Goal: Information Seeking & Learning: Learn about a topic

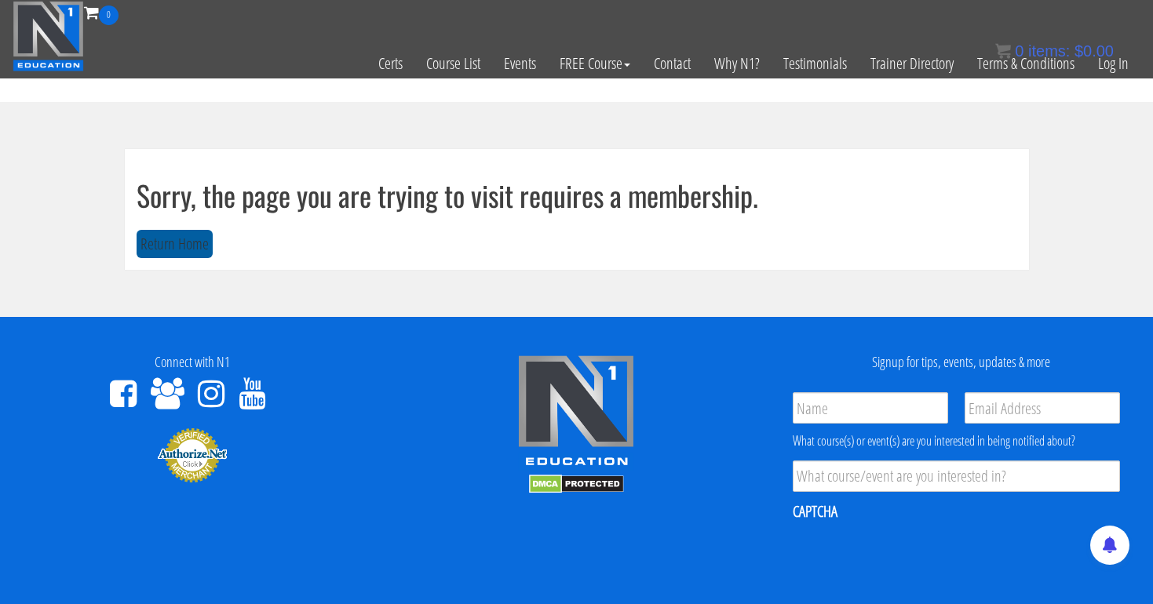
click at [181, 238] on button "Return Home" at bounding box center [175, 244] width 76 height 29
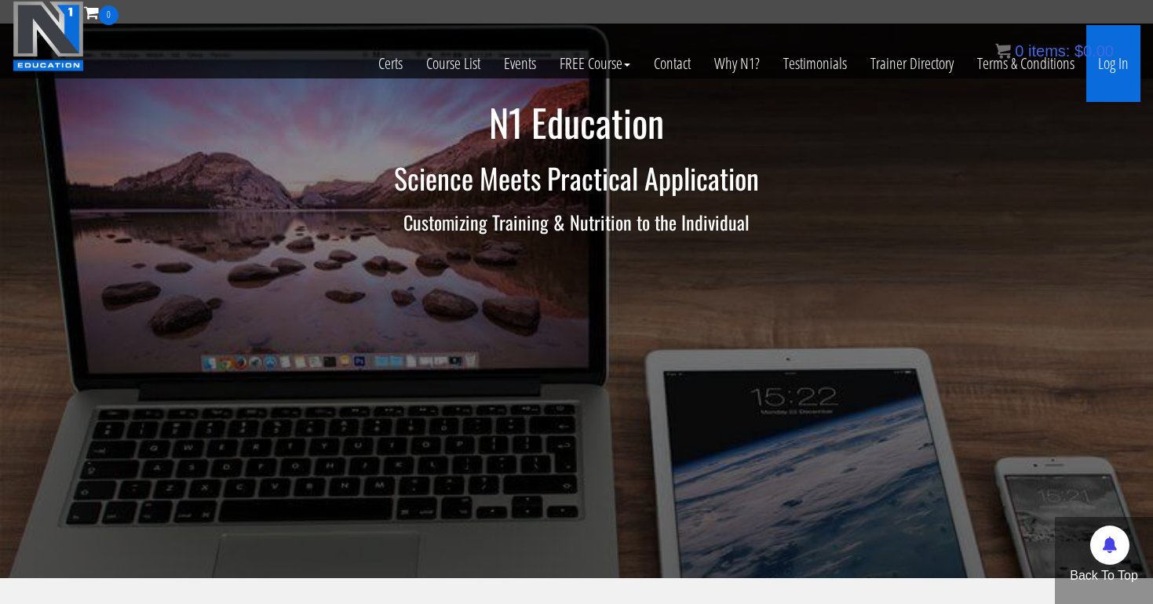
click at [1118, 58] on link "Log In" at bounding box center [1113, 63] width 54 height 77
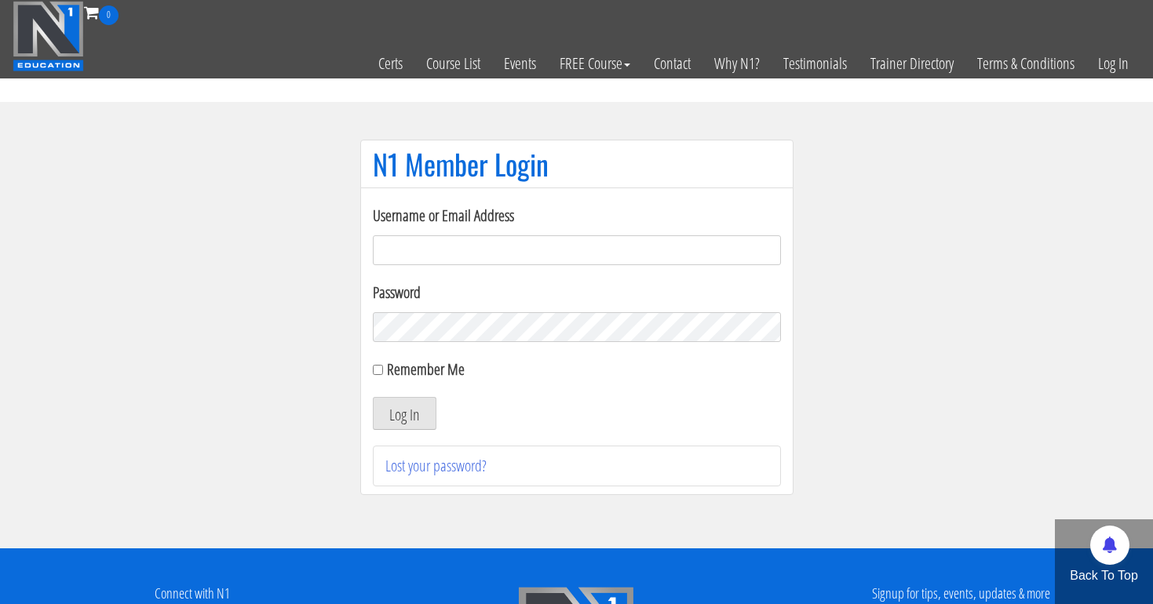
type input "tpweimar@me.com"
click at [403, 414] on button "Log In" at bounding box center [405, 413] width 64 height 33
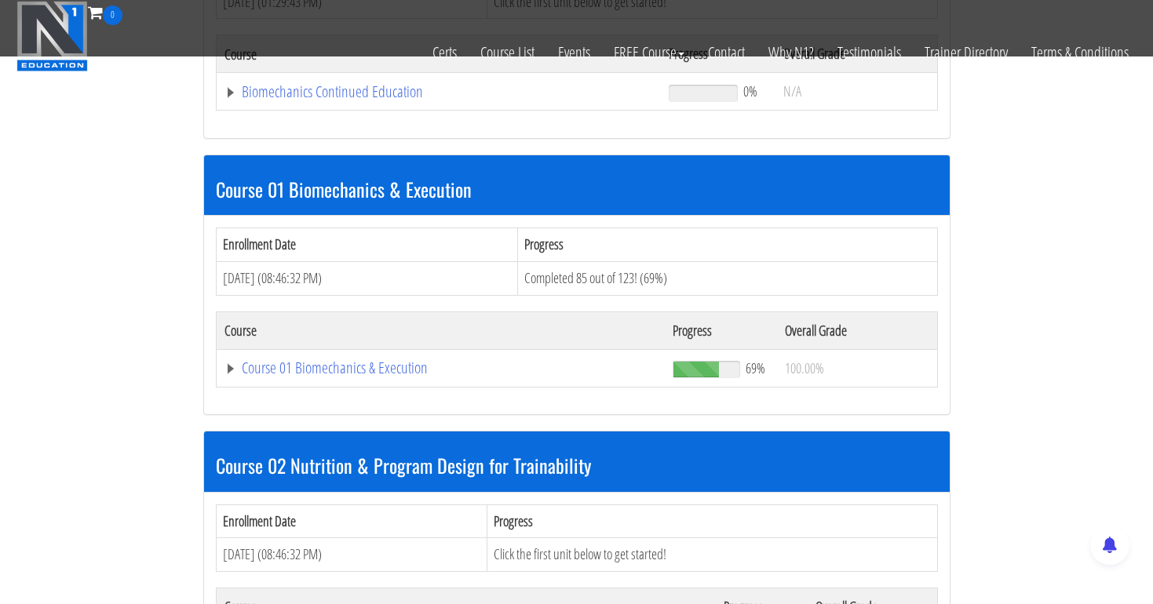
scroll to position [357, 0]
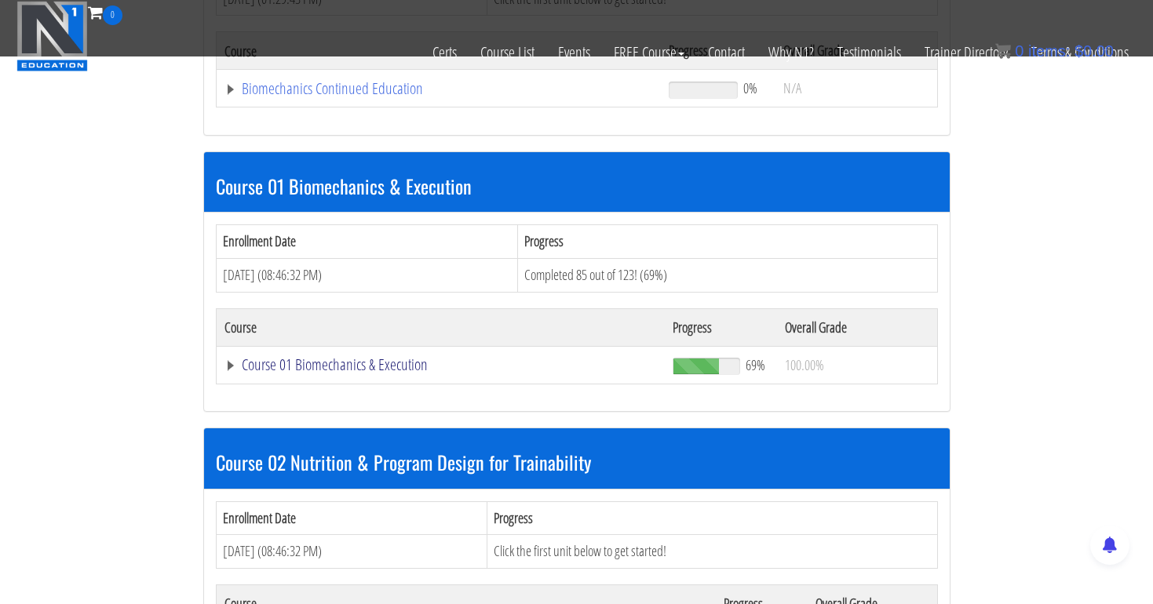
click at [356, 97] on link "Course 01 Biomechanics & Execution" at bounding box center [438, 89] width 429 height 16
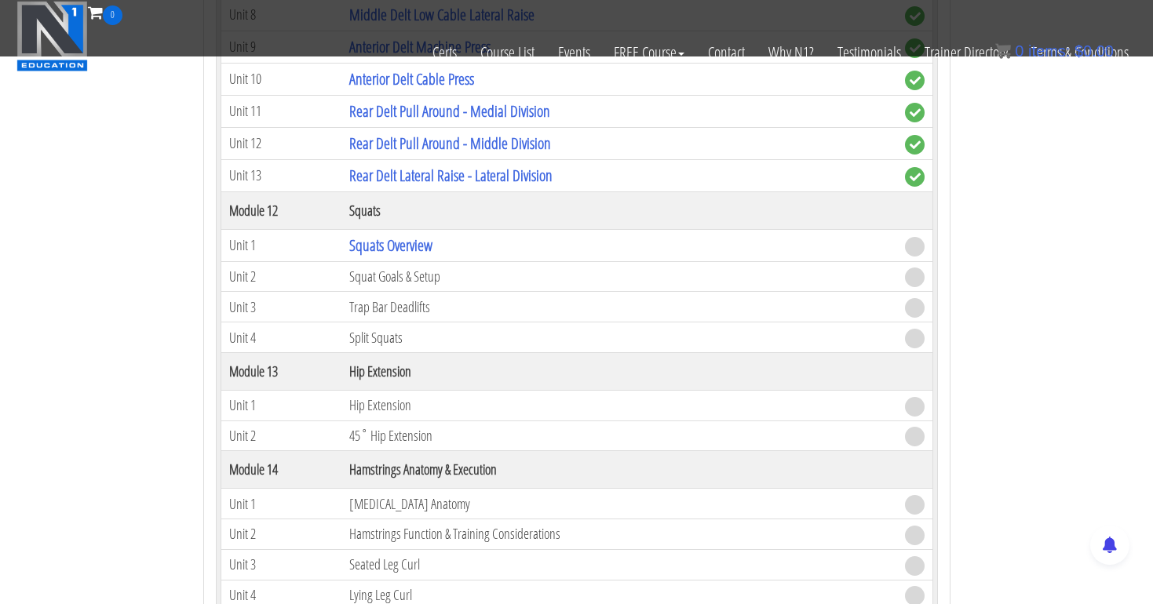
scroll to position [3739, 0]
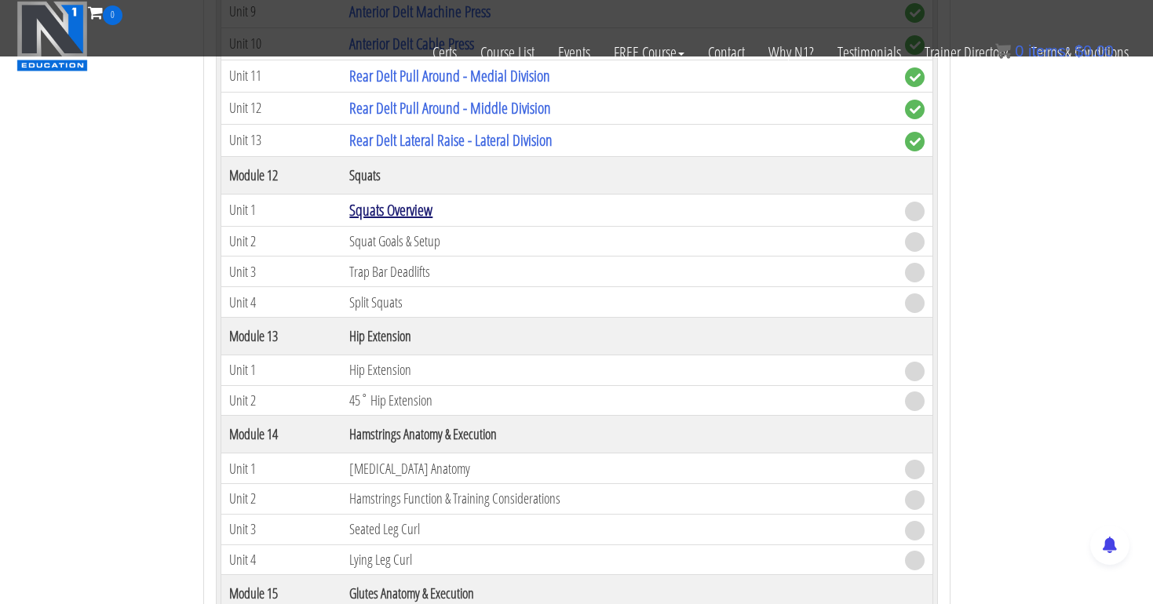
click at [381, 202] on link "Squats Overview" at bounding box center [390, 209] width 83 height 21
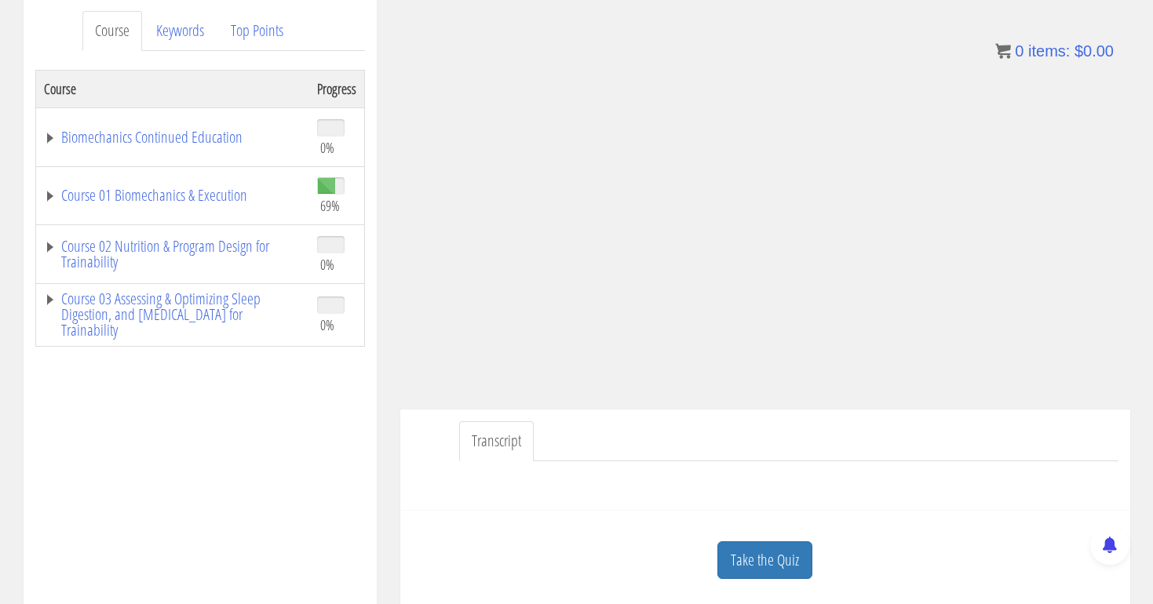
scroll to position [220, 0]
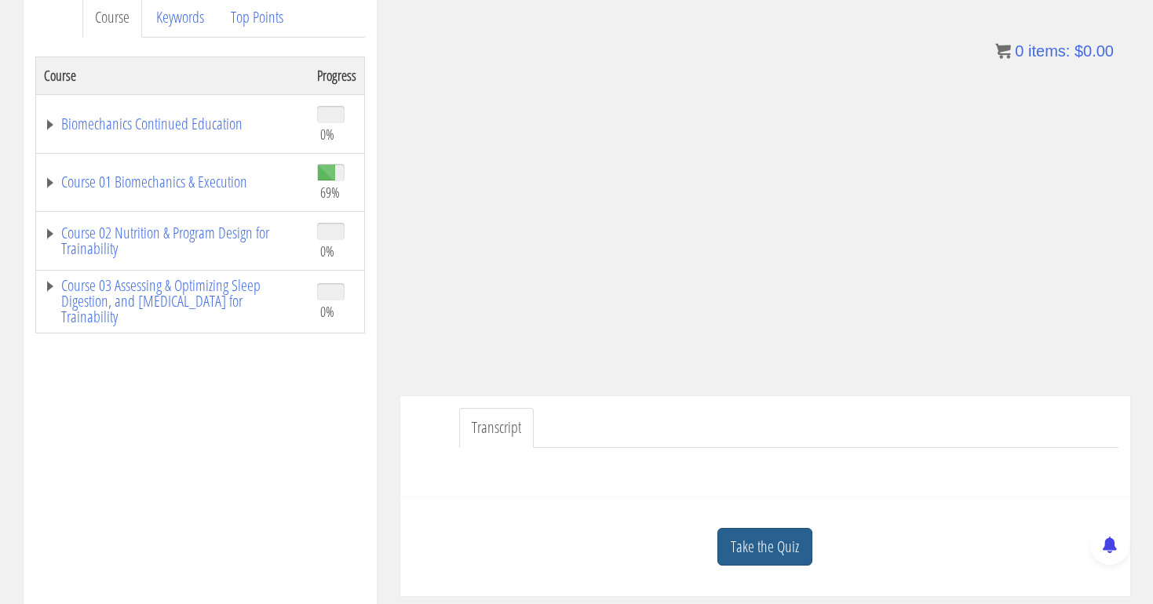
click at [768, 540] on link "Take the Quiz" at bounding box center [764, 547] width 95 height 38
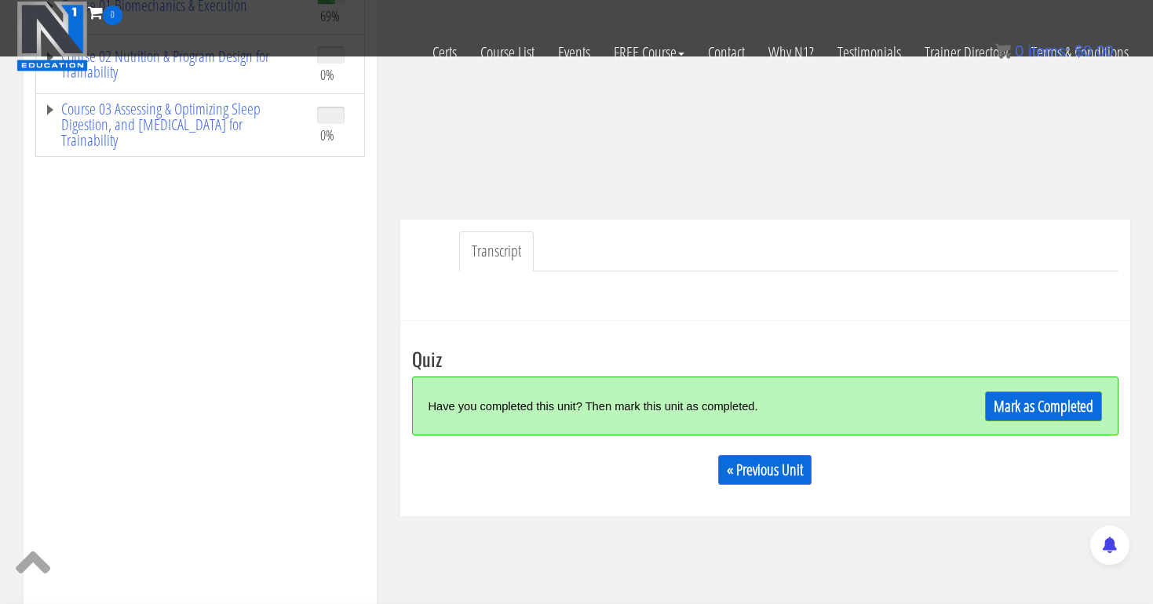
scroll to position [314, 0]
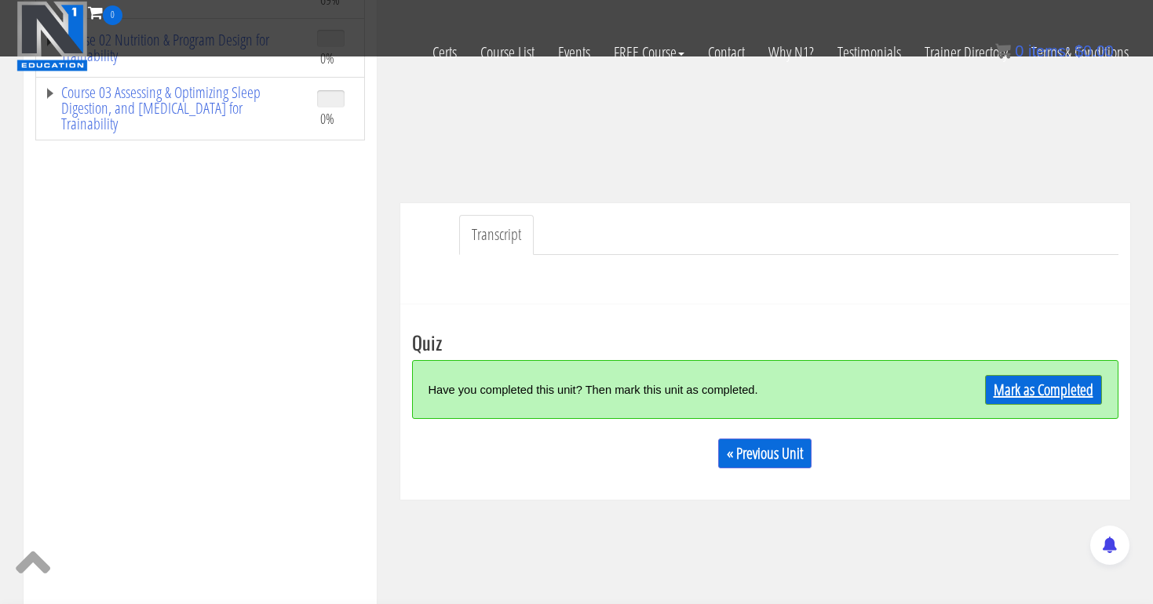
click at [1076, 386] on link "Mark as Completed" at bounding box center [1043, 390] width 117 height 30
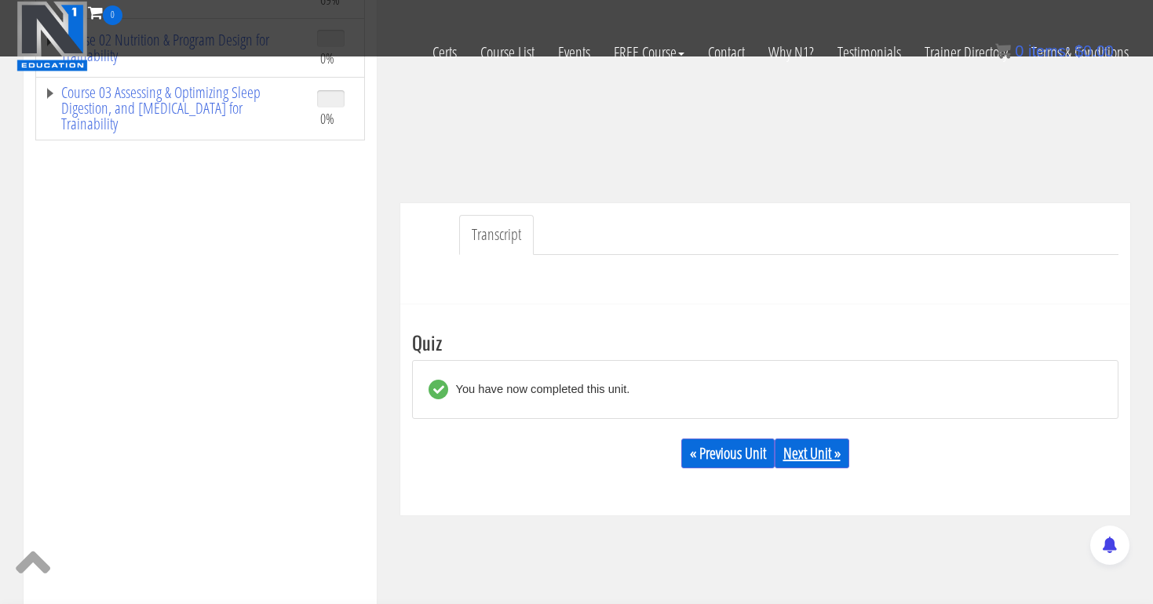
click at [804, 451] on link "Next Unit »" at bounding box center [812, 454] width 75 height 30
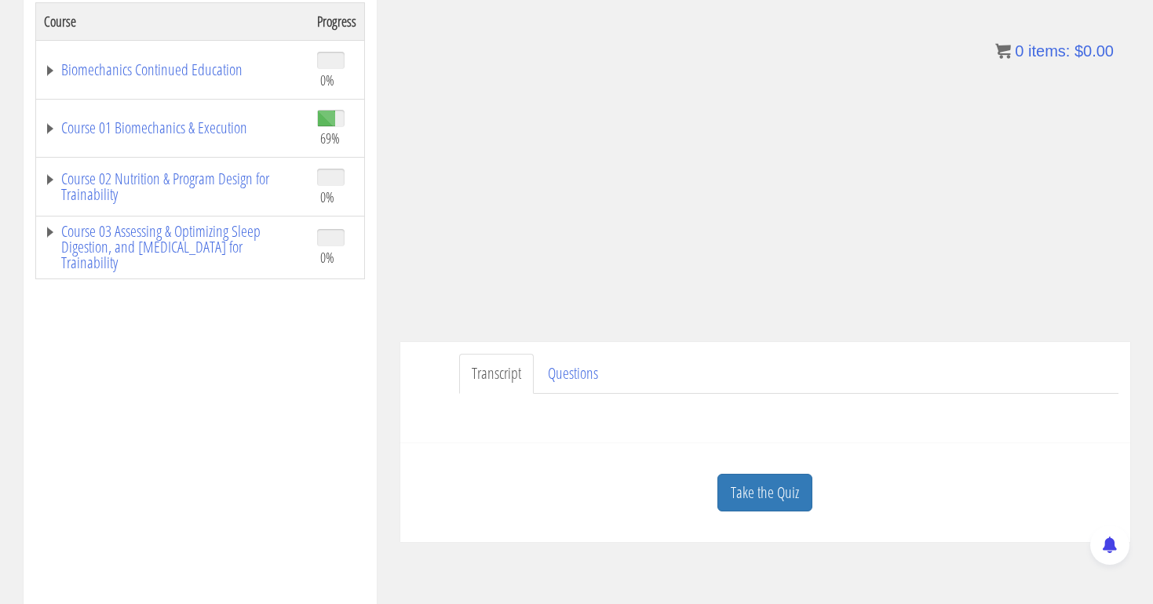
scroll to position [352, 0]
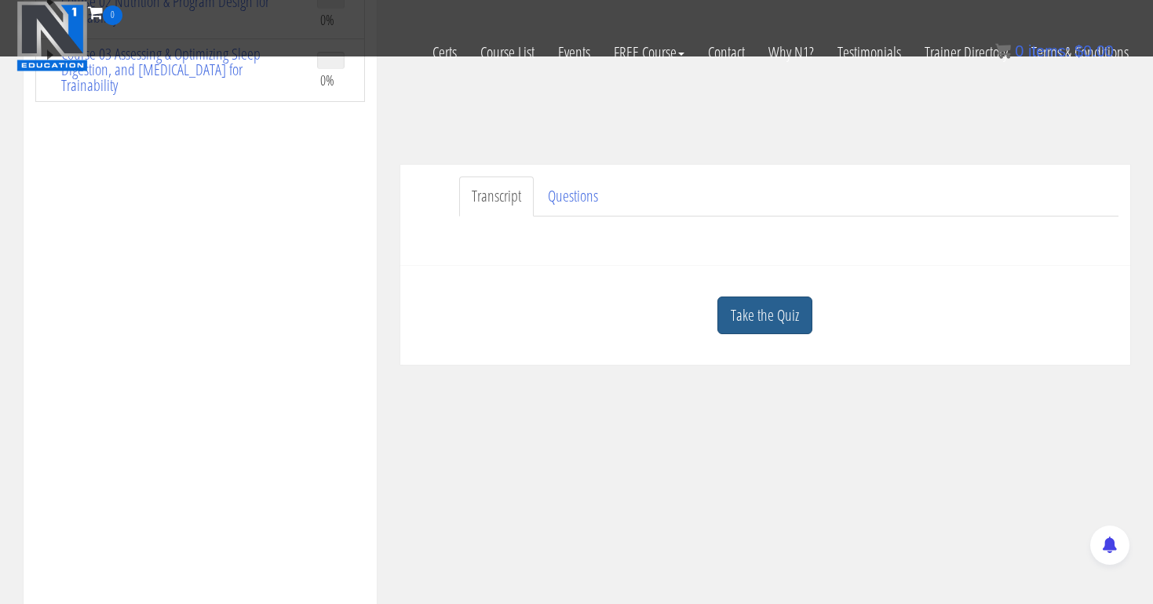
click at [756, 312] on link "Take the Quiz" at bounding box center [764, 316] width 95 height 38
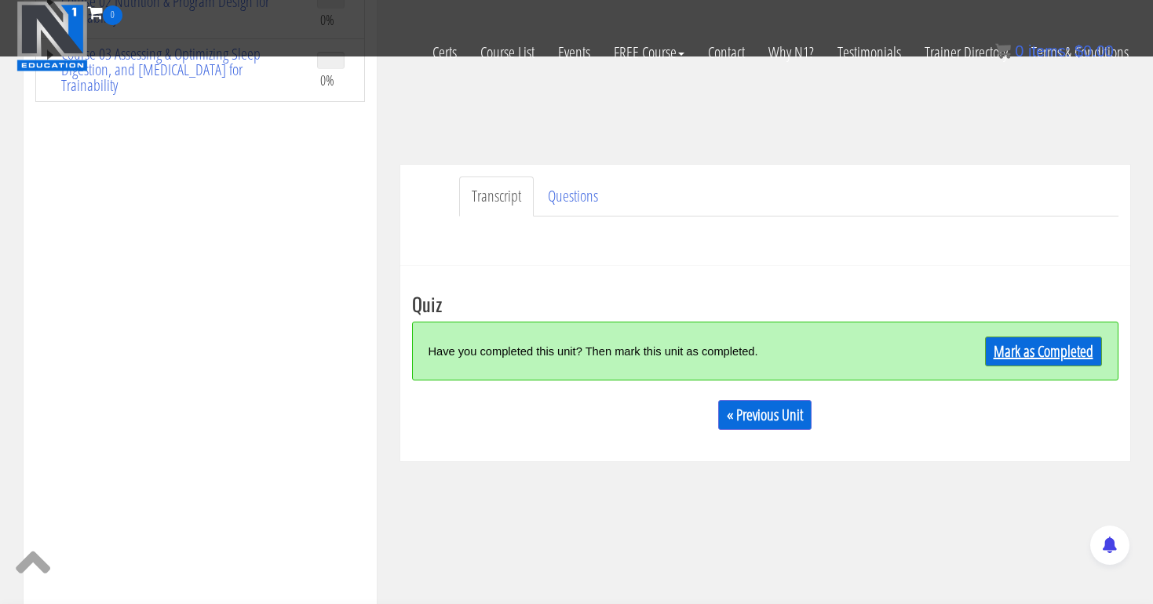
click at [1018, 349] on link "Mark as Completed" at bounding box center [1043, 352] width 117 height 30
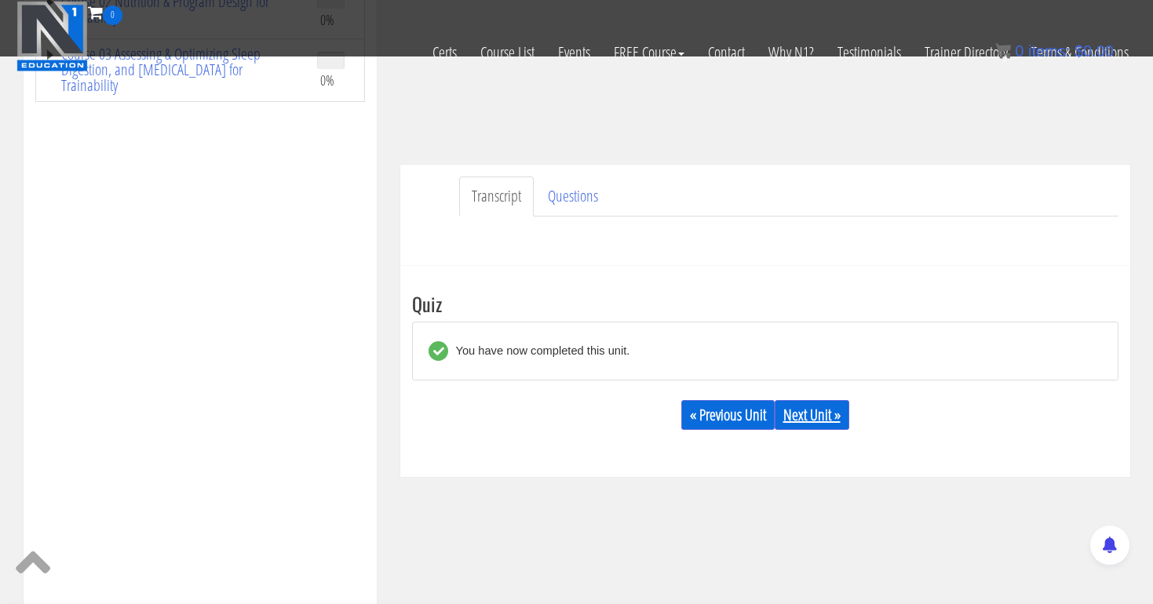
click at [817, 412] on link "Next Unit »" at bounding box center [812, 415] width 75 height 30
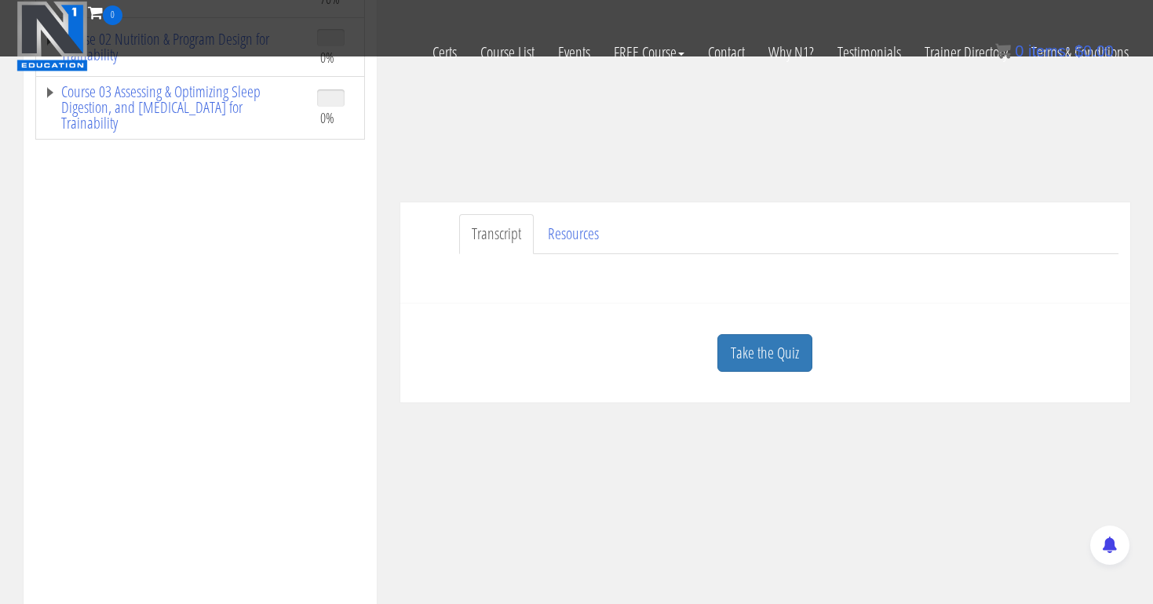
scroll to position [317, 0]
click at [764, 355] on link "Take the Quiz" at bounding box center [764, 351] width 95 height 38
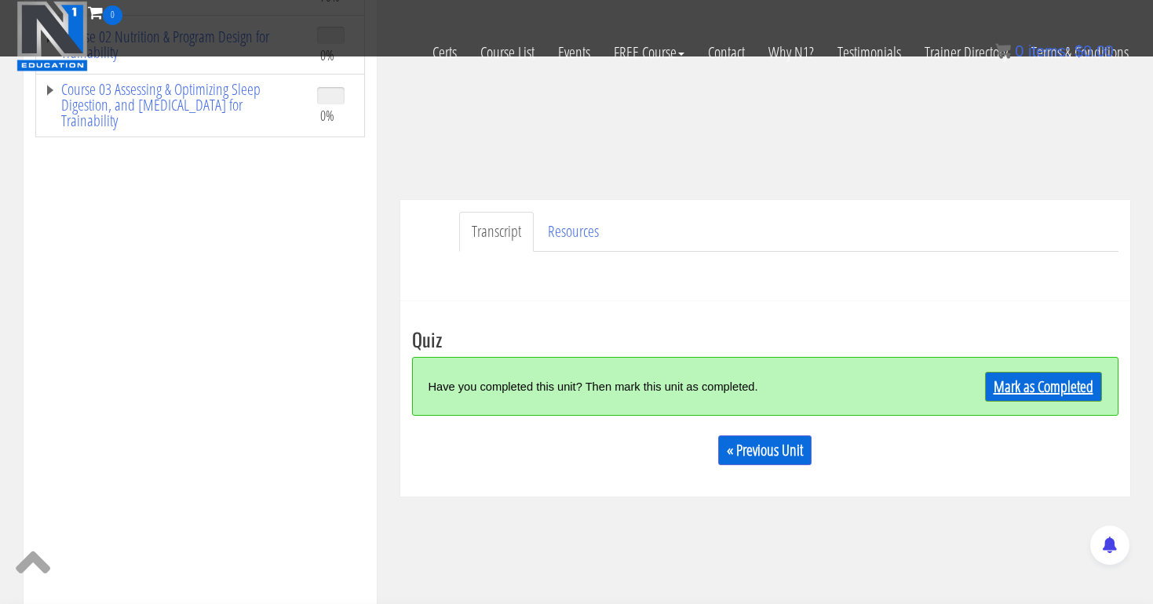
click at [1008, 385] on link "Mark as Completed" at bounding box center [1043, 387] width 117 height 30
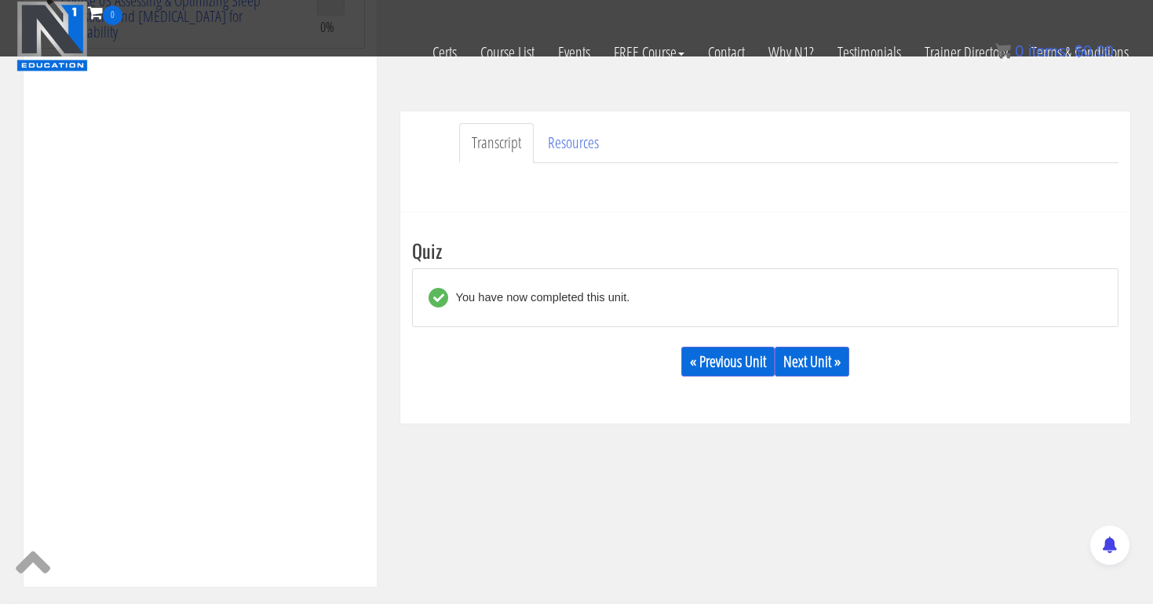
scroll to position [415, 0]
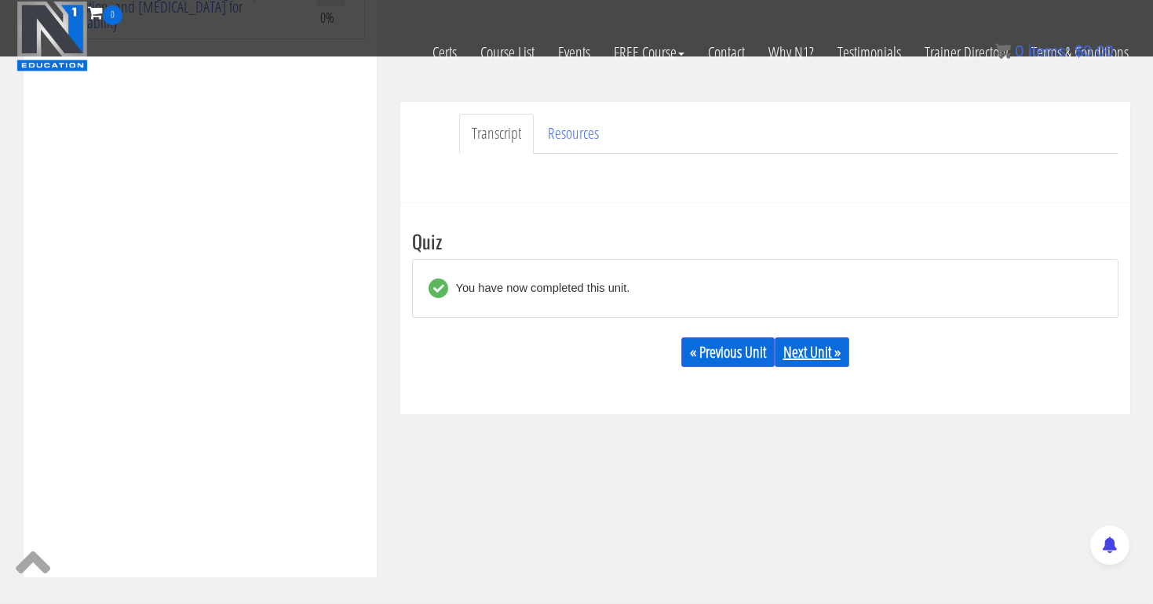
click at [812, 352] on link "Next Unit »" at bounding box center [812, 352] width 75 height 30
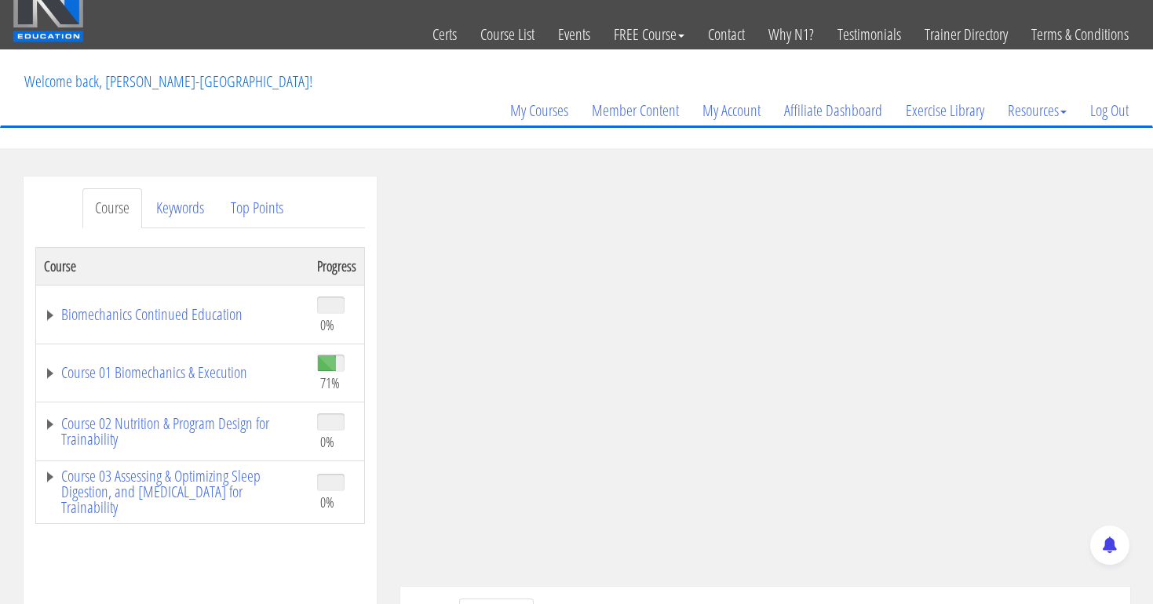
scroll to position [31, 0]
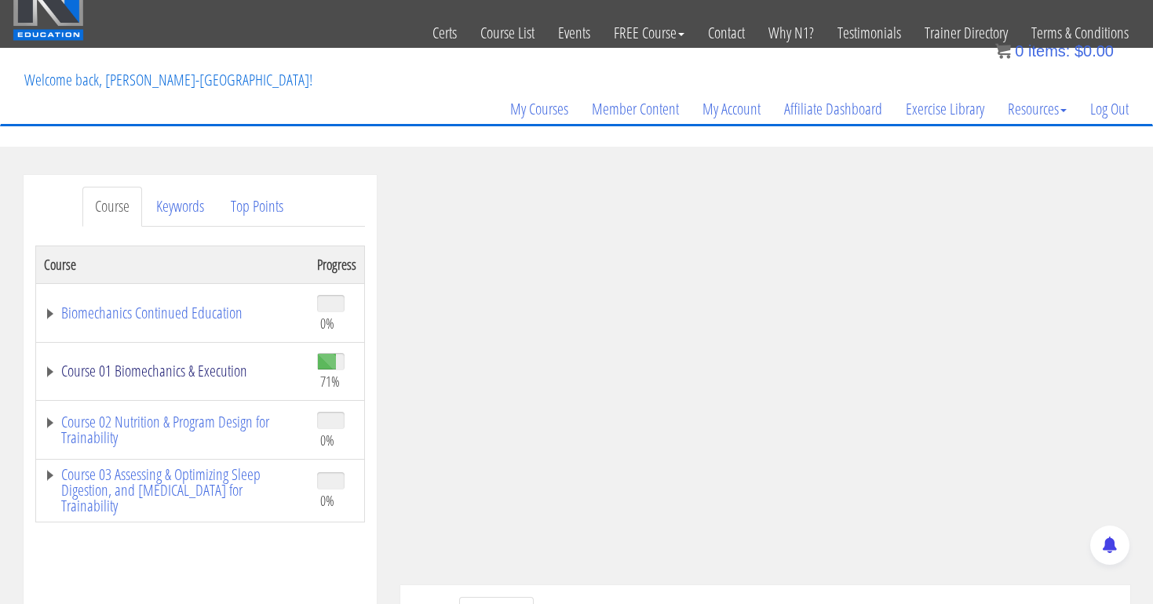
click at [228, 374] on link "Course 01 Biomechanics & Execution" at bounding box center [172, 371] width 257 height 16
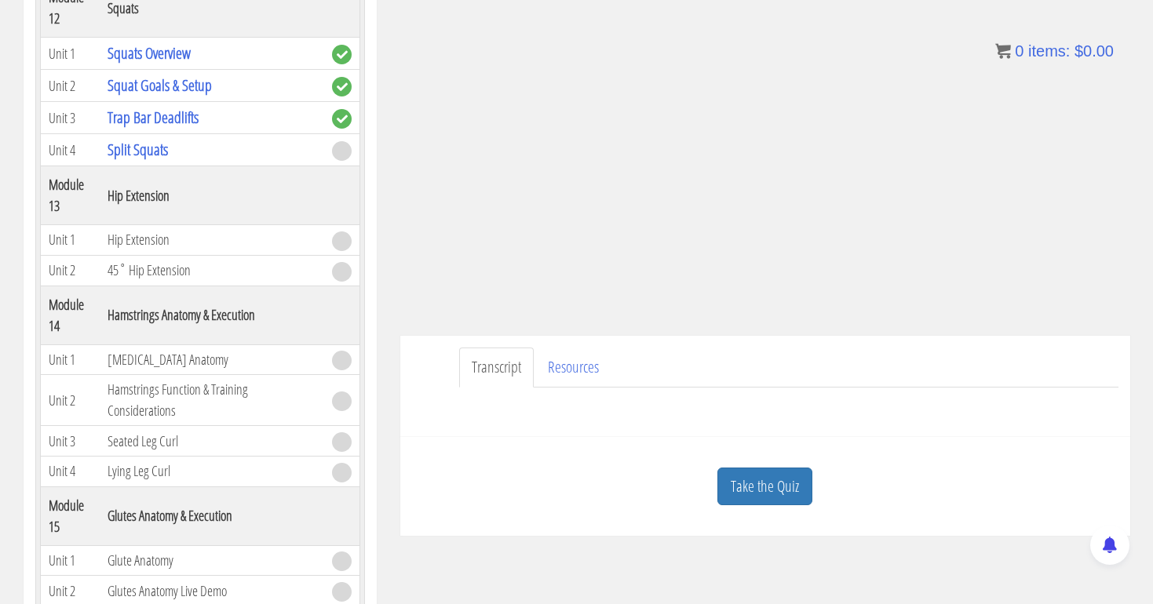
scroll to position [287, 0]
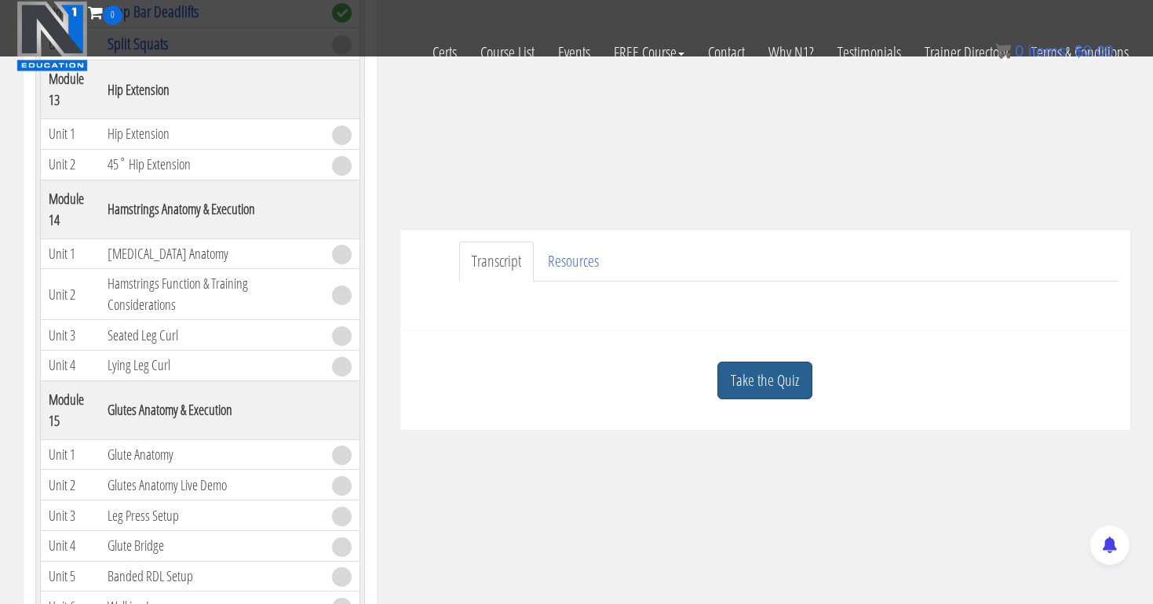
click at [776, 378] on link "Take the Quiz" at bounding box center [764, 381] width 95 height 38
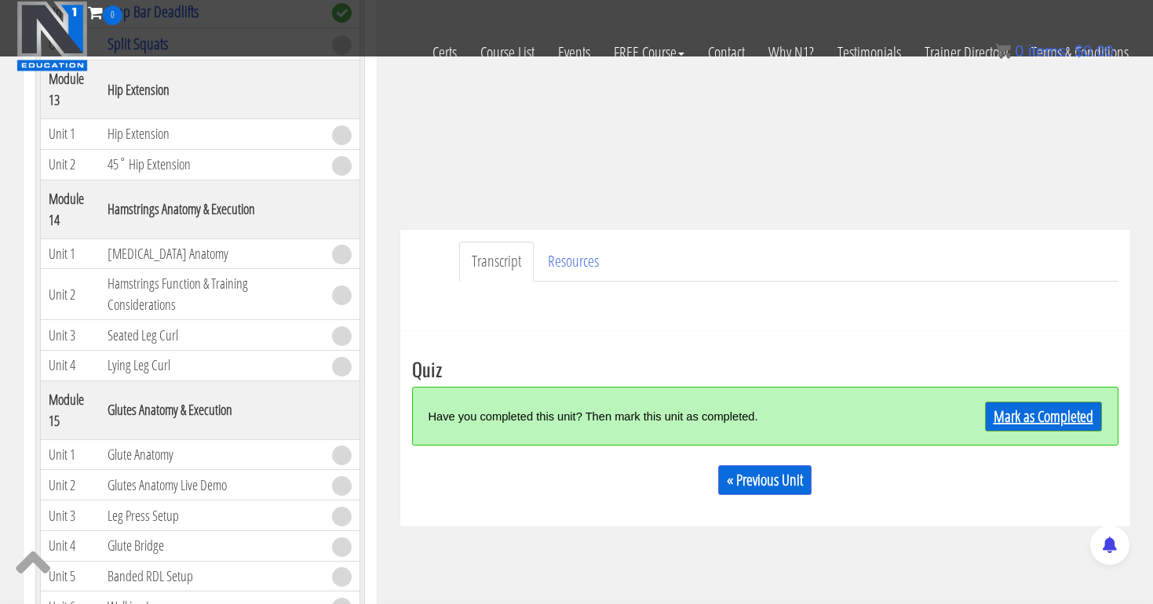
click at [1023, 404] on link "Mark as Completed" at bounding box center [1043, 417] width 117 height 30
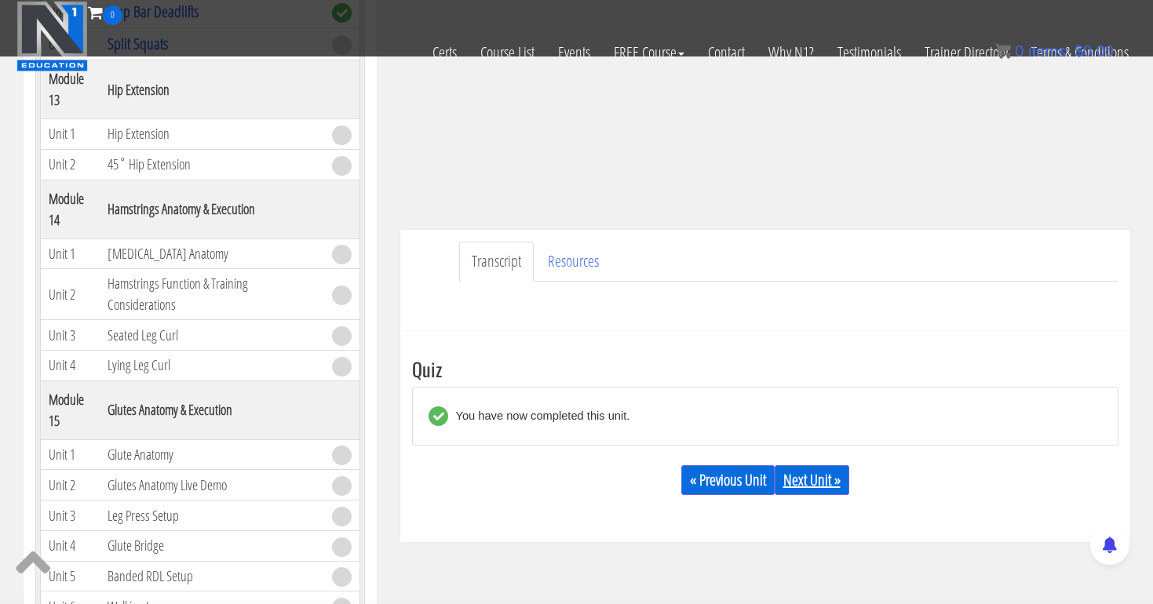
click at [834, 482] on link "Next Unit »" at bounding box center [812, 480] width 75 height 30
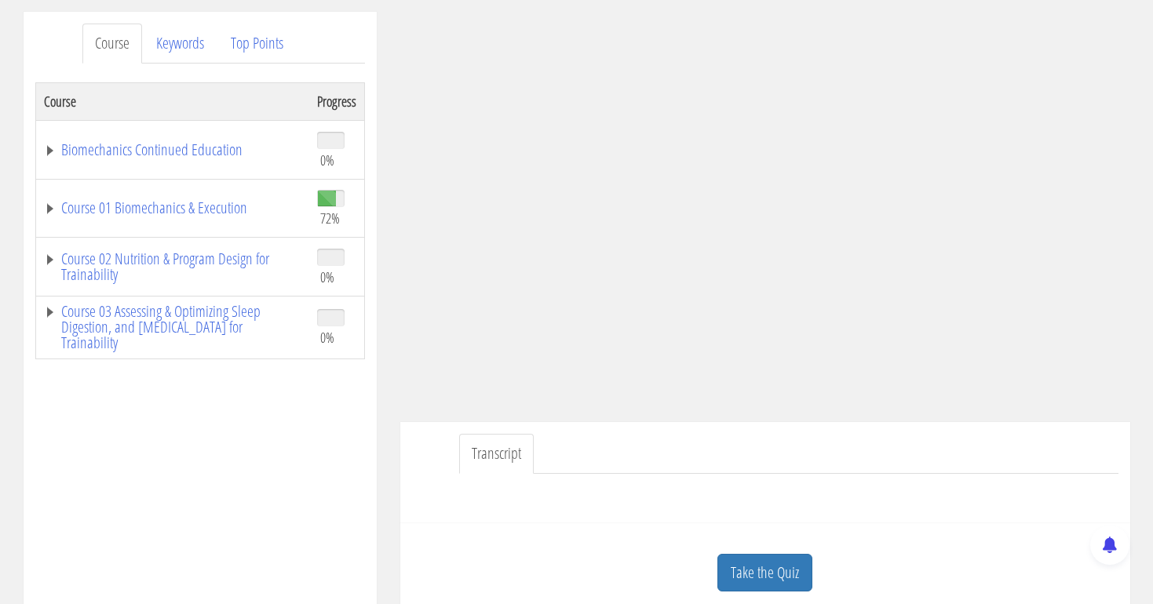
scroll to position [197, 0]
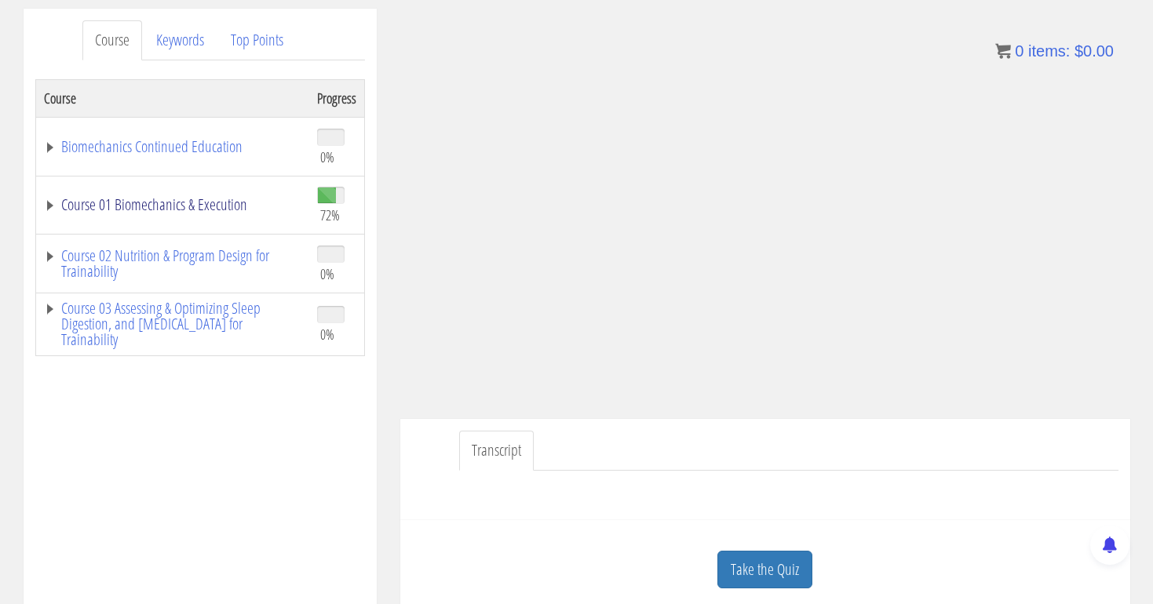
click at [95, 213] on link "Course 01 Biomechanics & Execution" at bounding box center [172, 205] width 257 height 16
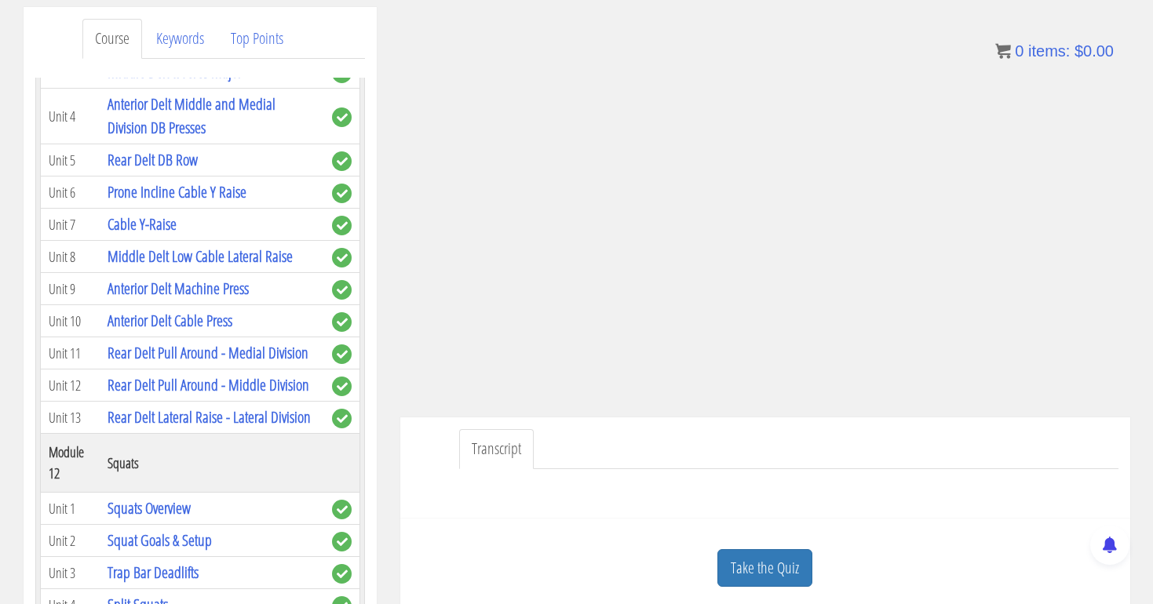
scroll to position [187, 0]
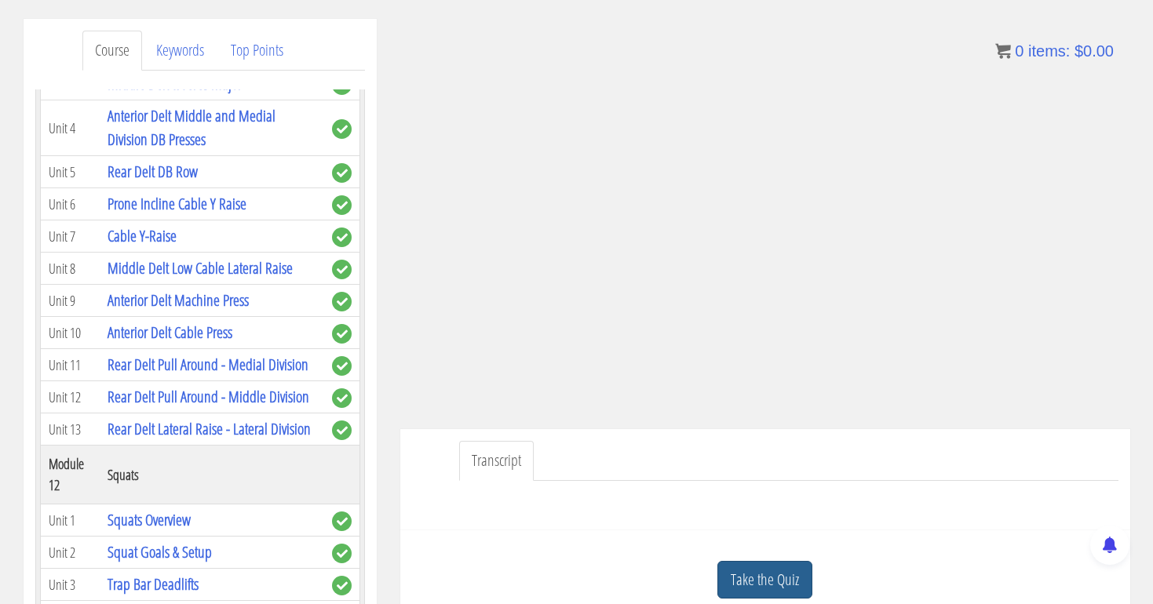
click at [772, 571] on link "Take the Quiz" at bounding box center [764, 580] width 95 height 38
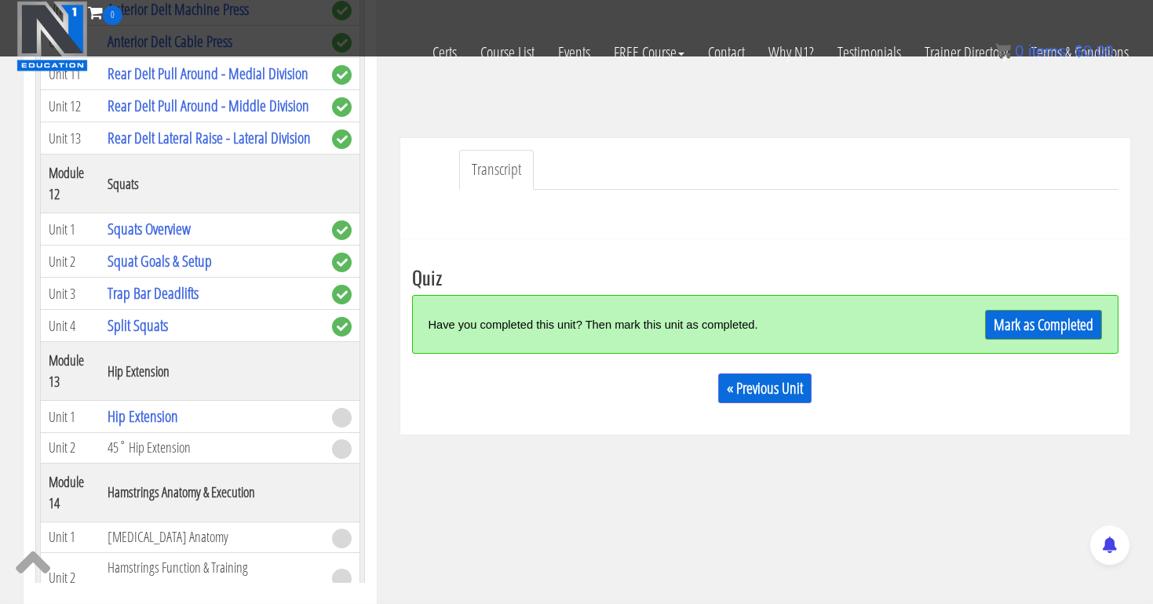
scroll to position [397, 0]
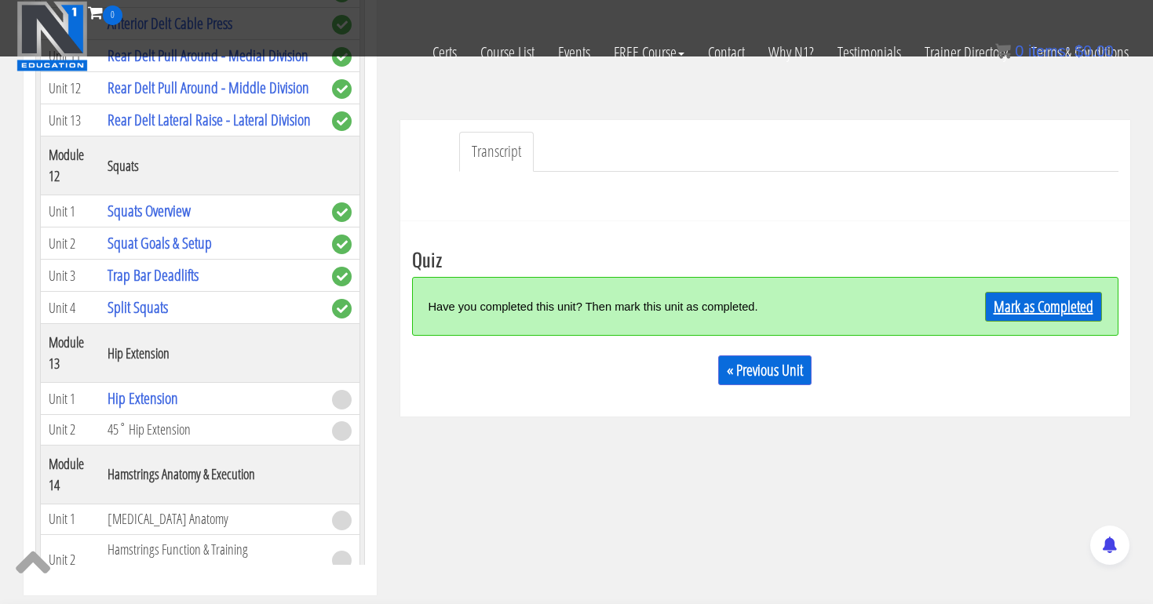
click at [1034, 305] on link "Mark as Completed" at bounding box center [1043, 307] width 117 height 30
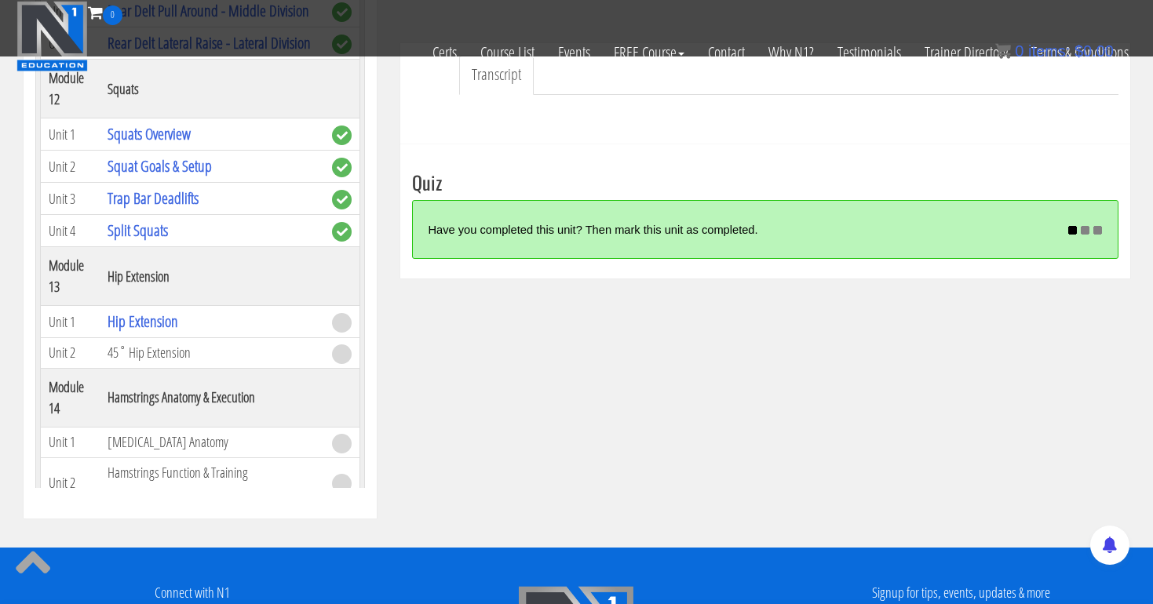
scroll to position [497, 0]
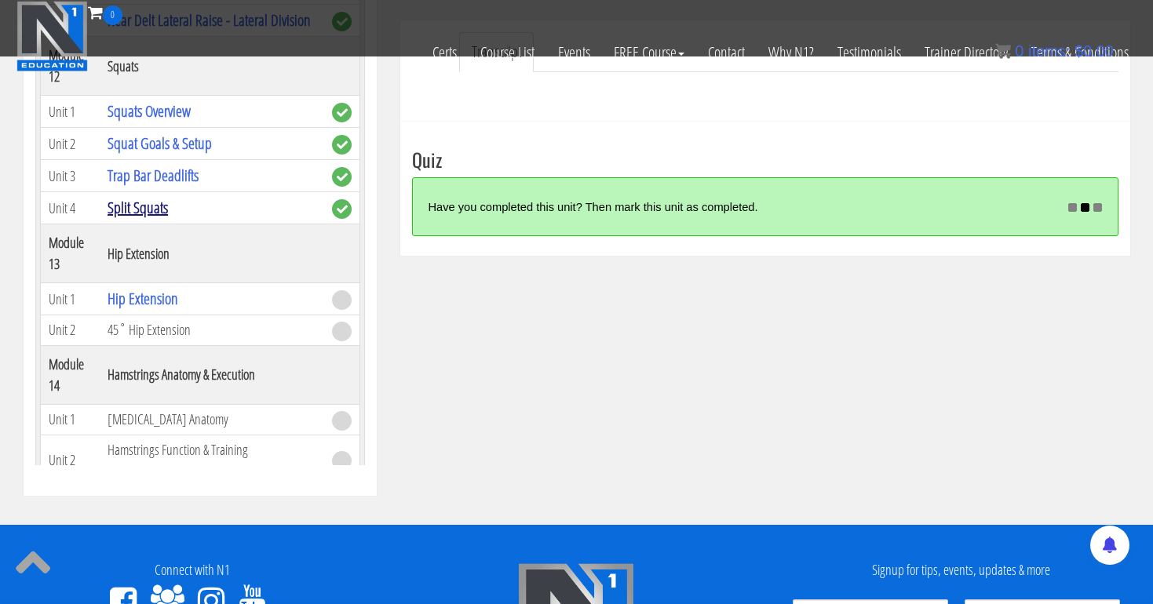
click at [165, 218] on link "Split Squats" at bounding box center [138, 207] width 60 height 21
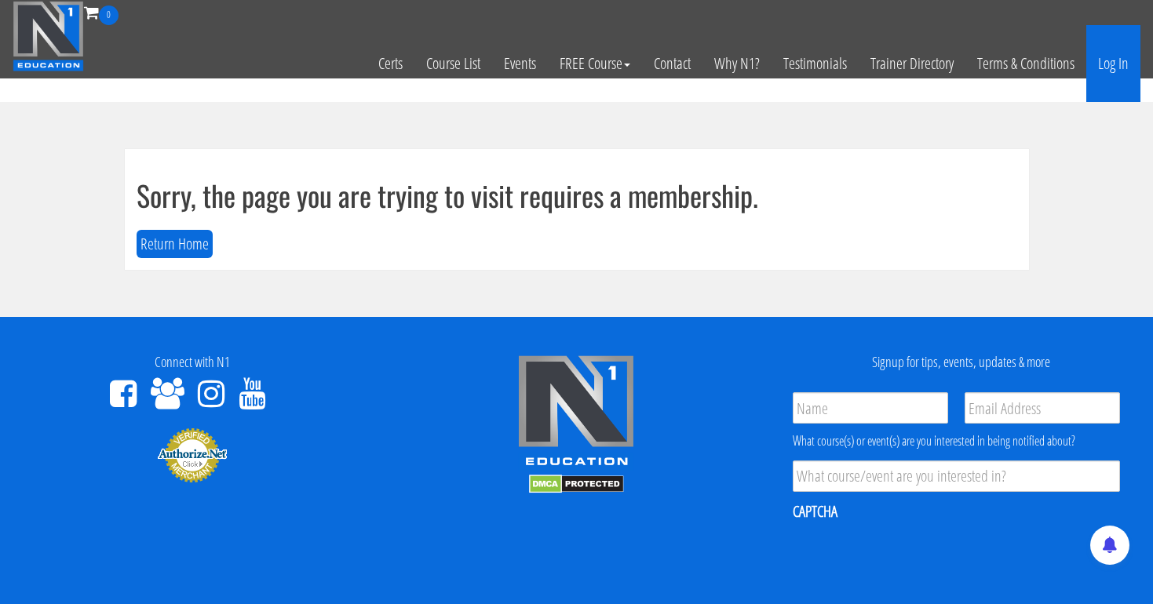
click at [1123, 69] on link "Log In" at bounding box center [1113, 63] width 54 height 77
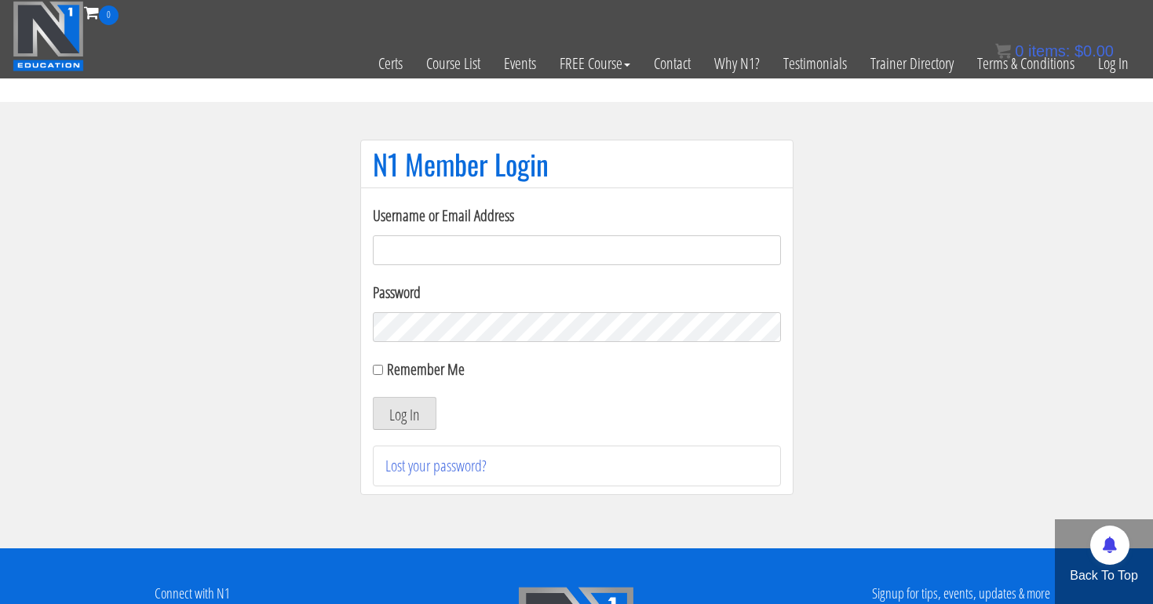
type input "[EMAIL_ADDRESS][DOMAIN_NAME]"
click at [403, 414] on button "Log In" at bounding box center [405, 413] width 64 height 33
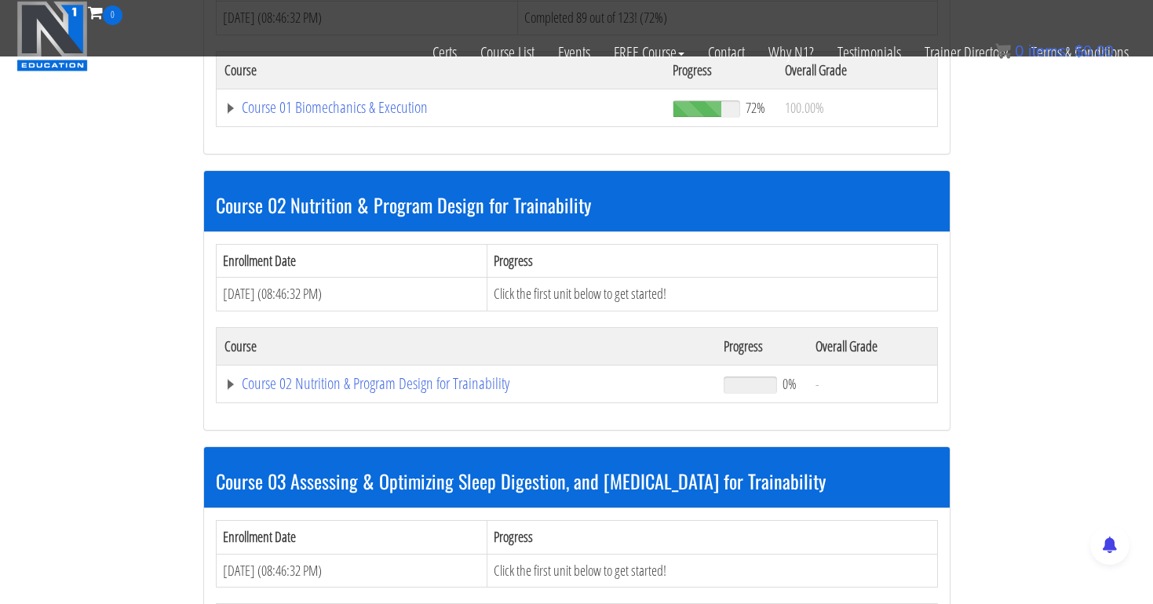
scroll to position [618, 0]
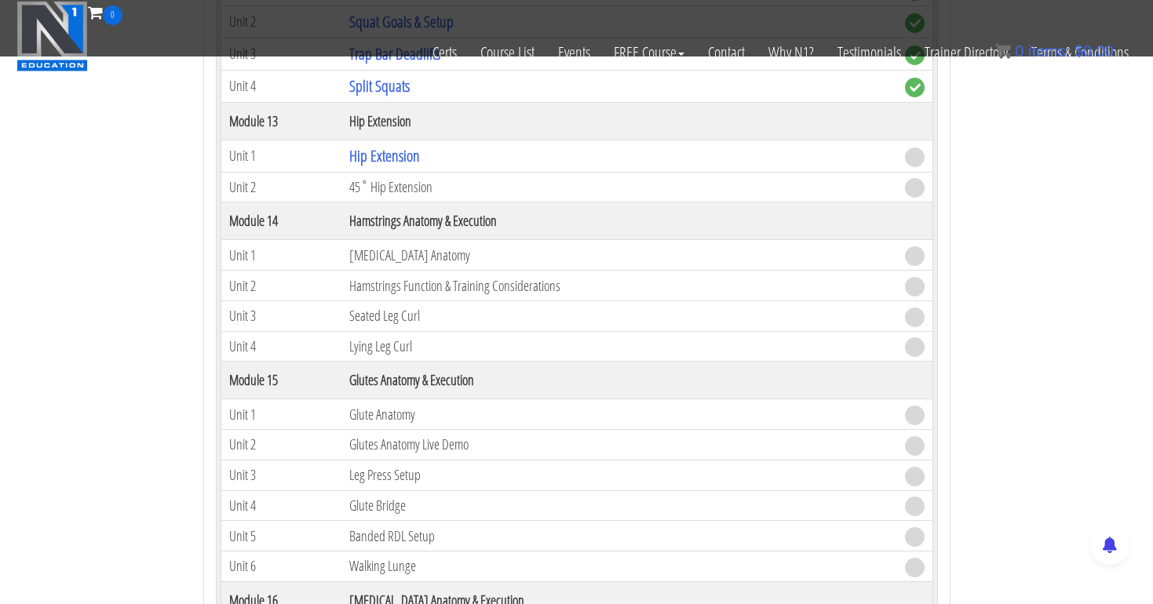
scroll to position [3976, 0]
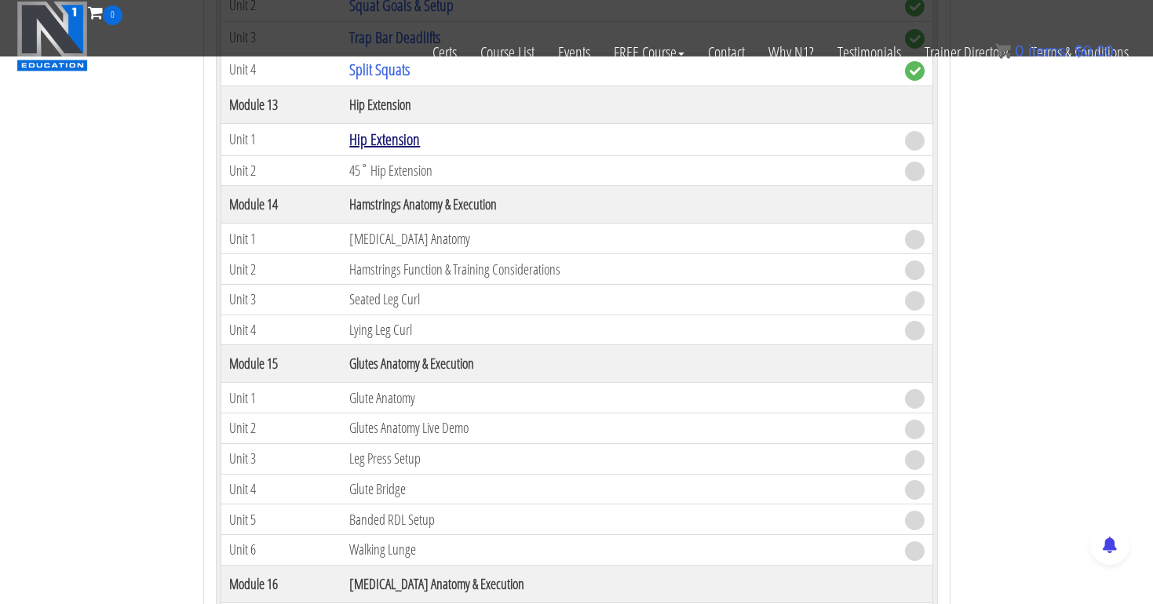
click at [399, 137] on link "Hip Extension" at bounding box center [384, 139] width 71 height 21
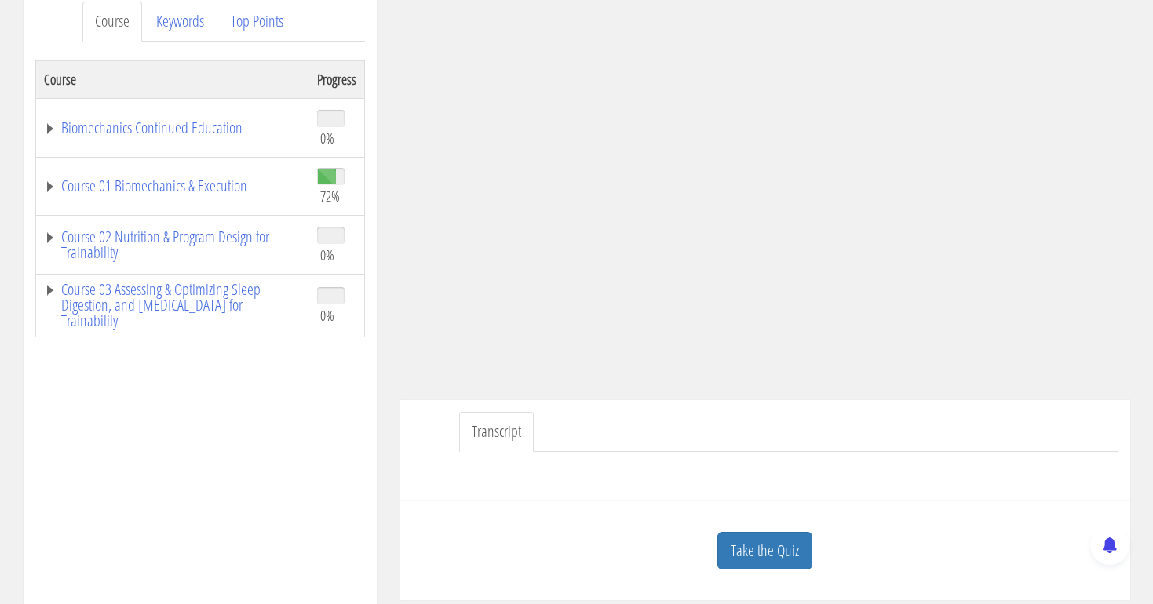
scroll to position [246, 0]
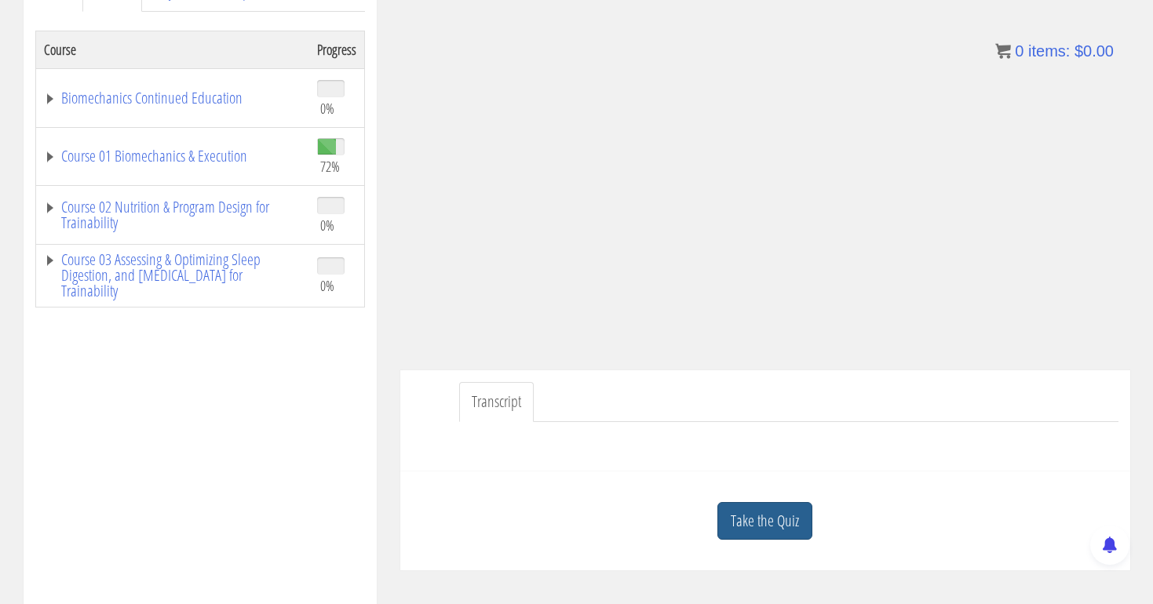
click at [761, 518] on link "Take the Quiz" at bounding box center [764, 521] width 95 height 38
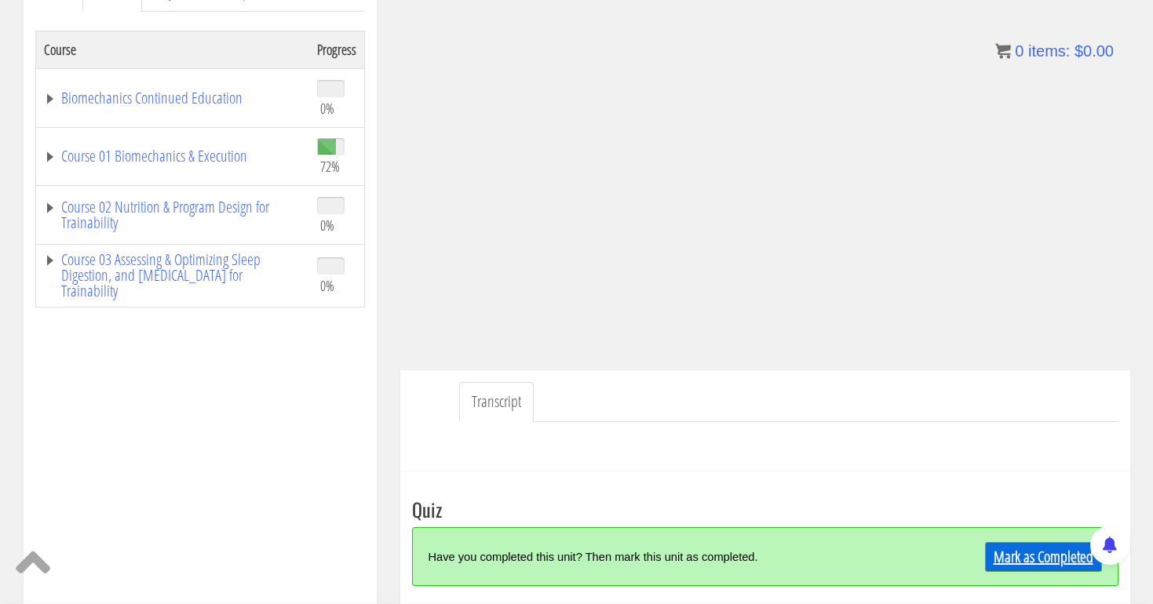
click at [1023, 555] on link "Mark as Completed" at bounding box center [1043, 557] width 117 height 30
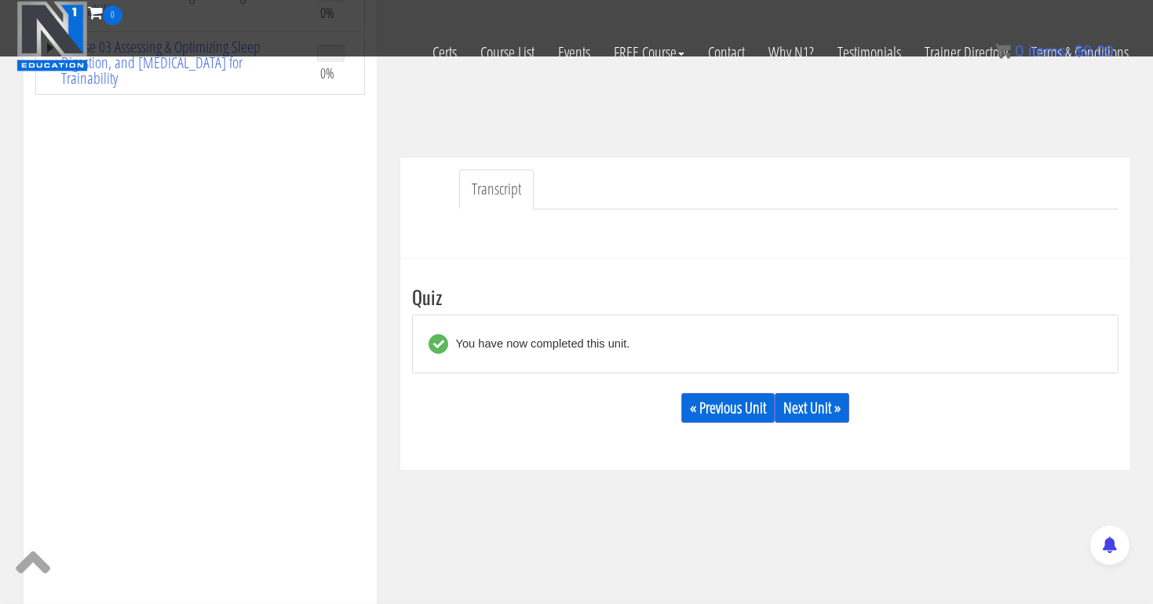
scroll to position [403, 0]
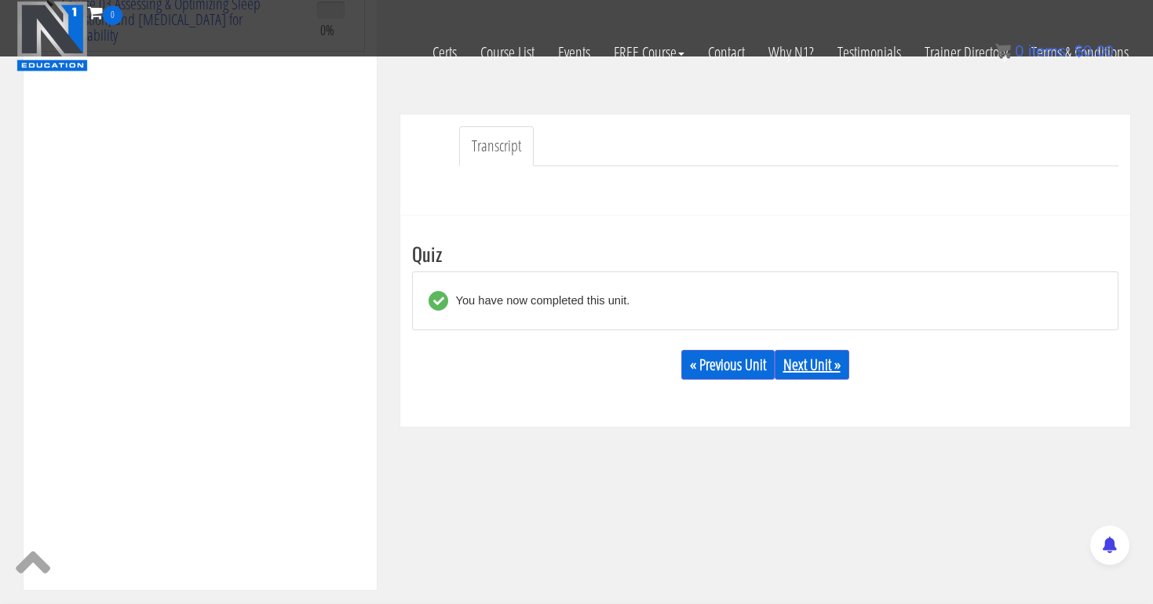
click at [825, 354] on link "Next Unit »" at bounding box center [812, 365] width 75 height 30
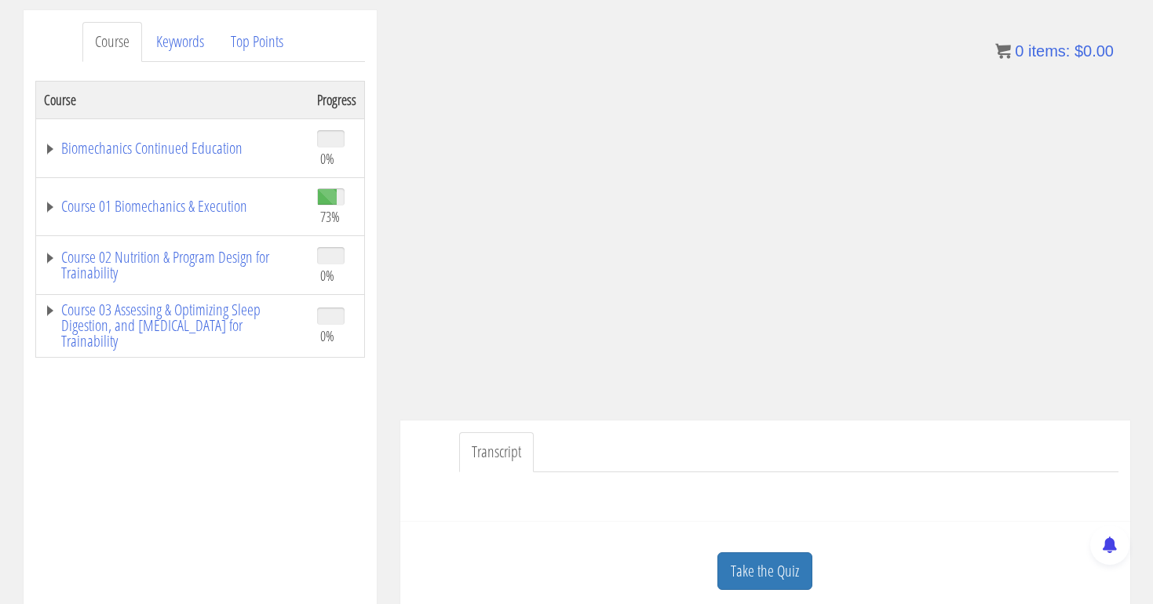
scroll to position [192, 0]
click at [217, 213] on link "Course 01 Biomechanics & Execution" at bounding box center [172, 210] width 257 height 16
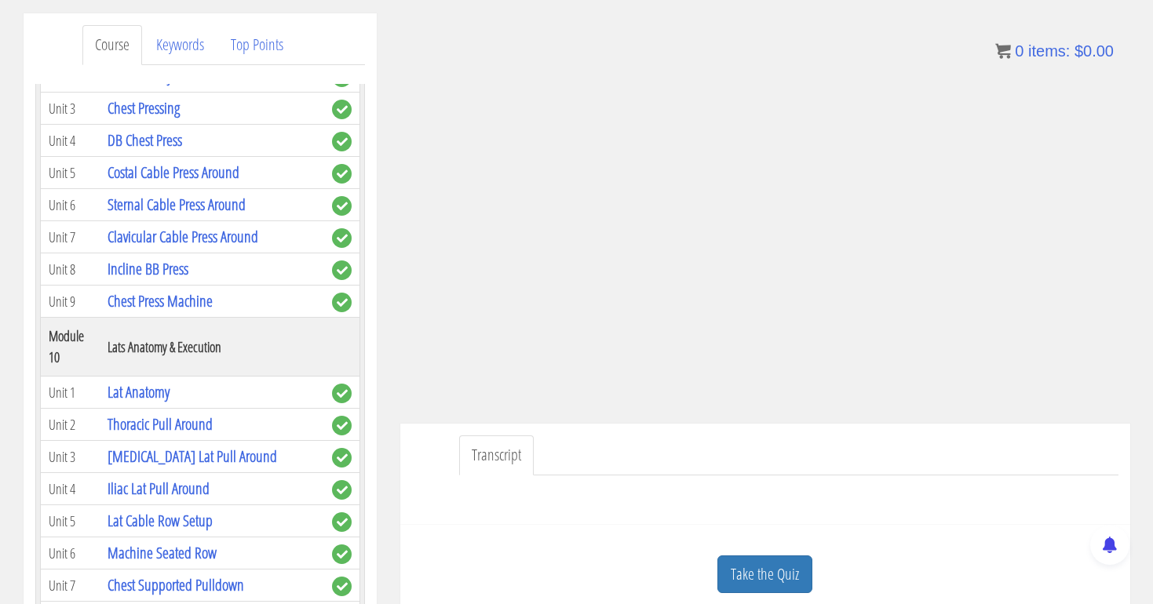
scroll to position [2643, 0]
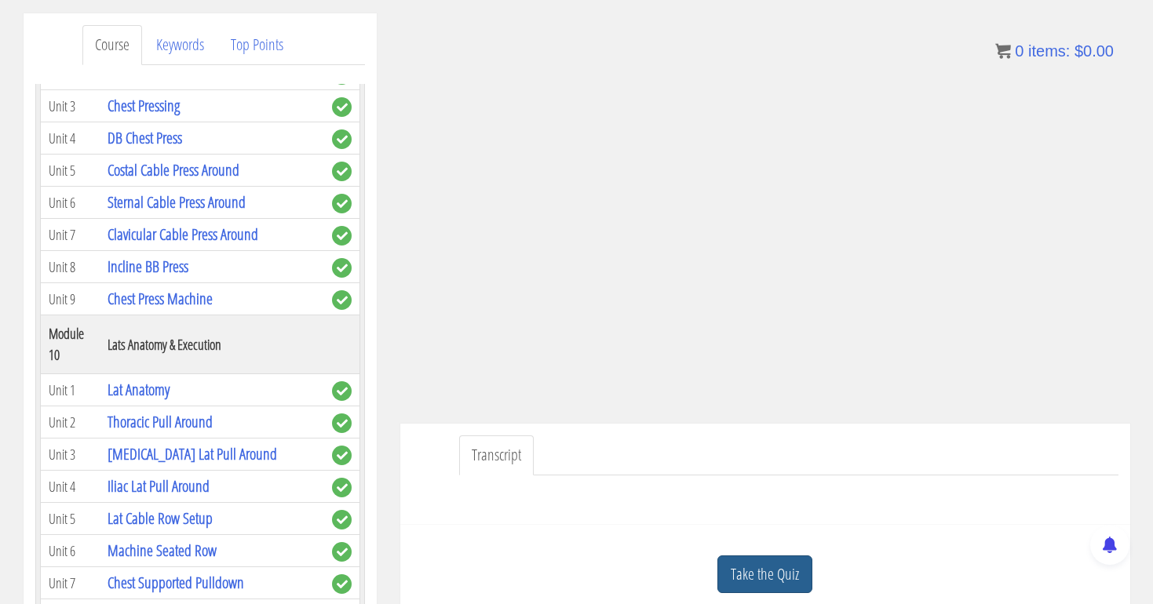
click at [766, 570] on link "Take the Quiz" at bounding box center [764, 575] width 95 height 38
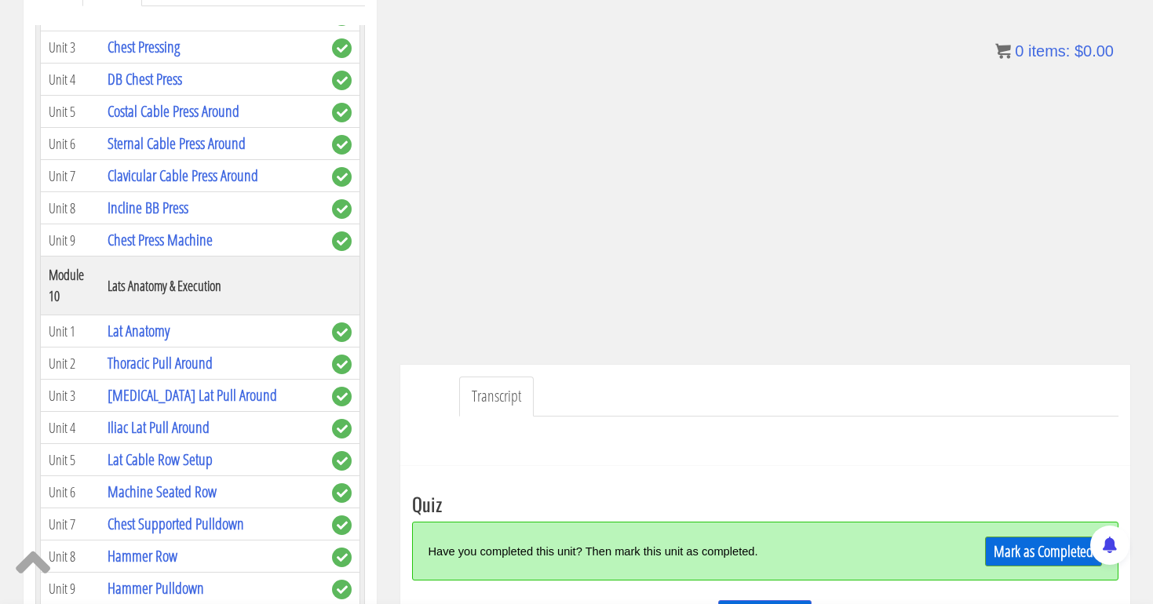
scroll to position [306, 0]
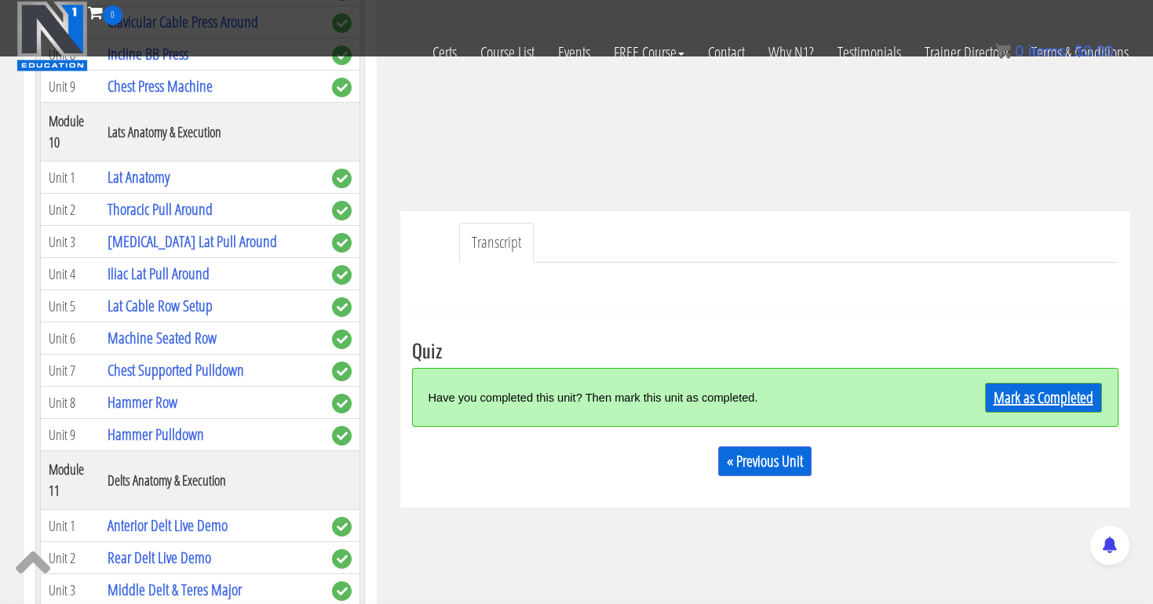
click at [1012, 387] on link "Mark as Completed" at bounding box center [1043, 398] width 117 height 30
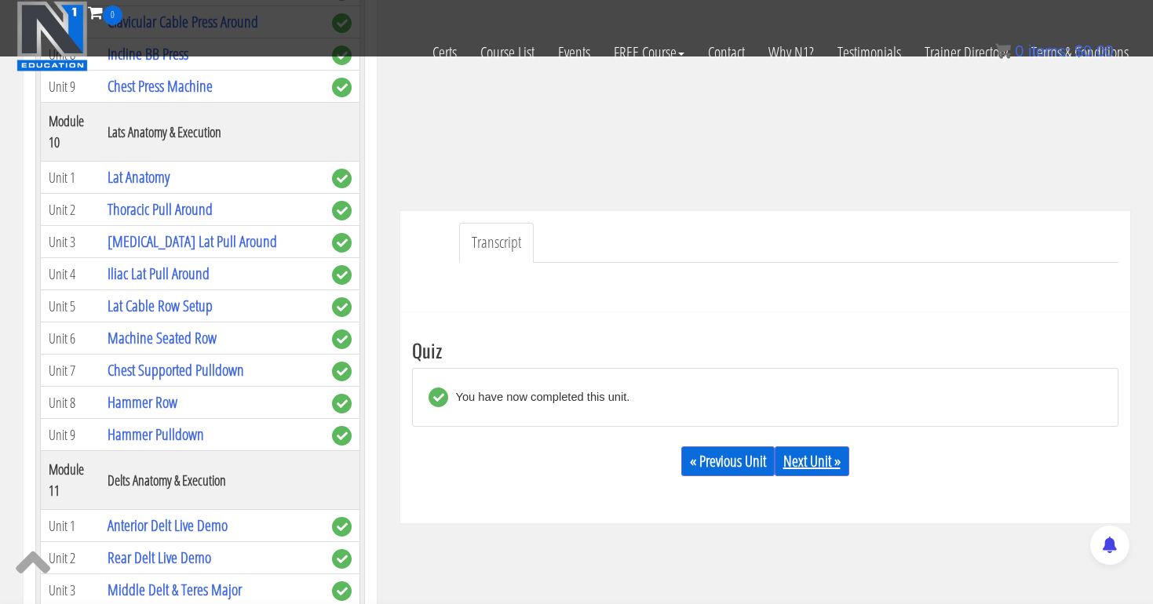
click at [836, 459] on link "Next Unit »" at bounding box center [812, 462] width 75 height 30
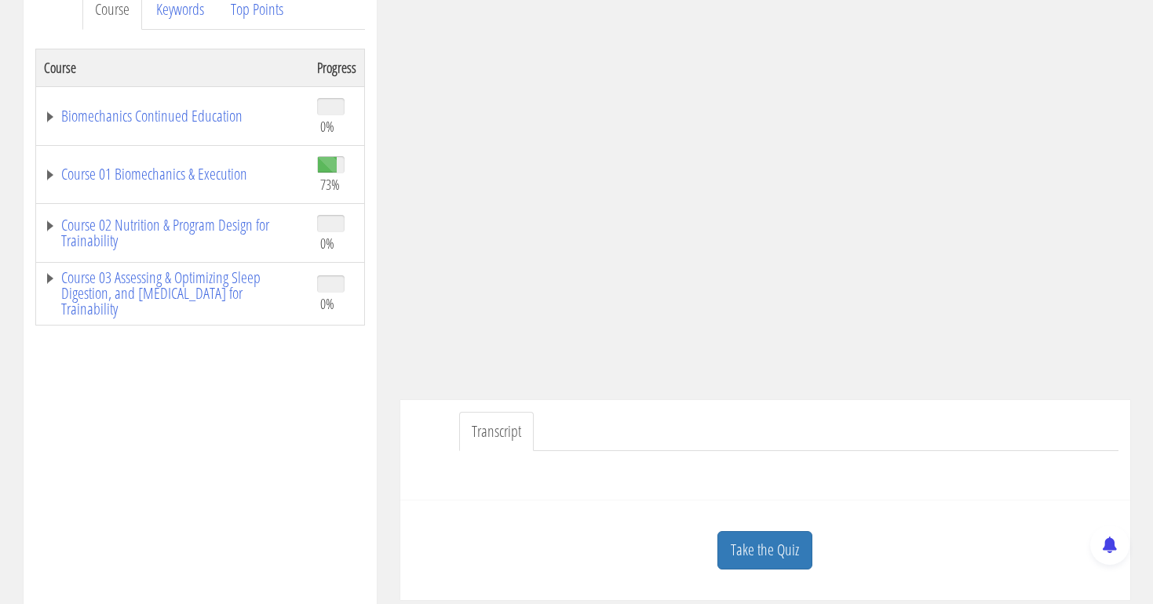
scroll to position [231, 0]
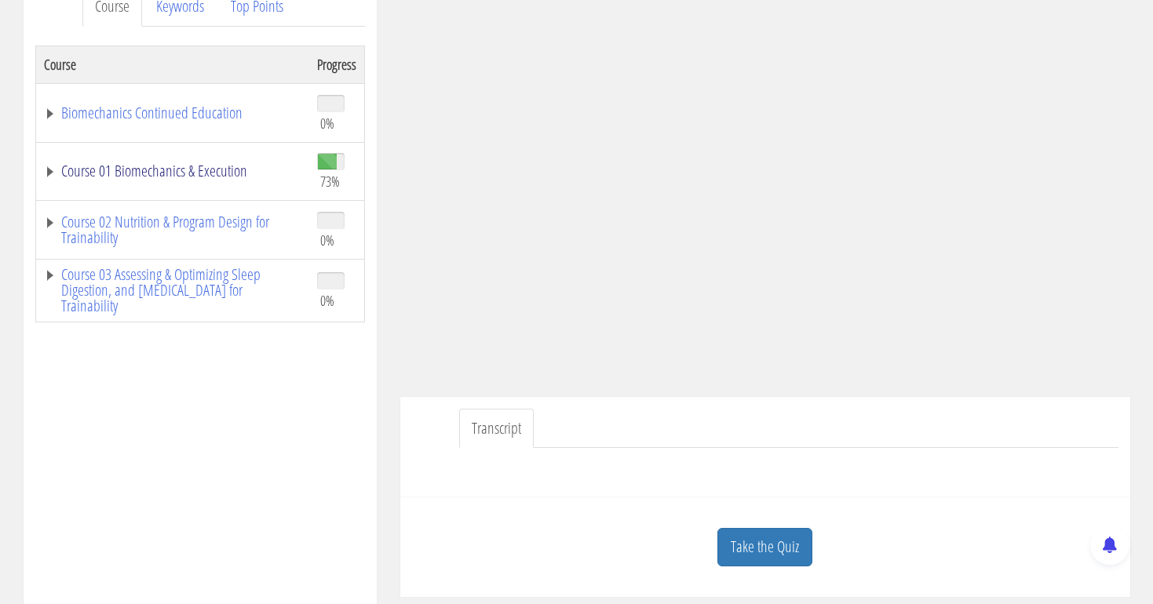
click at [249, 169] on link "Course 01 Biomechanics & Execution" at bounding box center [172, 171] width 257 height 16
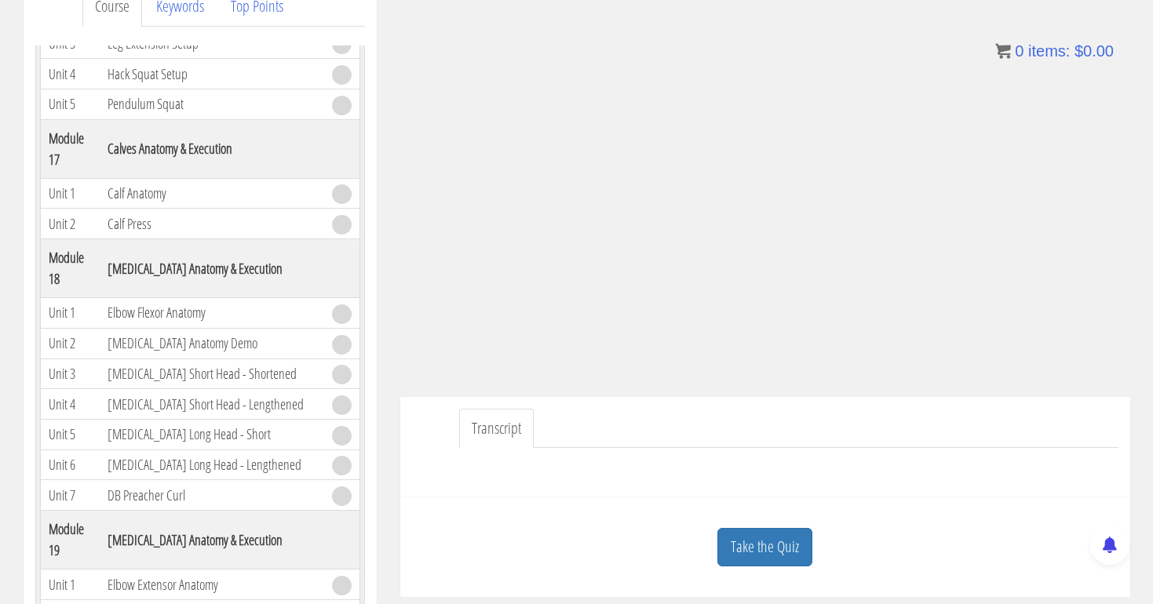
scroll to position [4617, 0]
click at [772, 552] on link "Take the Quiz" at bounding box center [764, 547] width 95 height 38
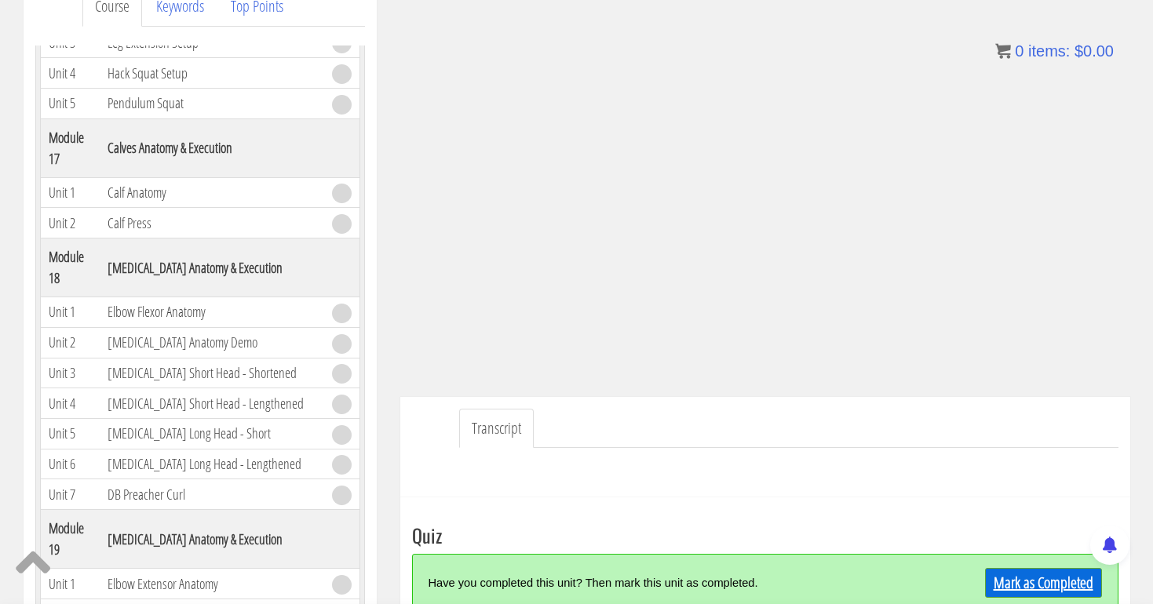
click at [1047, 579] on link "Mark as Completed" at bounding box center [1043, 583] width 117 height 30
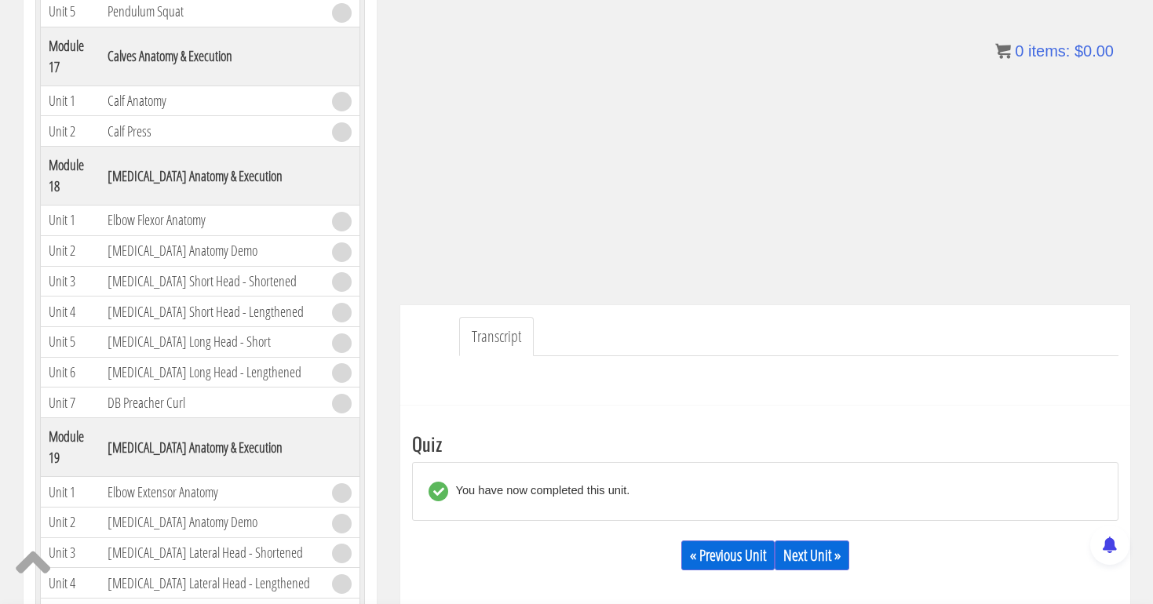
scroll to position [341, 0]
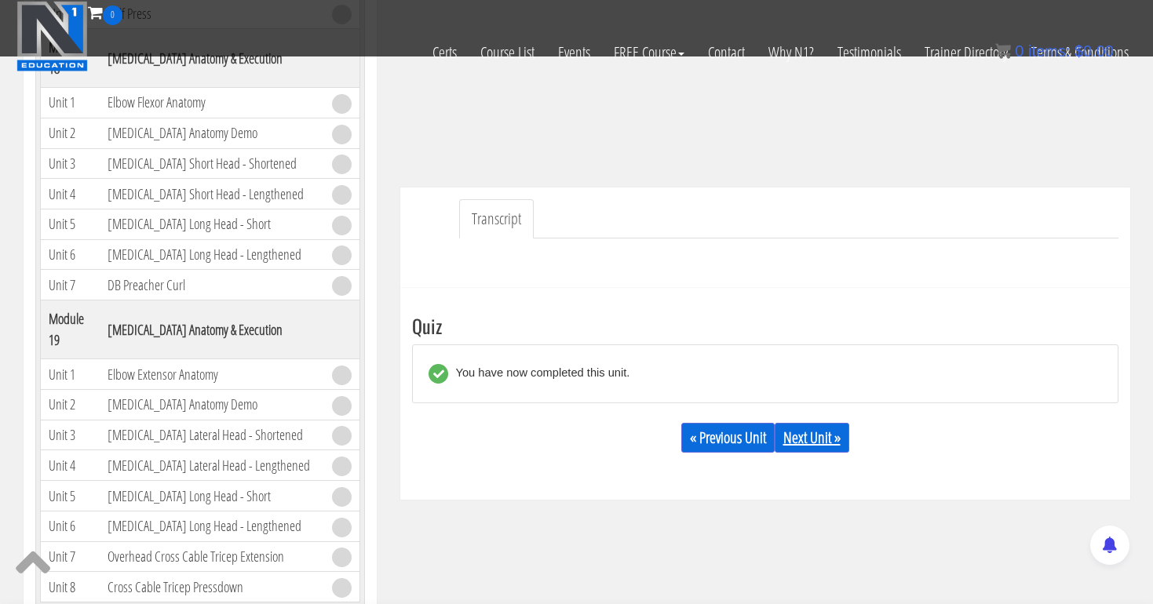
click at [833, 440] on link "Next Unit »" at bounding box center [812, 438] width 75 height 30
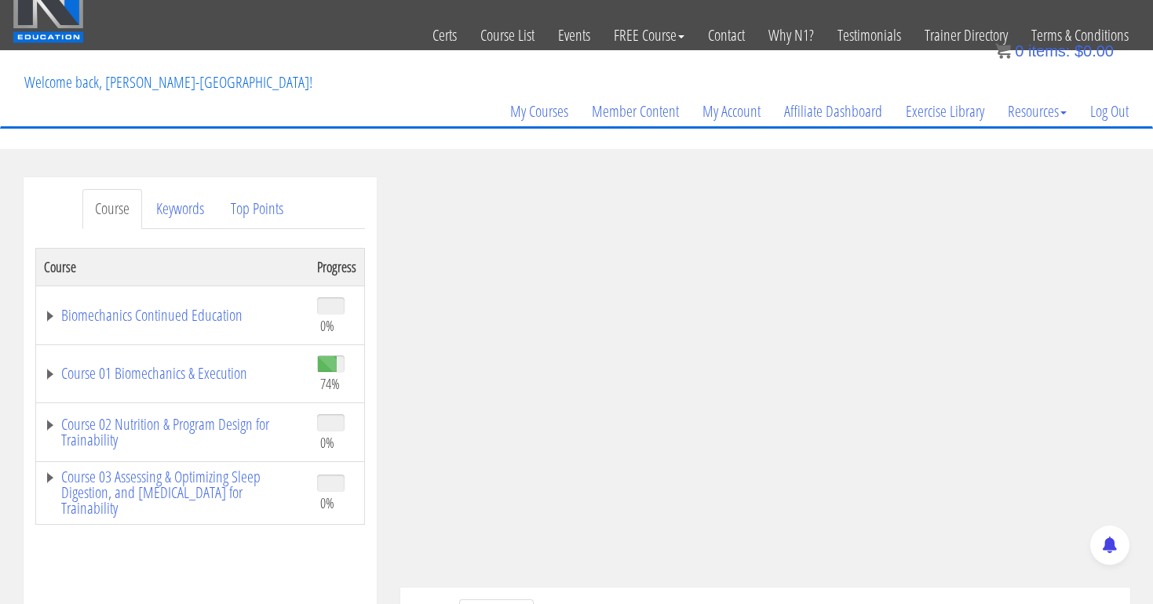
scroll to position [32, 0]
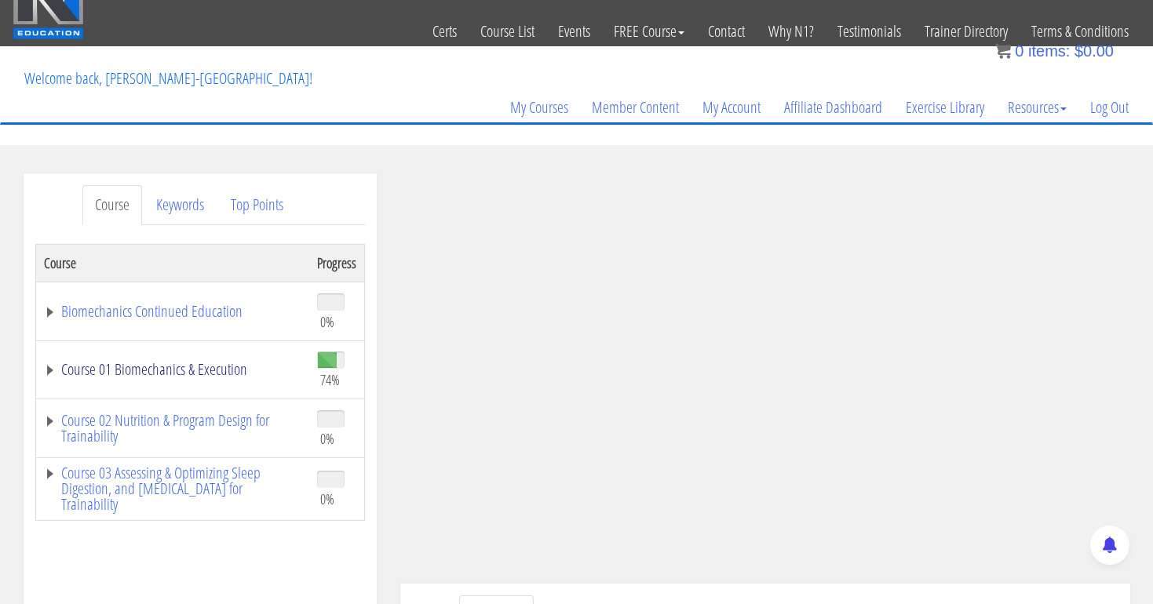
click at [175, 371] on link "Course 01 Biomechanics & Execution" at bounding box center [172, 370] width 257 height 16
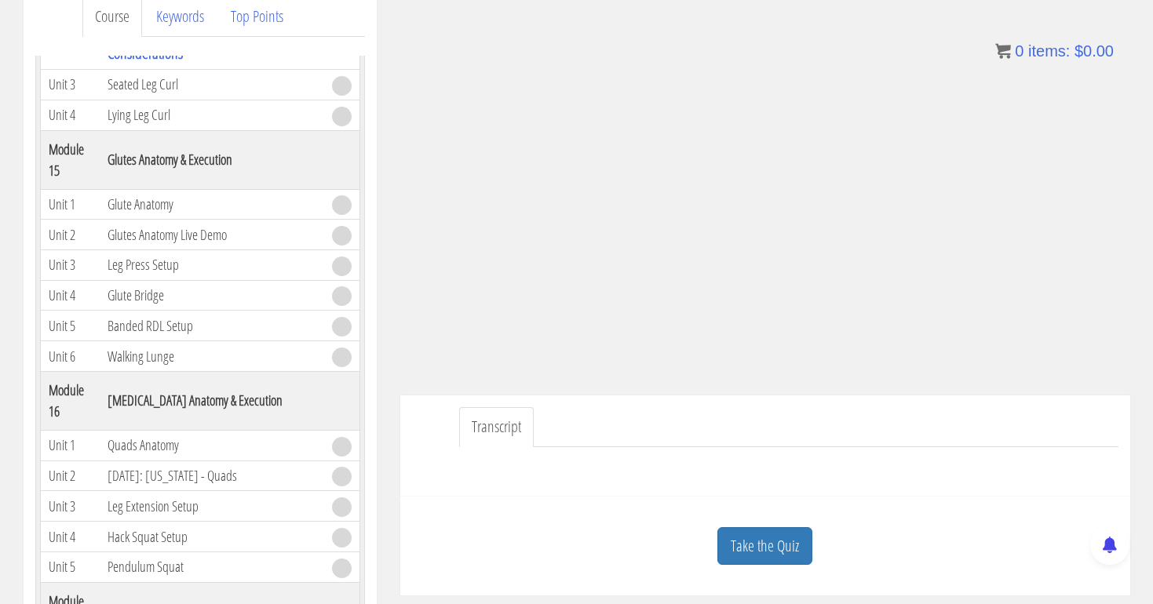
scroll to position [245, 0]
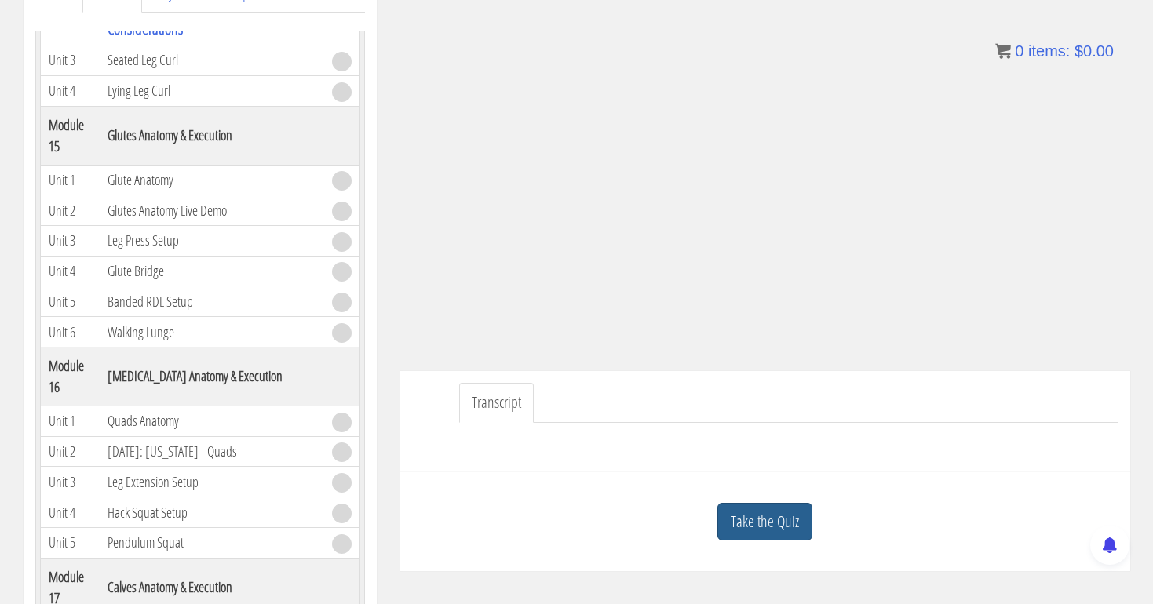
click at [768, 521] on link "Take the Quiz" at bounding box center [764, 522] width 95 height 38
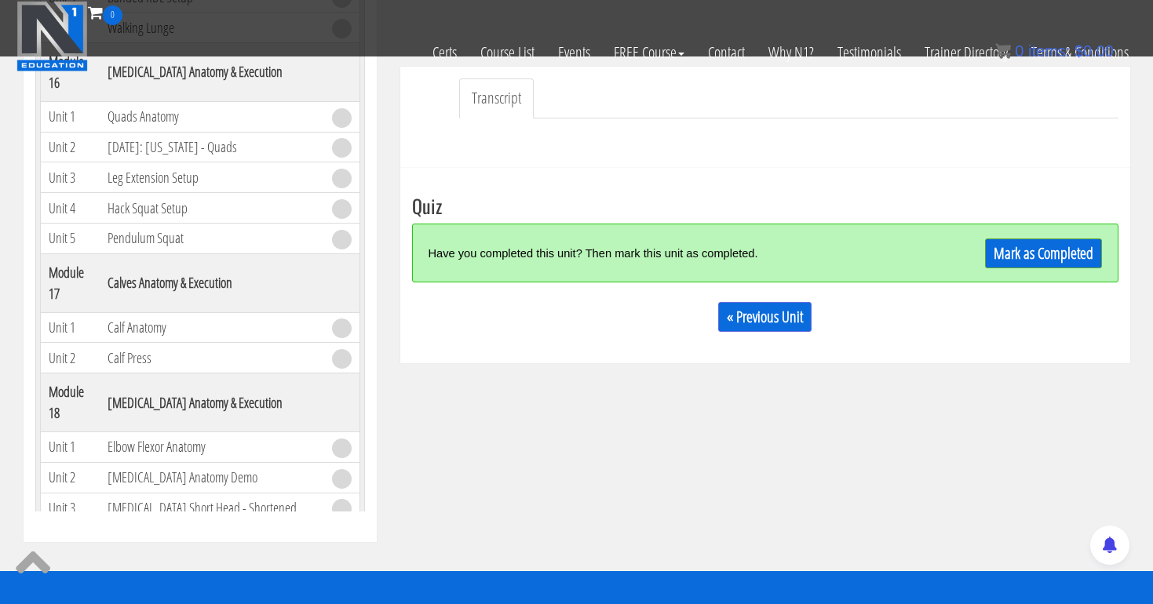
scroll to position [479, 0]
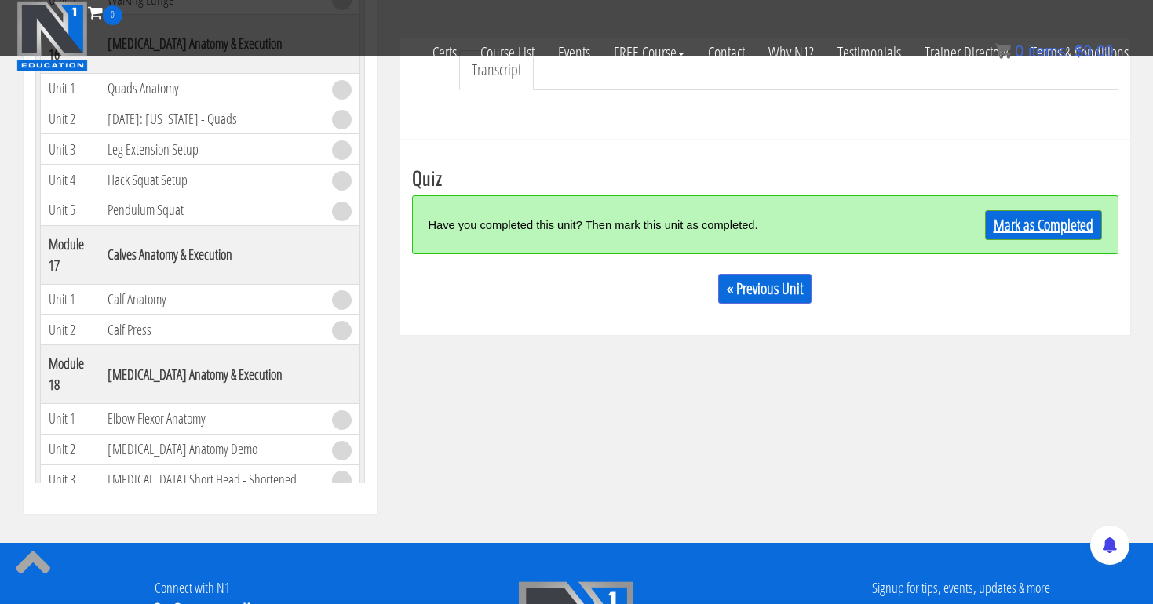
click at [1040, 230] on link "Mark as Completed" at bounding box center [1043, 225] width 117 height 30
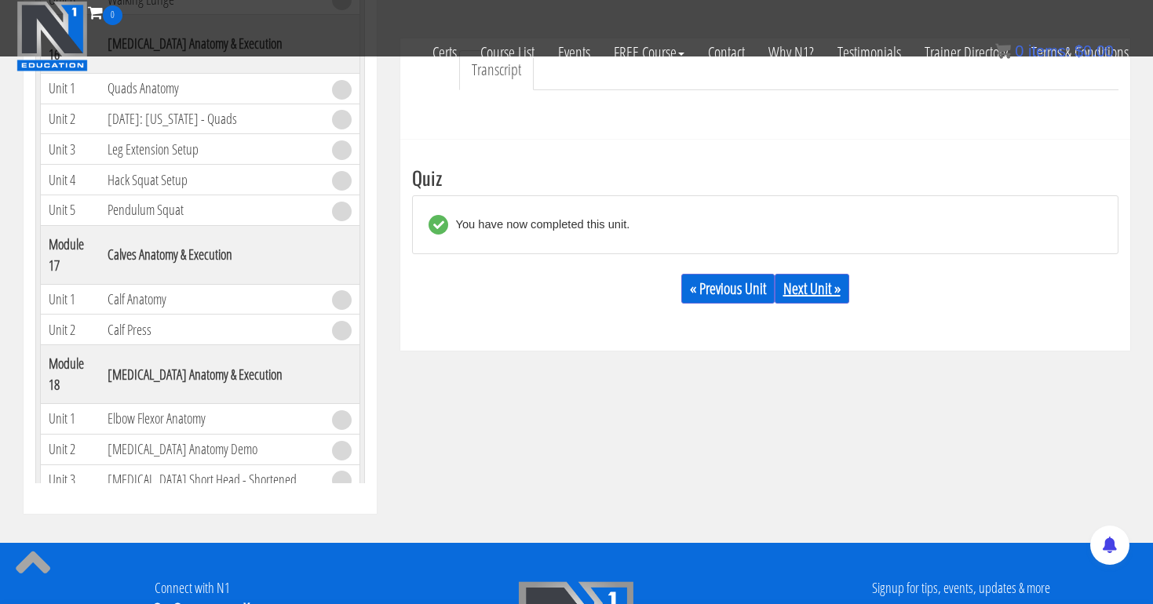
click at [823, 277] on link "Next Unit »" at bounding box center [812, 289] width 75 height 30
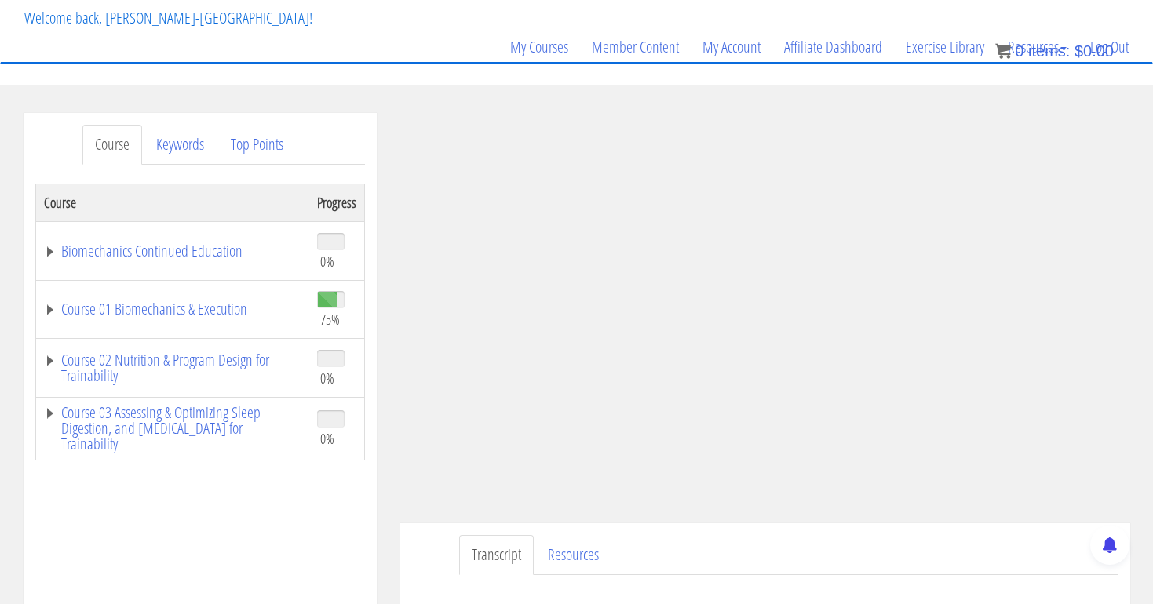
scroll to position [104, 0]
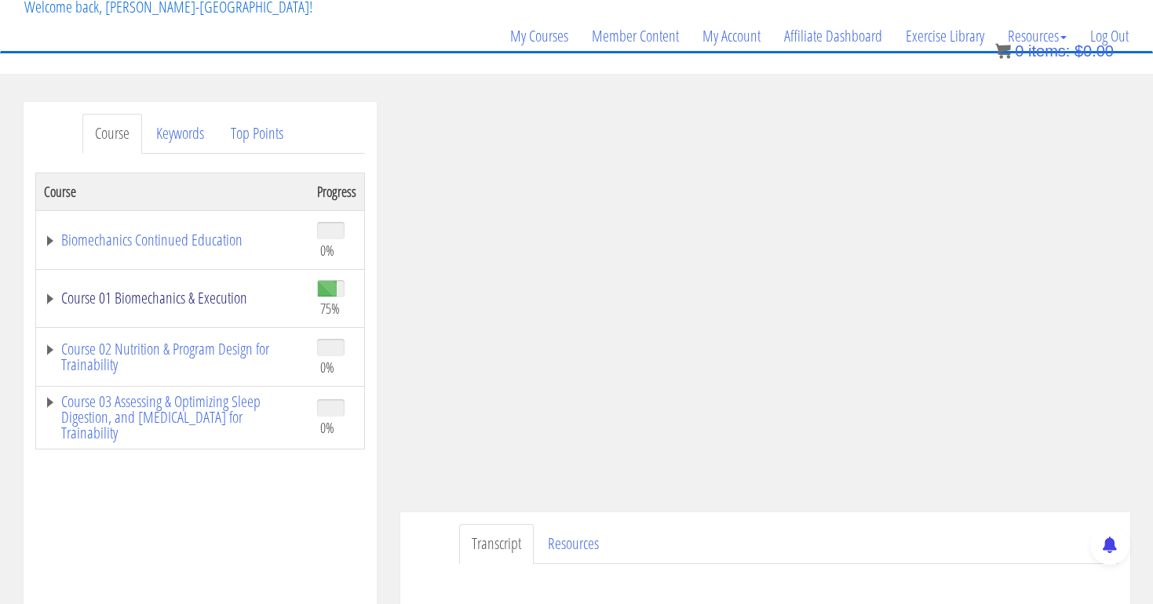
click at [249, 294] on link "Course 01 Biomechanics & Execution" at bounding box center [172, 298] width 257 height 16
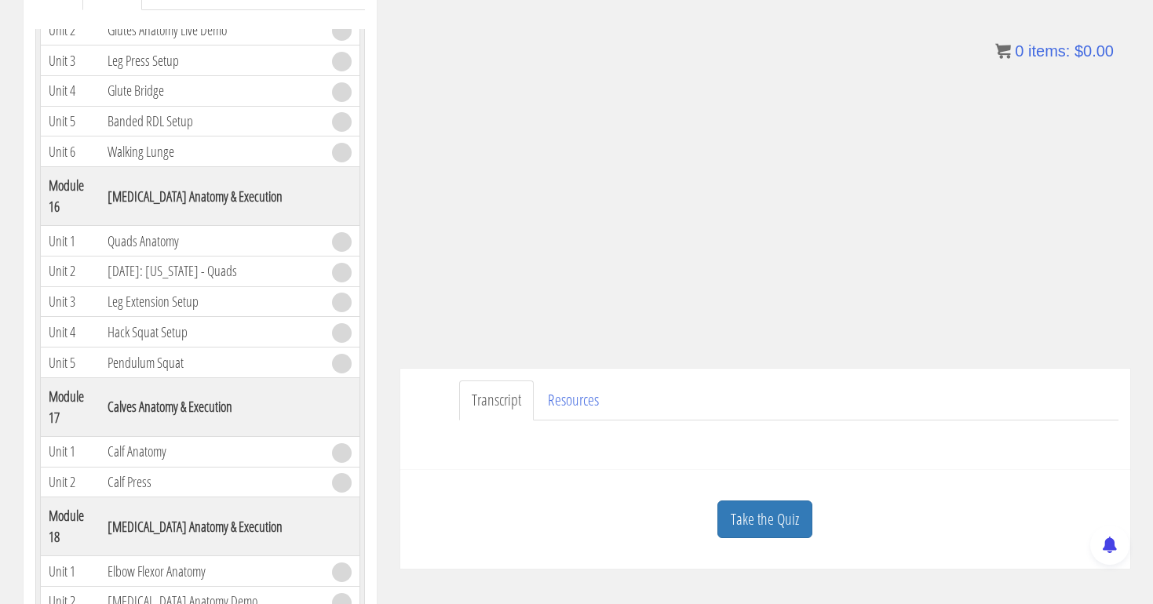
scroll to position [259, 0]
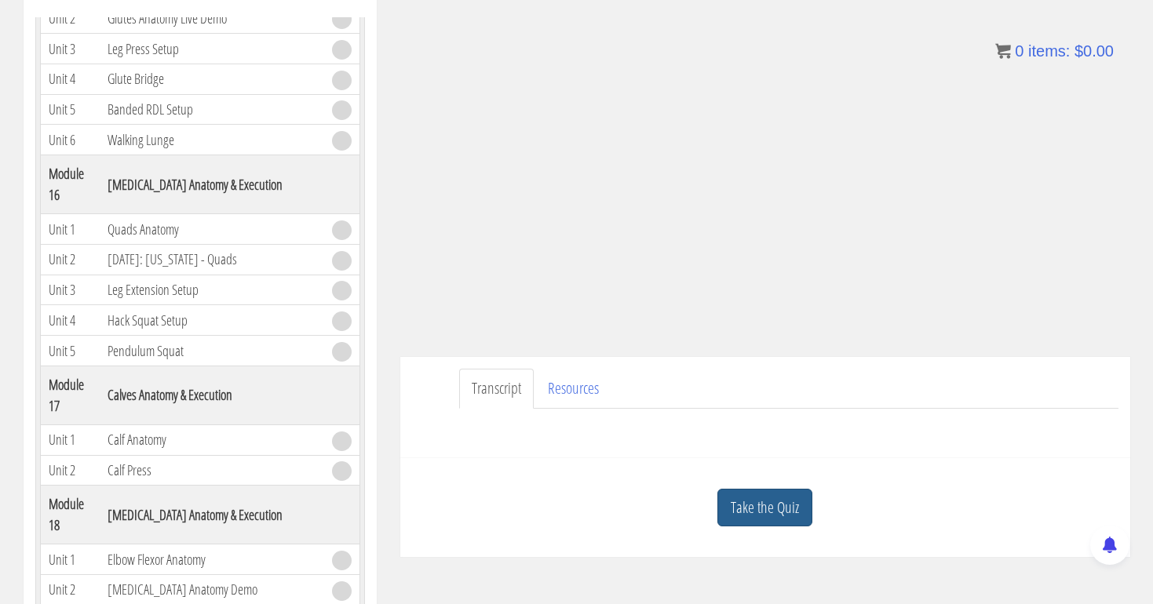
click at [778, 501] on link "Take the Quiz" at bounding box center [764, 508] width 95 height 38
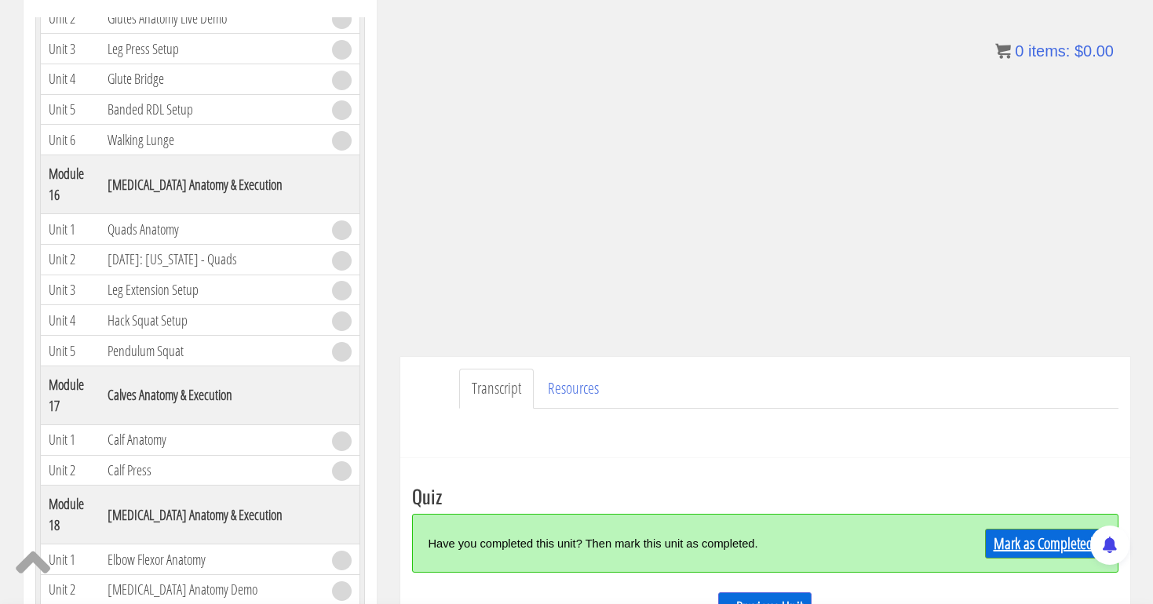
click at [1031, 538] on link "Mark as Completed" at bounding box center [1043, 544] width 117 height 30
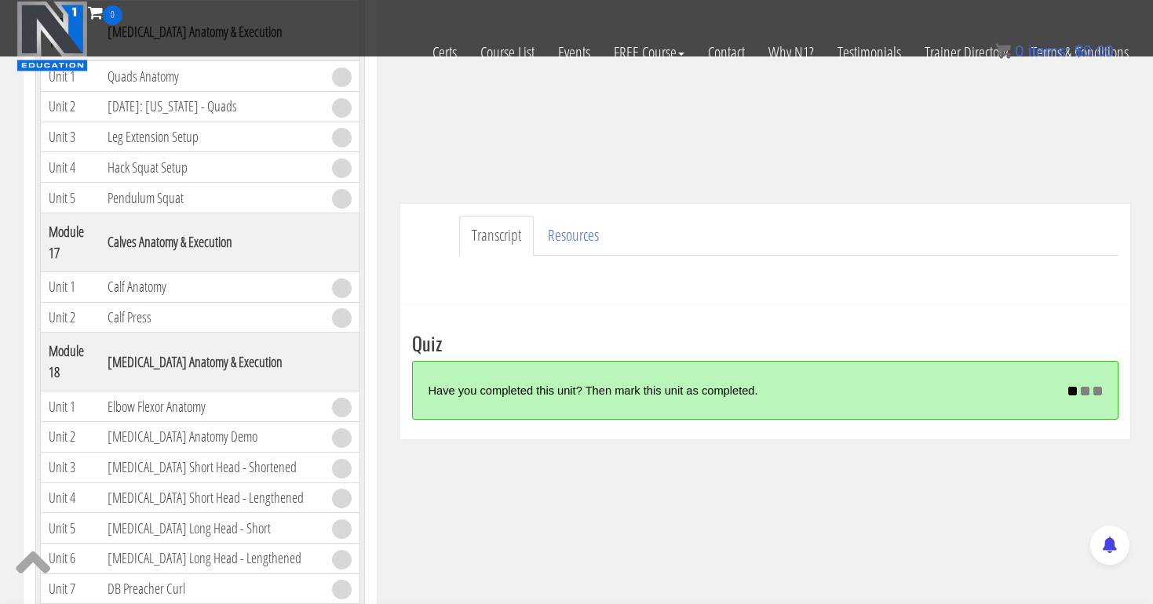
scroll to position [320, 0]
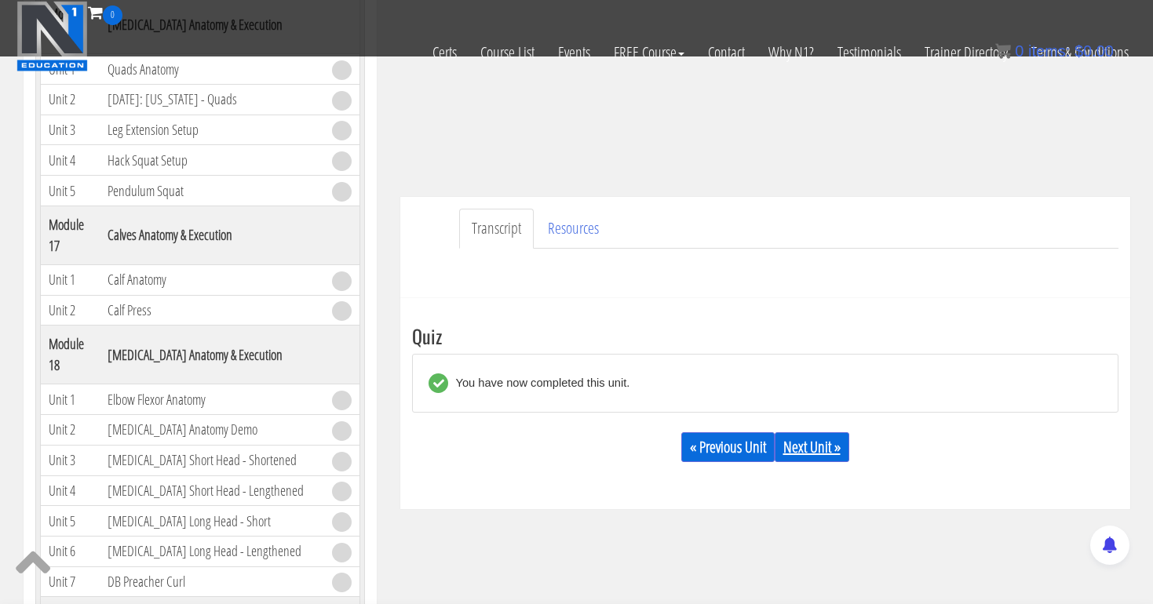
click at [804, 444] on link "Next Unit »" at bounding box center [812, 447] width 75 height 30
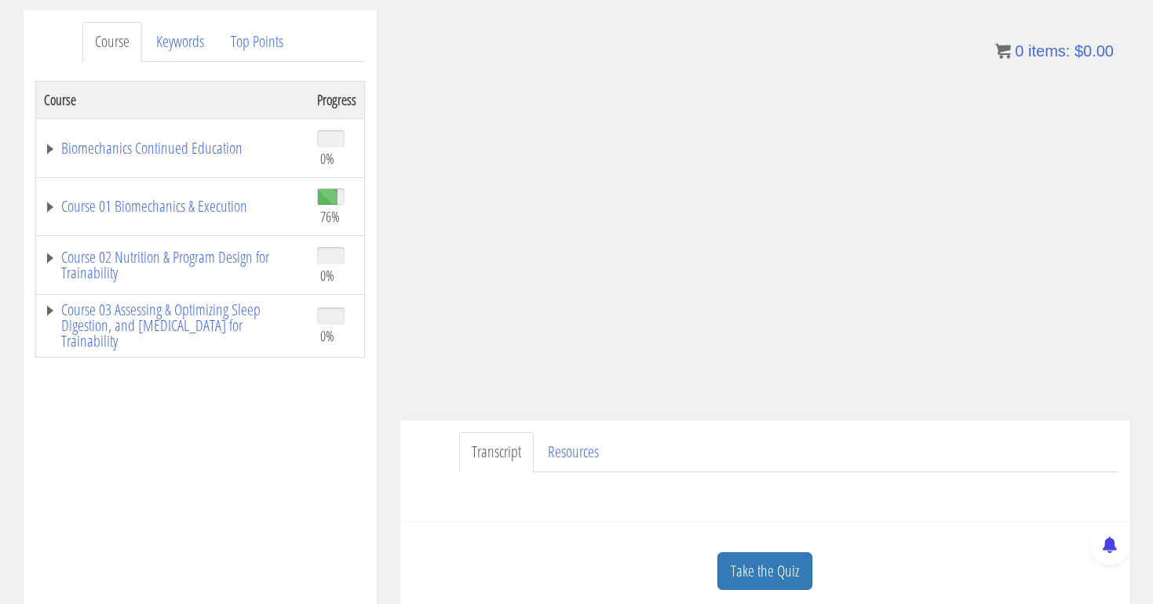
scroll to position [196, 0]
click at [803, 562] on link "Take the Quiz" at bounding box center [764, 571] width 95 height 38
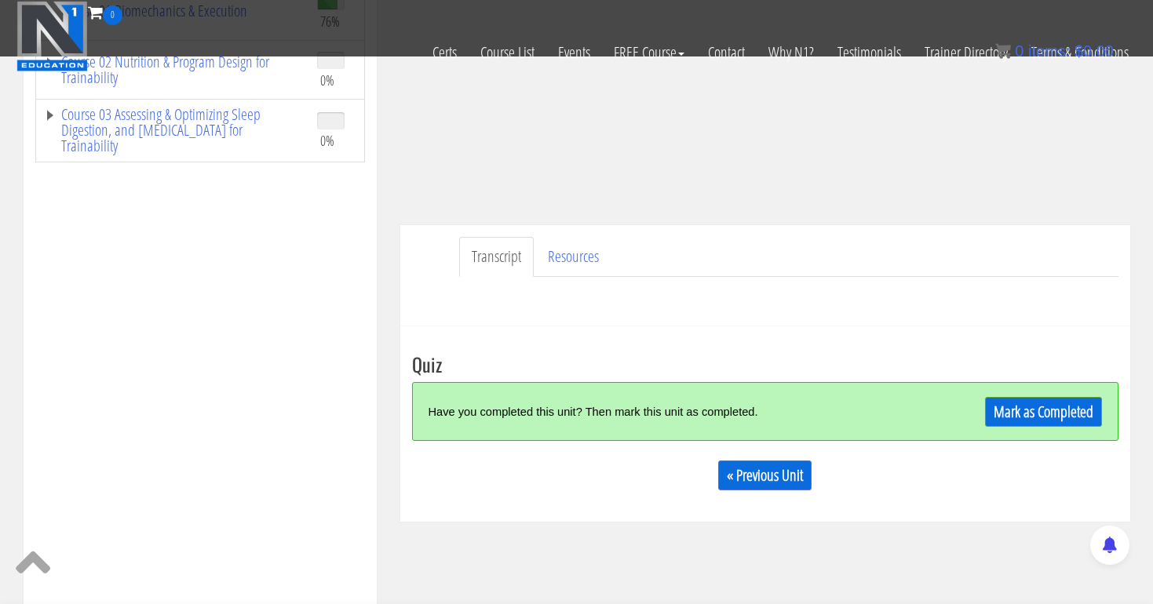
scroll to position [301, 0]
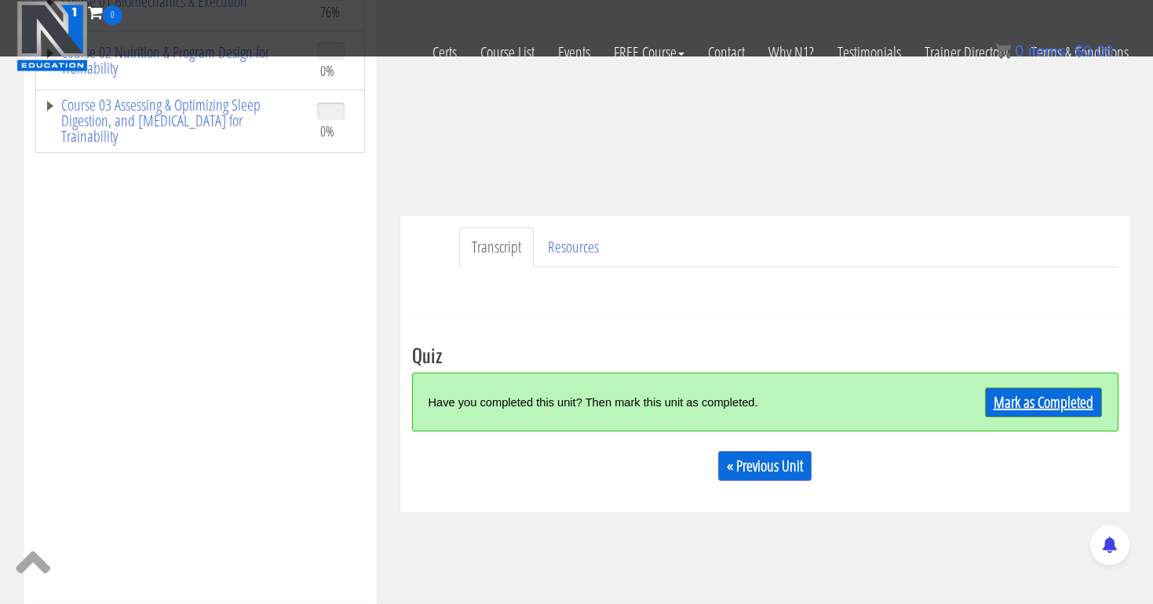
click at [1061, 407] on link "Mark as Completed" at bounding box center [1043, 403] width 117 height 30
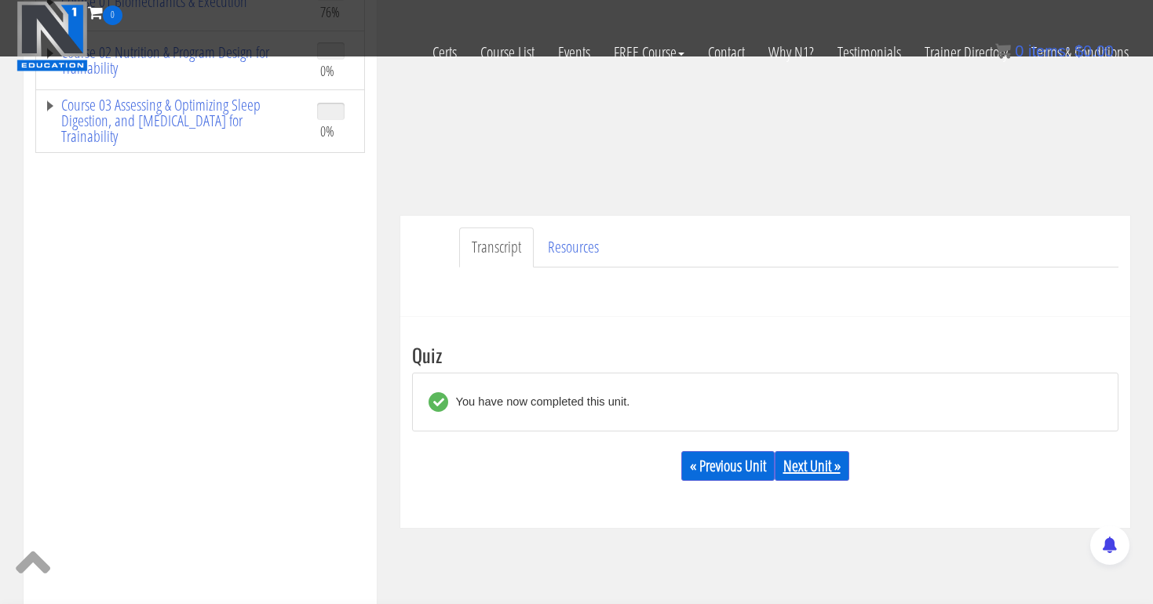
click at [815, 460] on link "Next Unit »" at bounding box center [812, 466] width 75 height 30
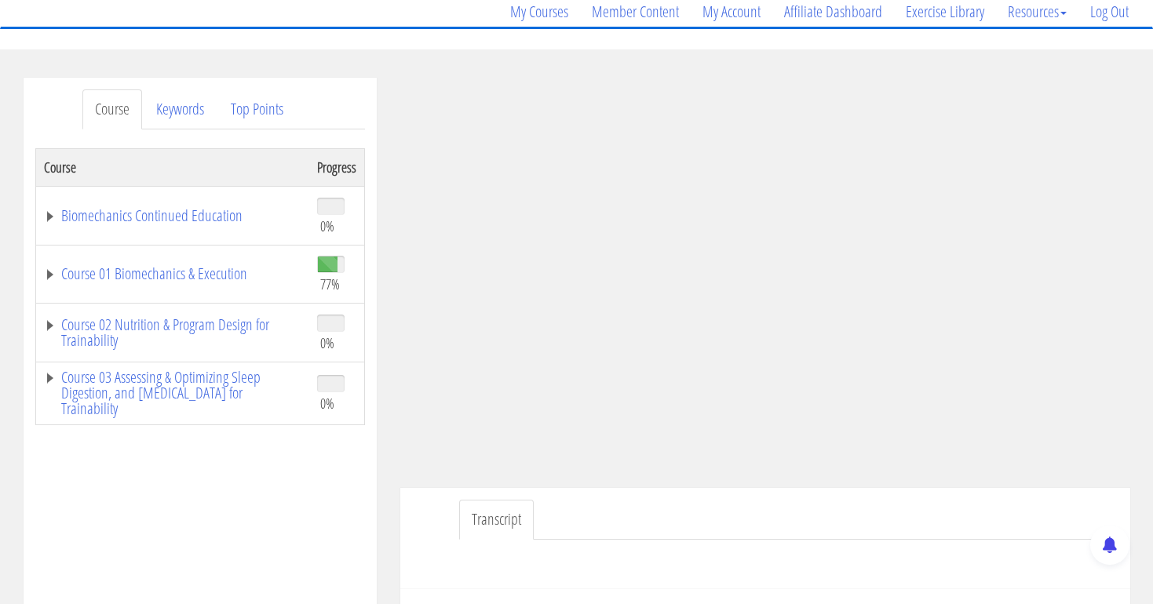
scroll to position [172, 0]
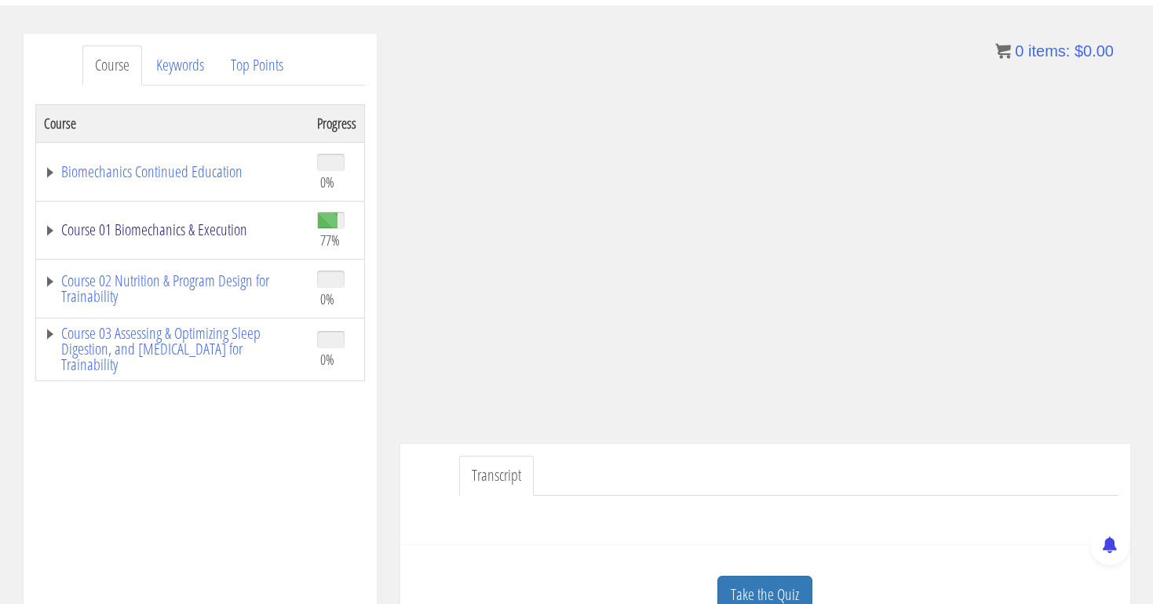
click at [196, 238] on link "Course 01 Biomechanics & Execution" at bounding box center [172, 230] width 257 height 16
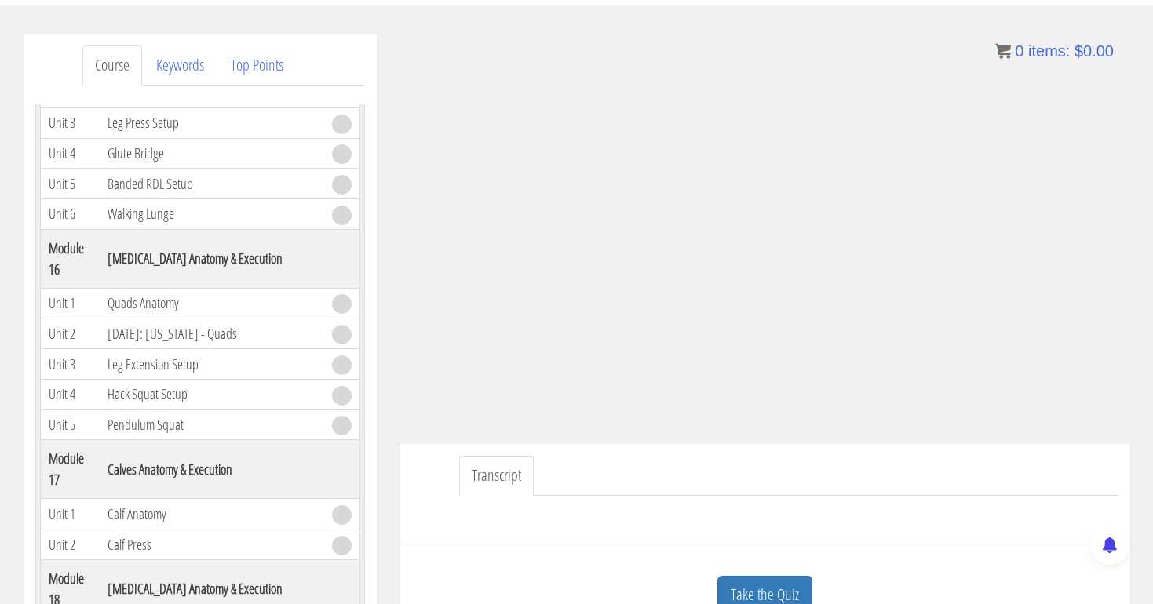
scroll to position [226, 0]
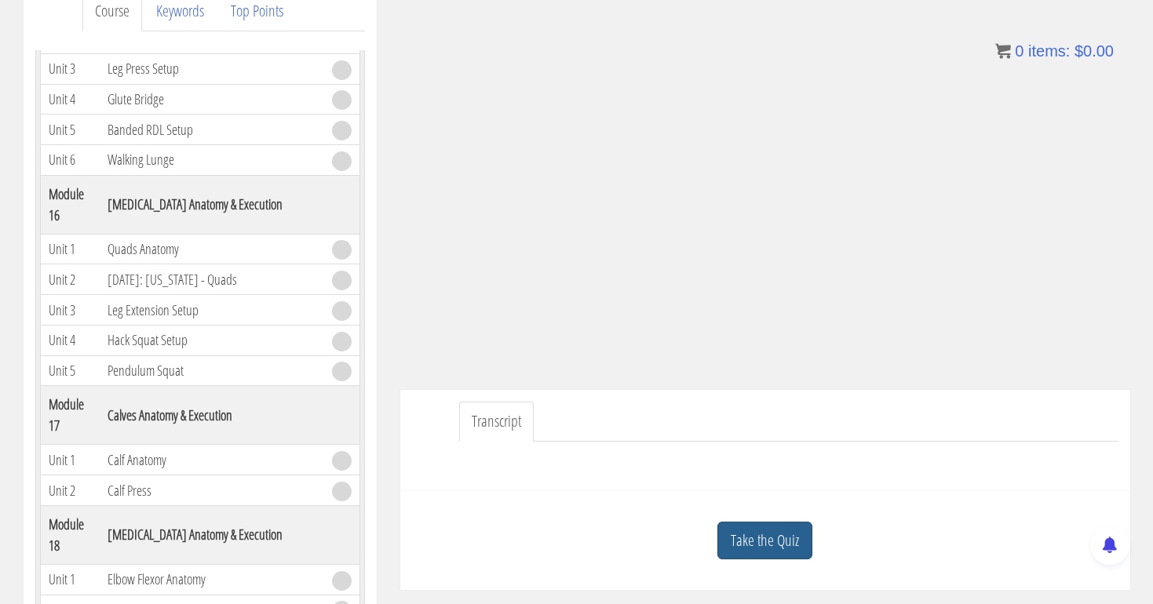
click at [753, 534] on link "Take the Quiz" at bounding box center [764, 541] width 95 height 38
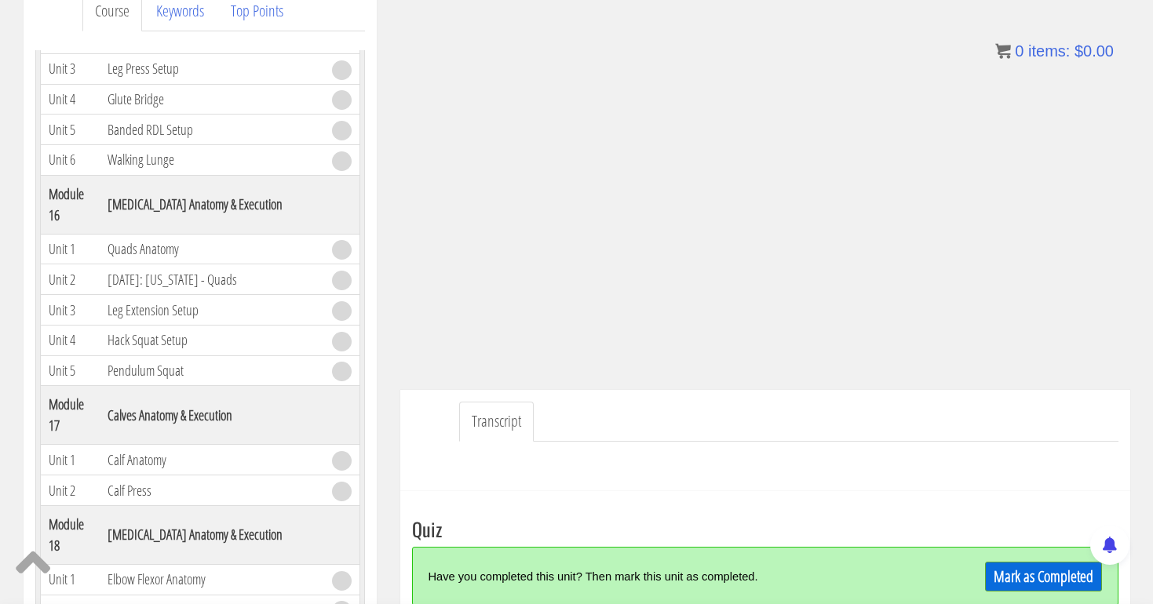
scroll to position [225, 0]
click at [1009, 571] on link "Mark as Completed" at bounding box center [1043, 578] width 117 height 30
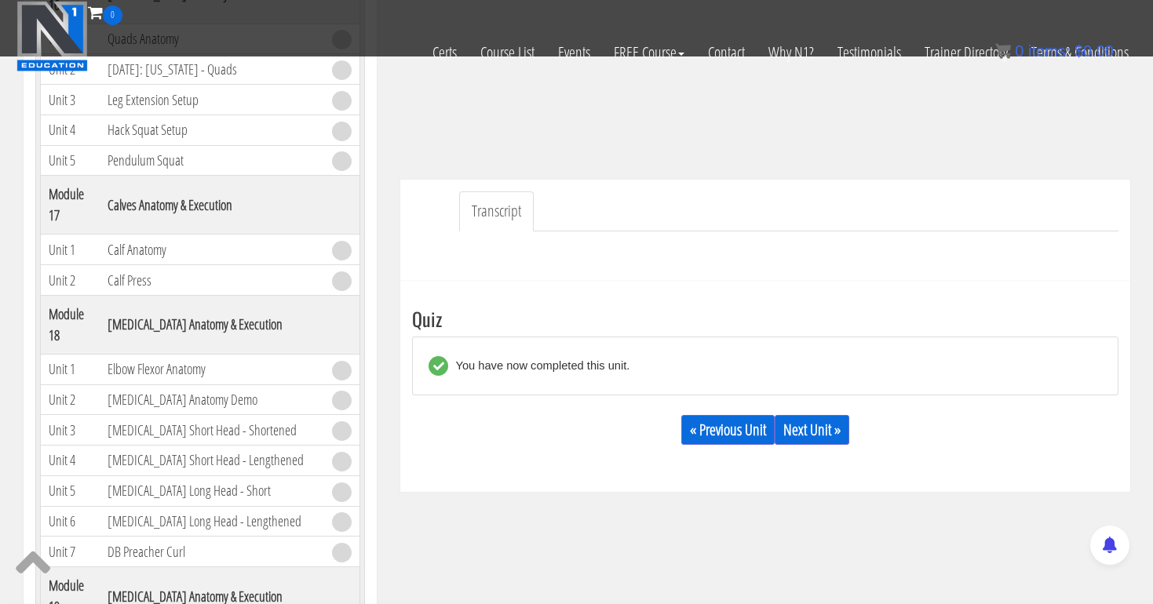
scroll to position [378, 0]
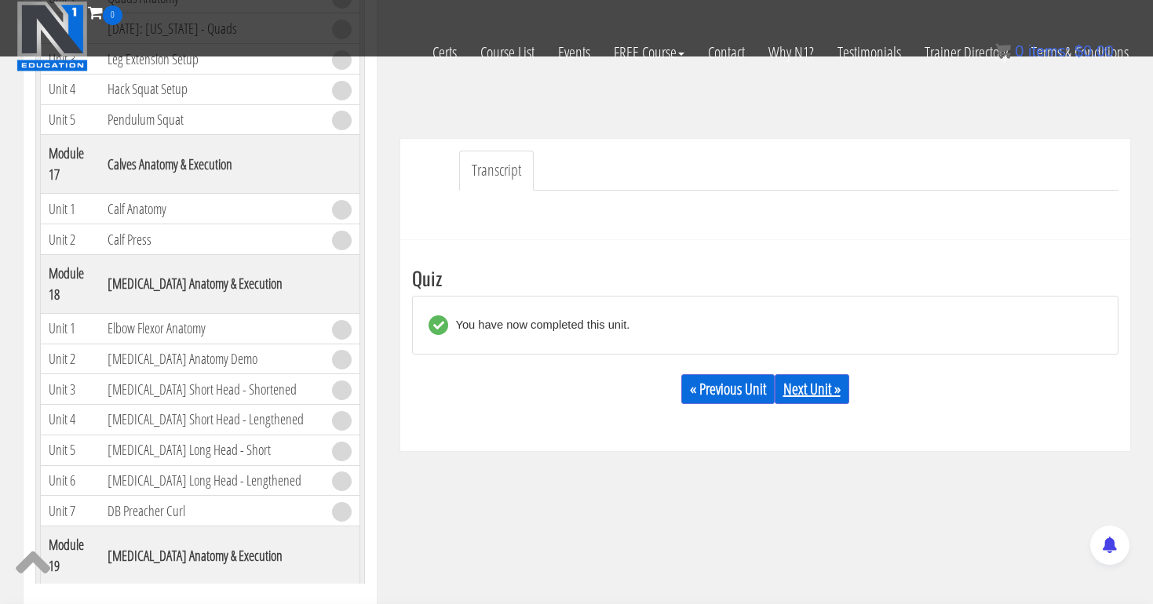
click at [833, 395] on link "Next Unit »" at bounding box center [812, 389] width 75 height 30
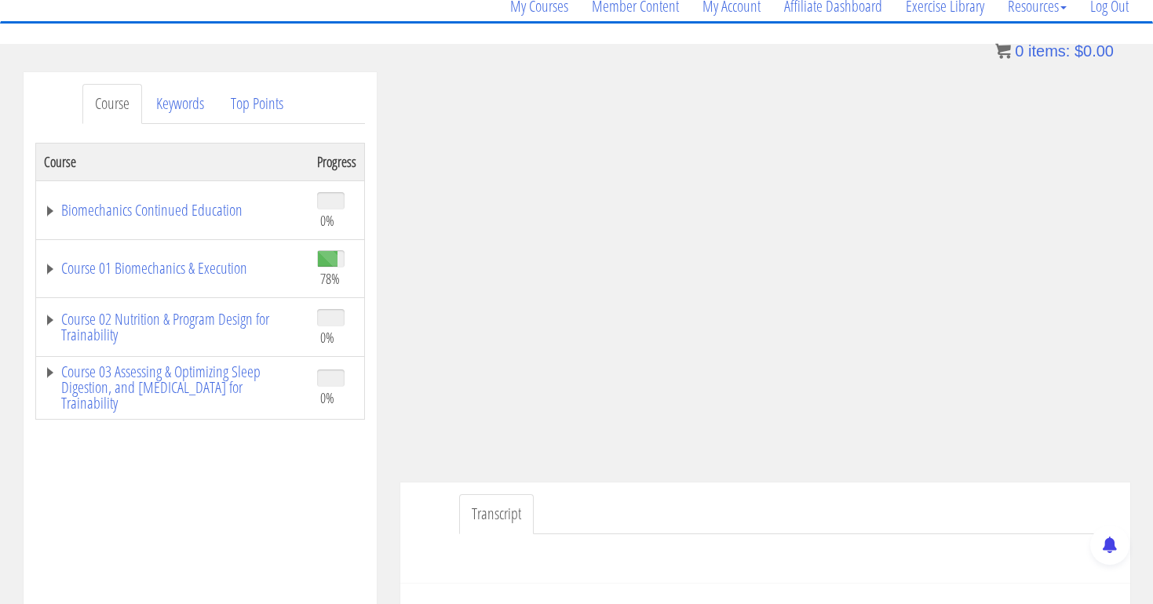
scroll to position [133, 0]
click at [234, 267] on link "Course 01 Biomechanics & Execution" at bounding box center [172, 269] width 257 height 16
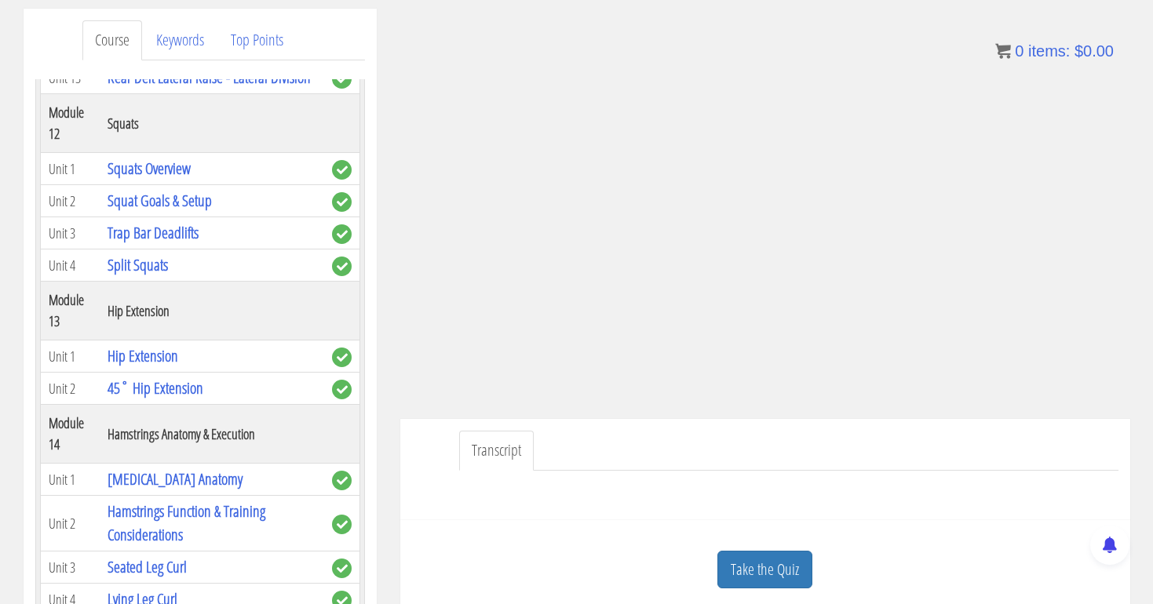
scroll to position [231, 0]
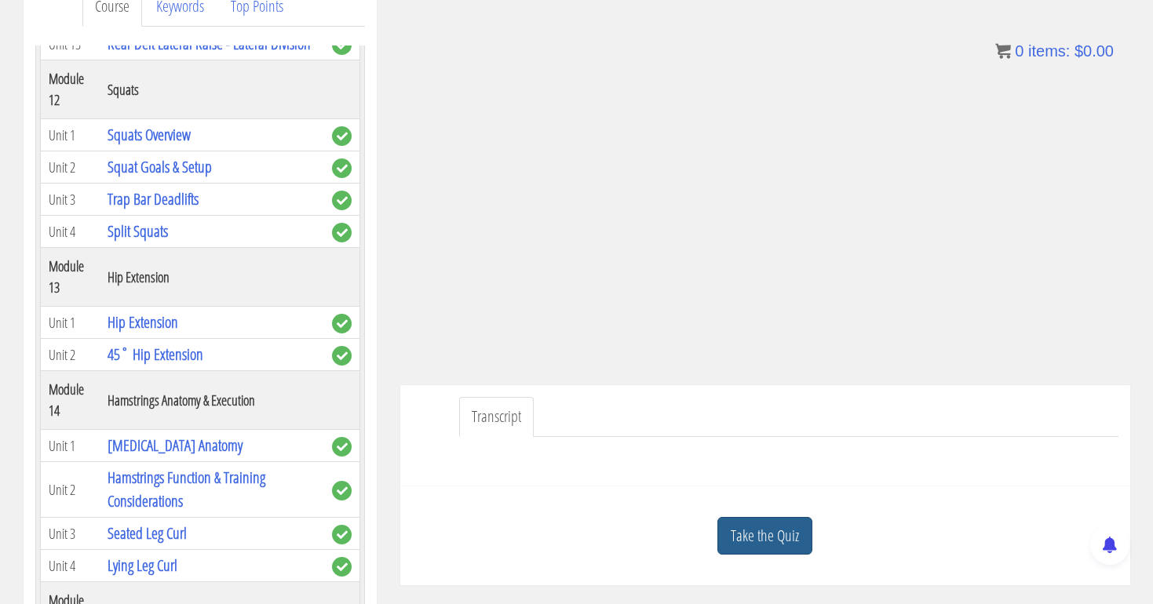
click at [774, 538] on link "Take the Quiz" at bounding box center [764, 536] width 95 height 38
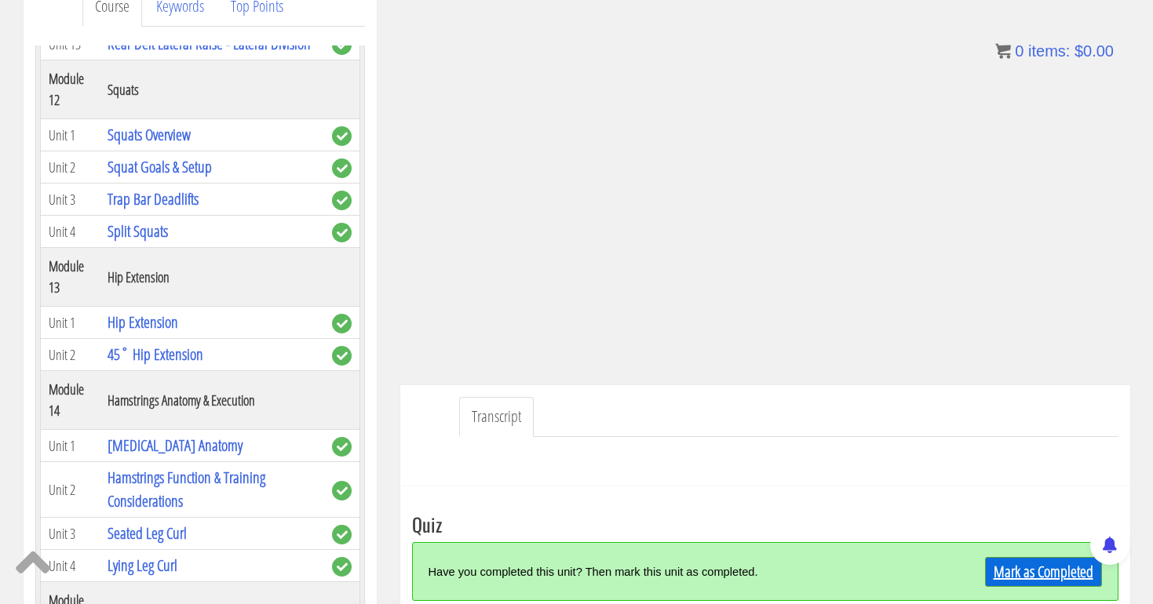
click at [1016, 569] on link "Mark as Completed" at bounding box center [1043, 572] width 117 height 30
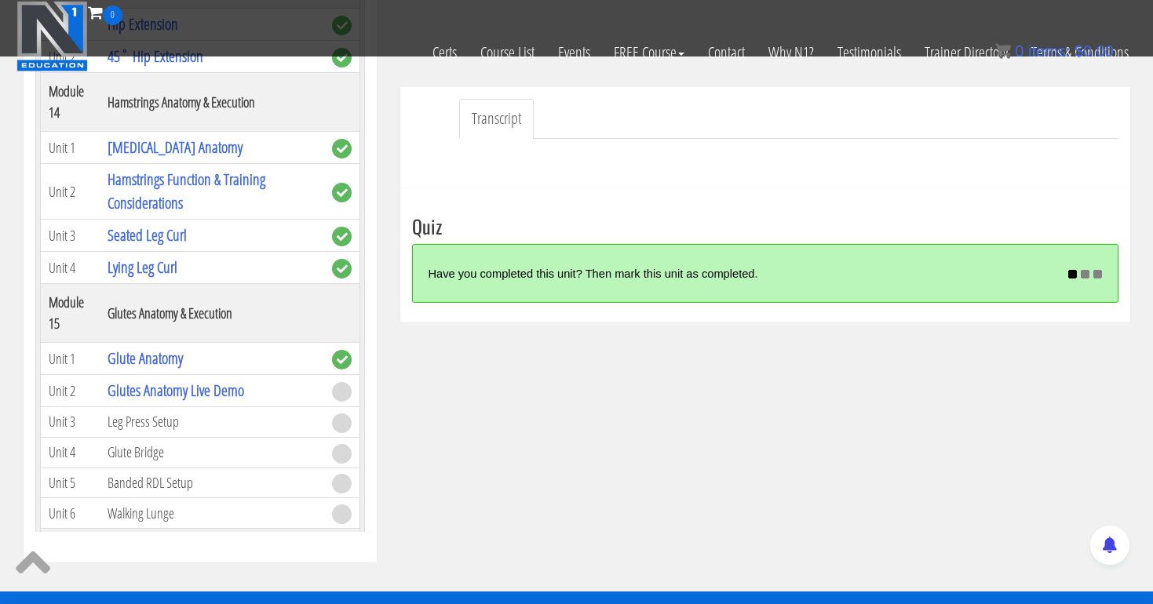
scroll to position [433, 0]
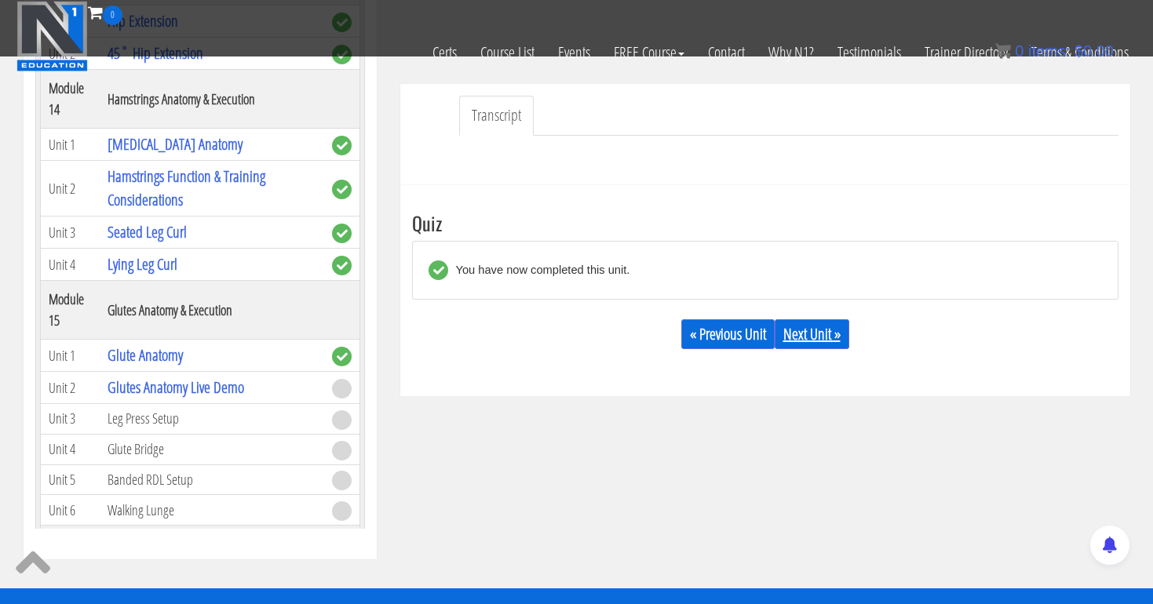
click at [834, 337] on link "Next Unit »" at bounding box center [812, 334] width 75 height 30
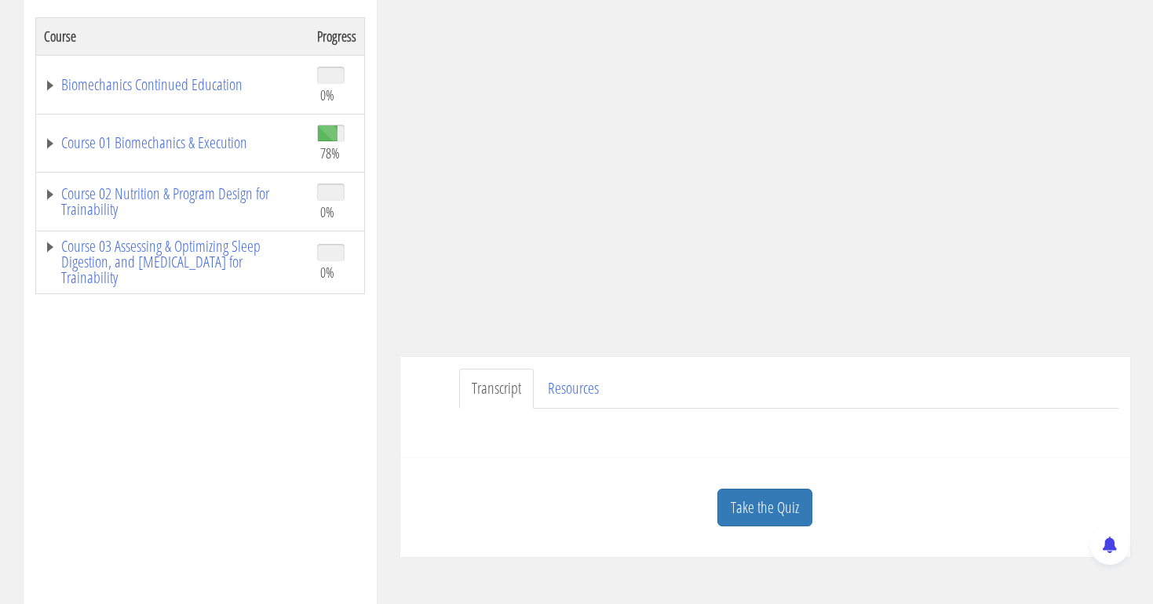
scroll to position [260, 0]
click at [131, 144] on link "Course 01 Biomechanics & Execution" at bounding box center [172, 142] width 257 height 16
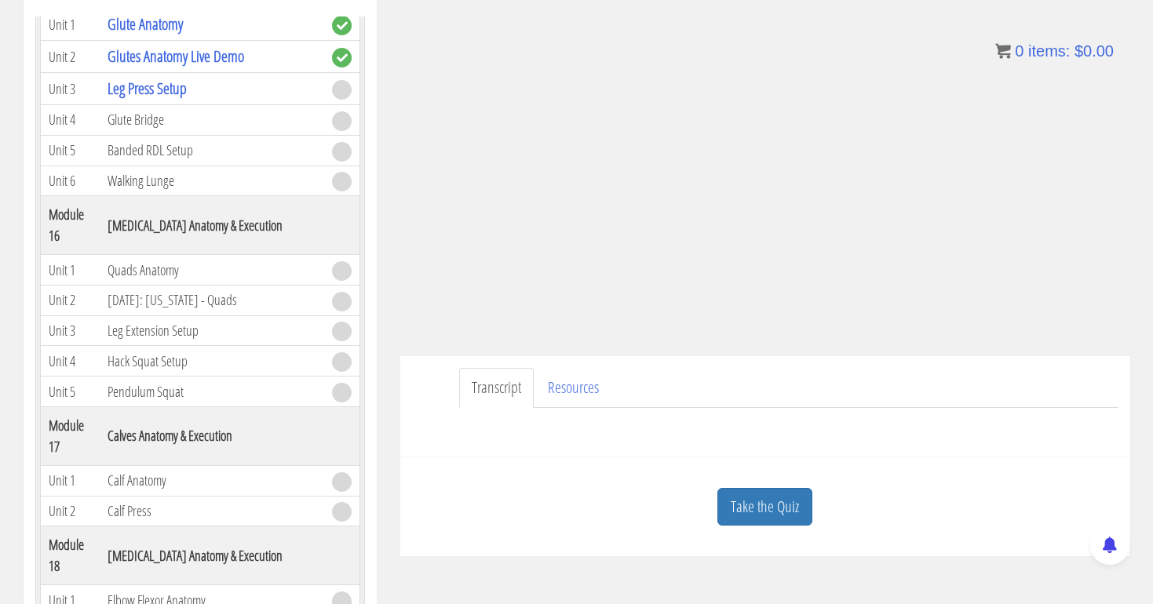
scroll to position [4339, 0]
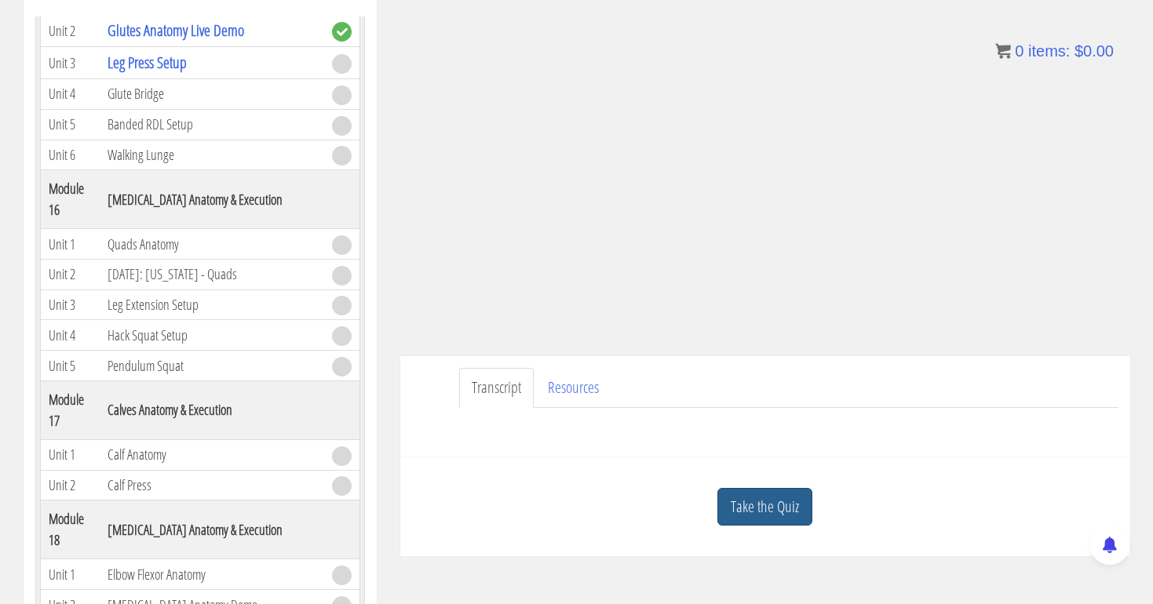
click at [766, 505] on link "Take the Quiz" at bounding box center [764, 507] width 95 height 38
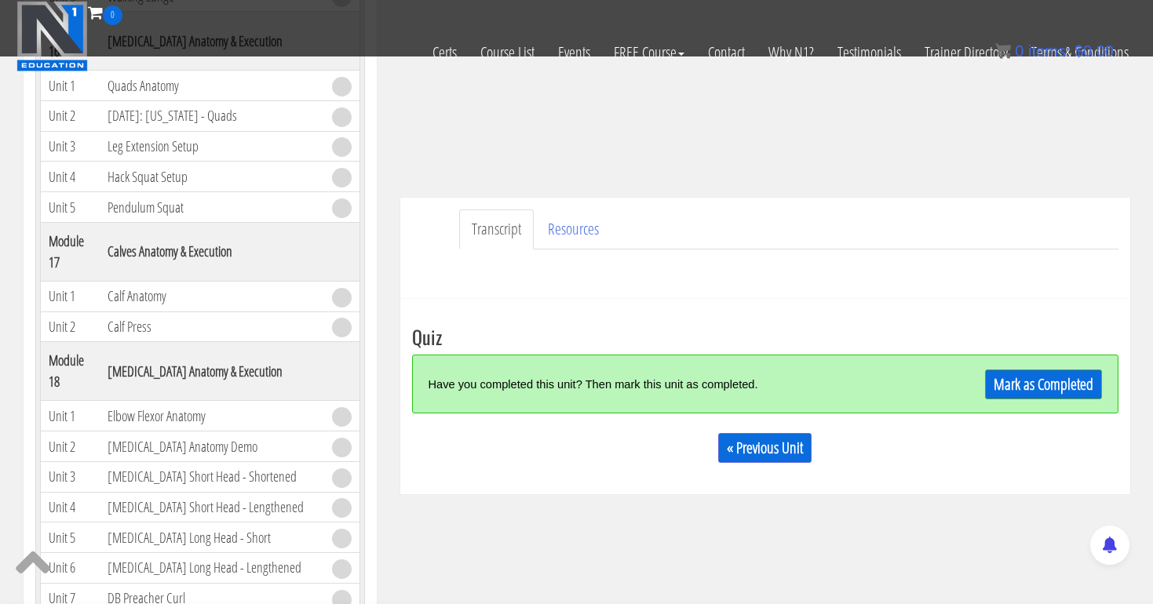
scroll to position [337, 0]
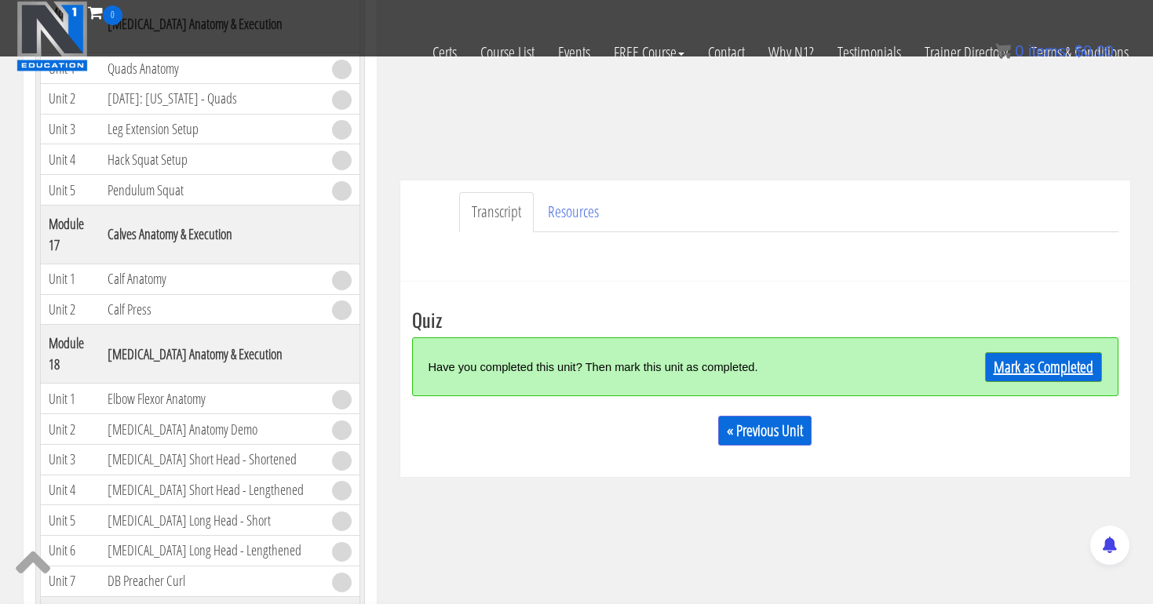
click at [1056, 361] on link "Mark as Completed" at bounding box center [1043, 367] width 117 height 30
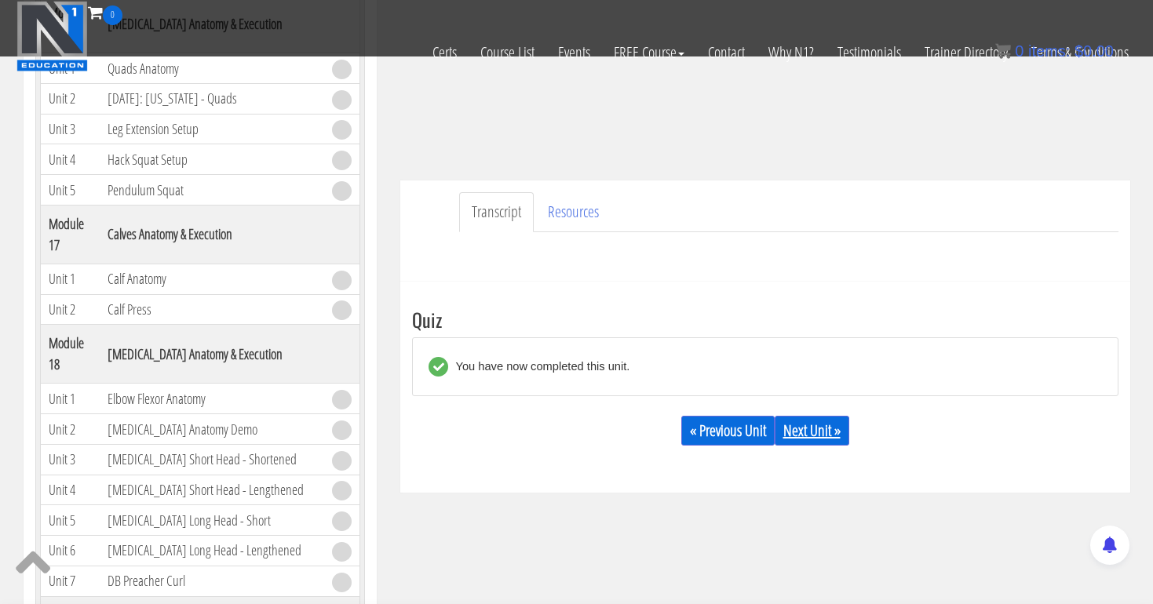
click at [815, 429] on link "Next Unit »" at bounding box center [812, 431] width 75 height 30
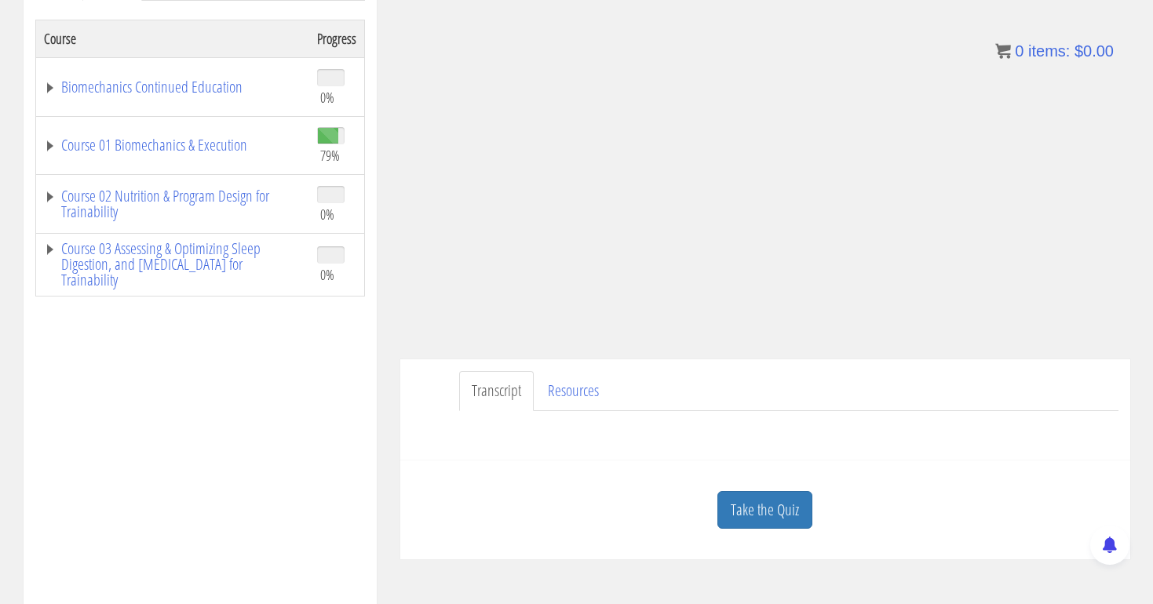
scroll to position [263, 0]
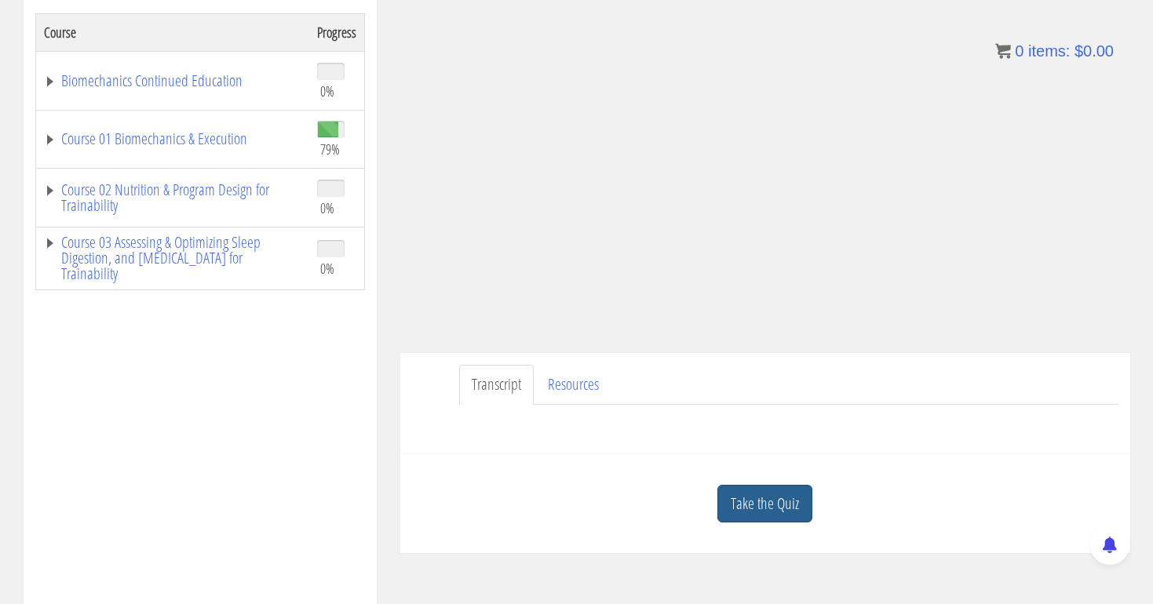
click at [753, 505] on link "Take the Quiz" at bounding box center [764, 504] width 95 height 38
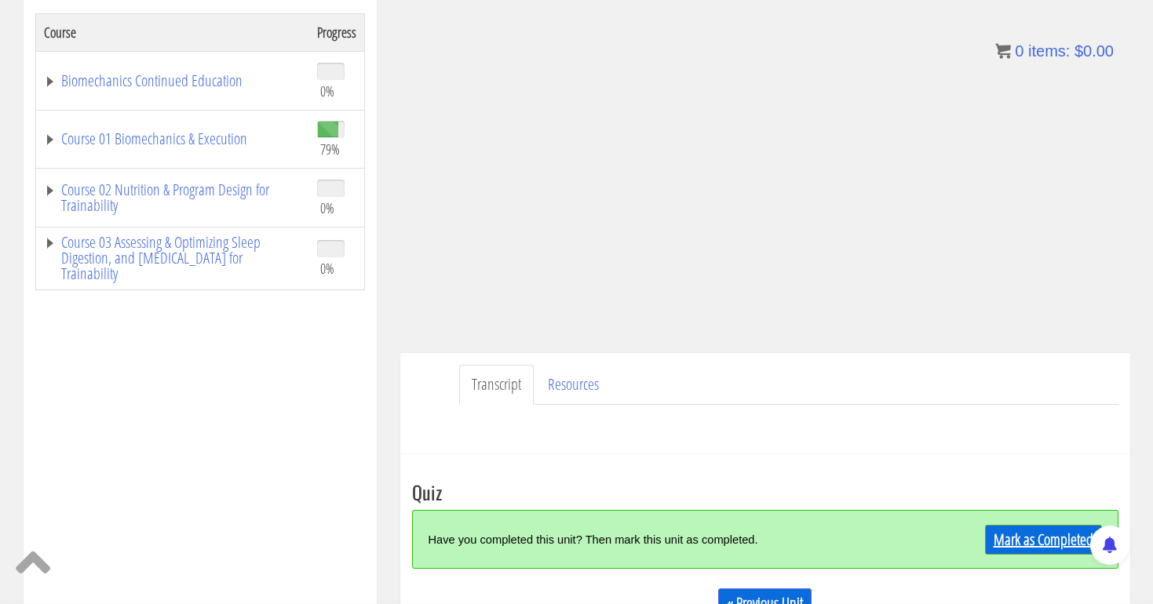
click at [999, 531] on link "Mark as Completed" at bounding box center [1043, 540] width 117 height 30
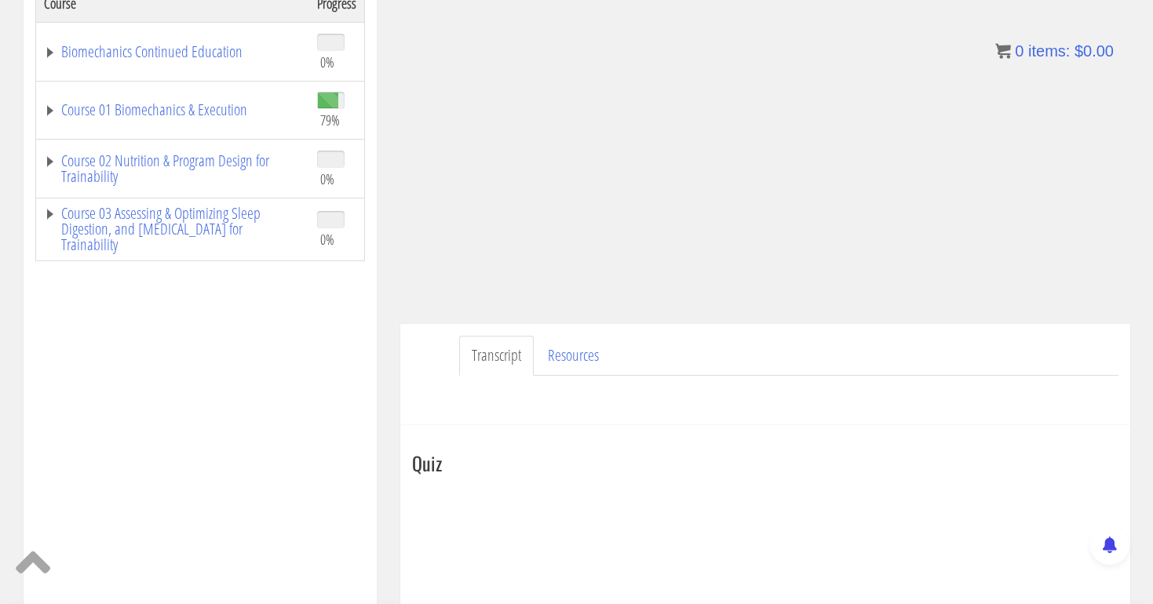
scroll to position [299, 0]
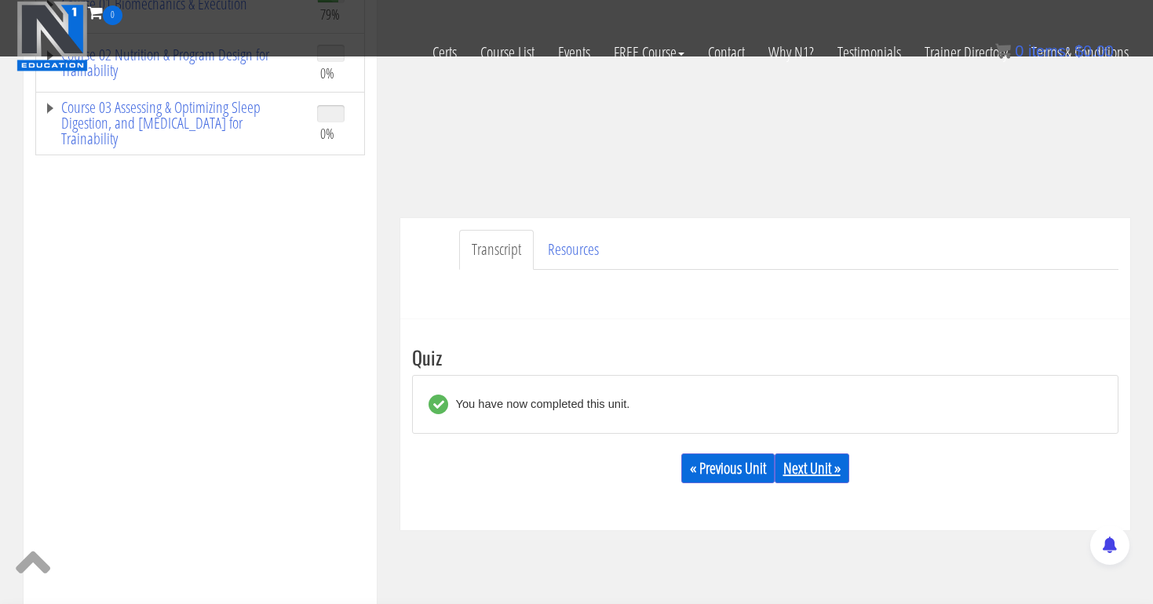
click at [823, 472] on link "Next Unit »" at bounding box center [812, 469] width 75 height 30
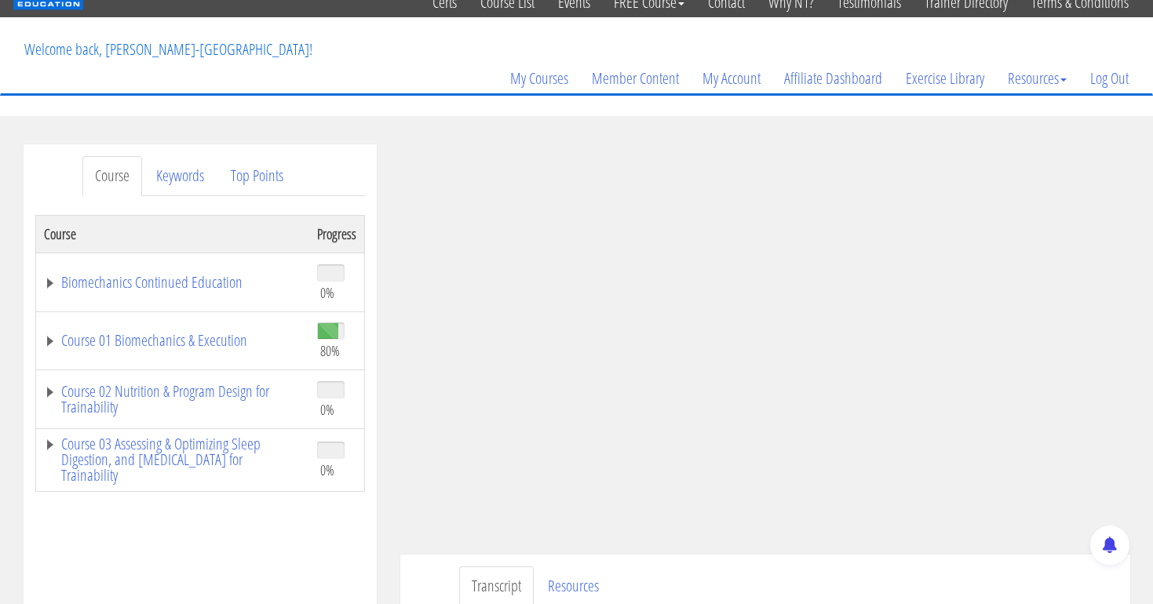
scroll to position [62, 0]
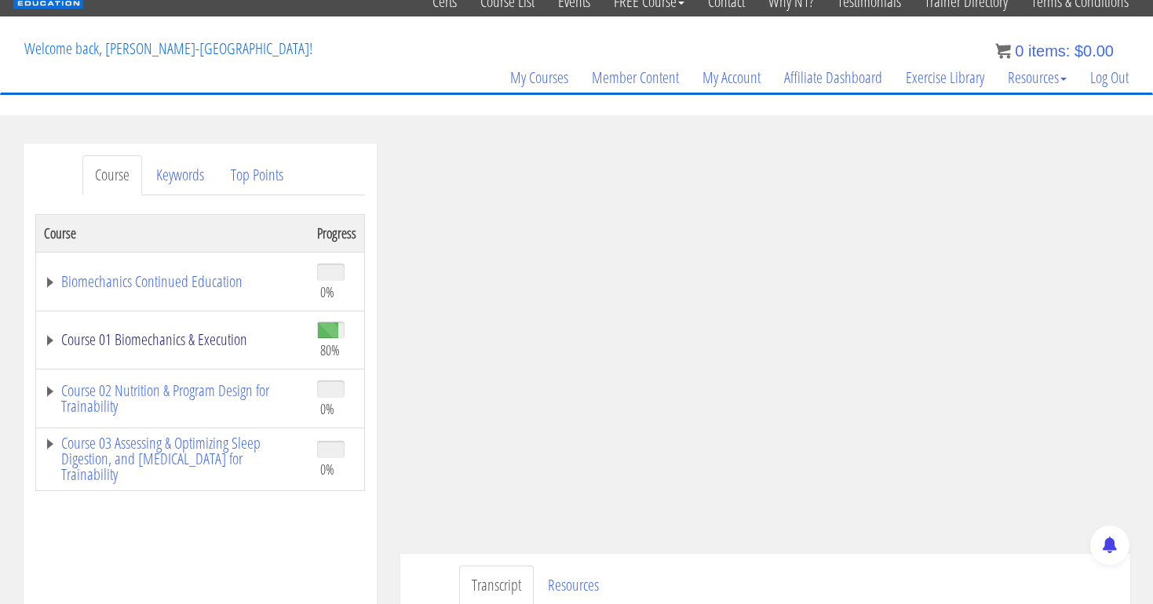
click at [241, 344] on link "Course 01 Biomechanics & Execution" at bounding box center [172, 340] width 257 height 16
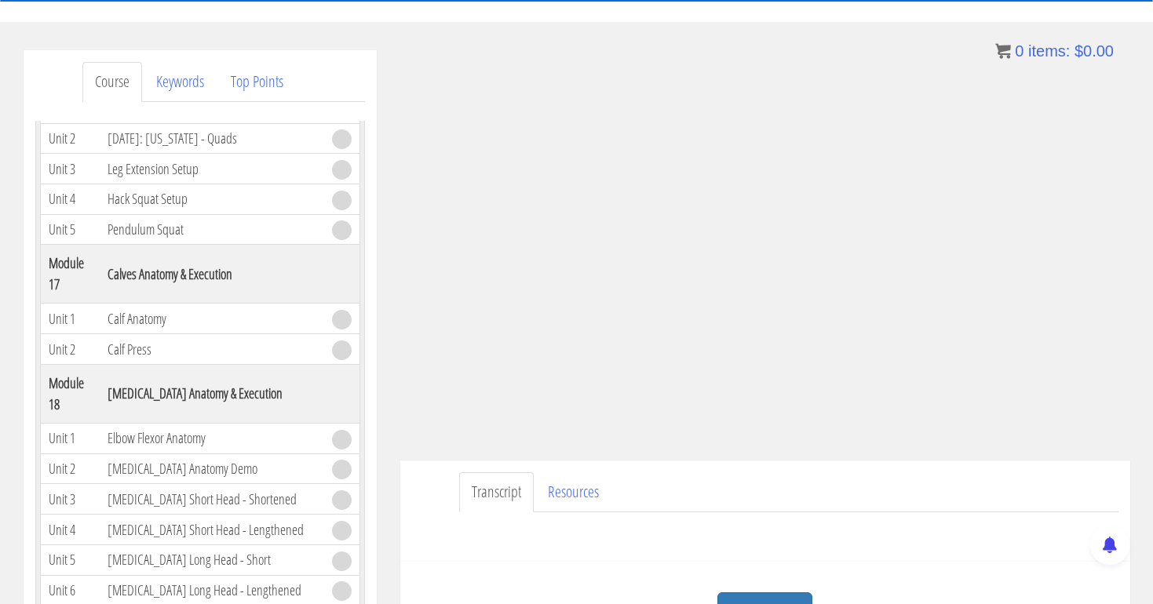
scroll to position [4601, 0]
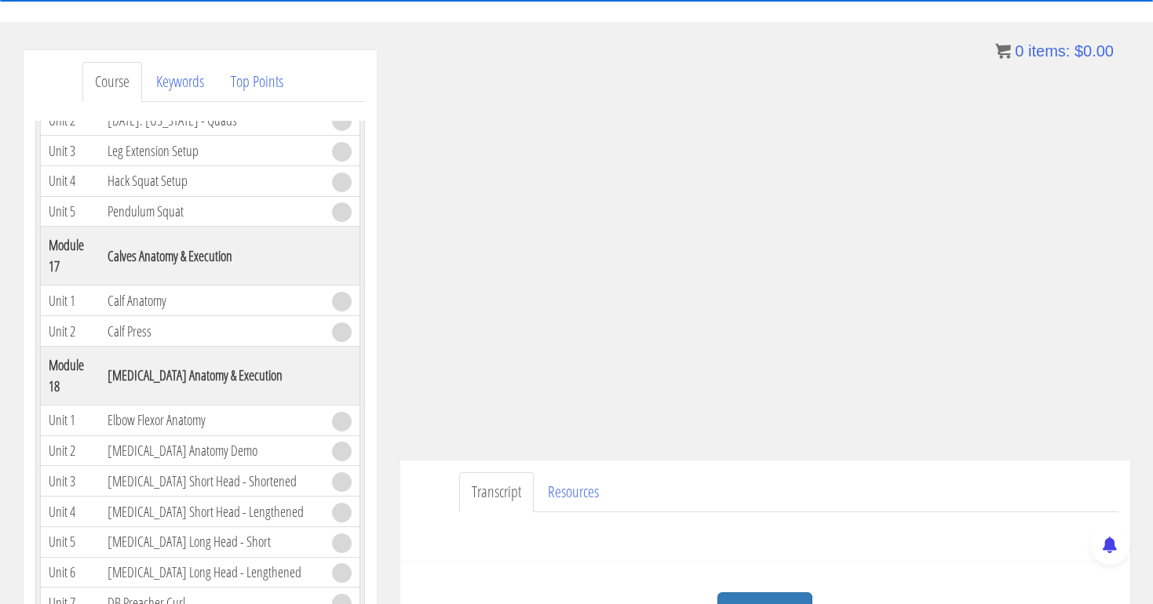
click at [208, 286] on th "Calves Anatomy & Execution" at bounding box center [212, 256] width 224 height 59
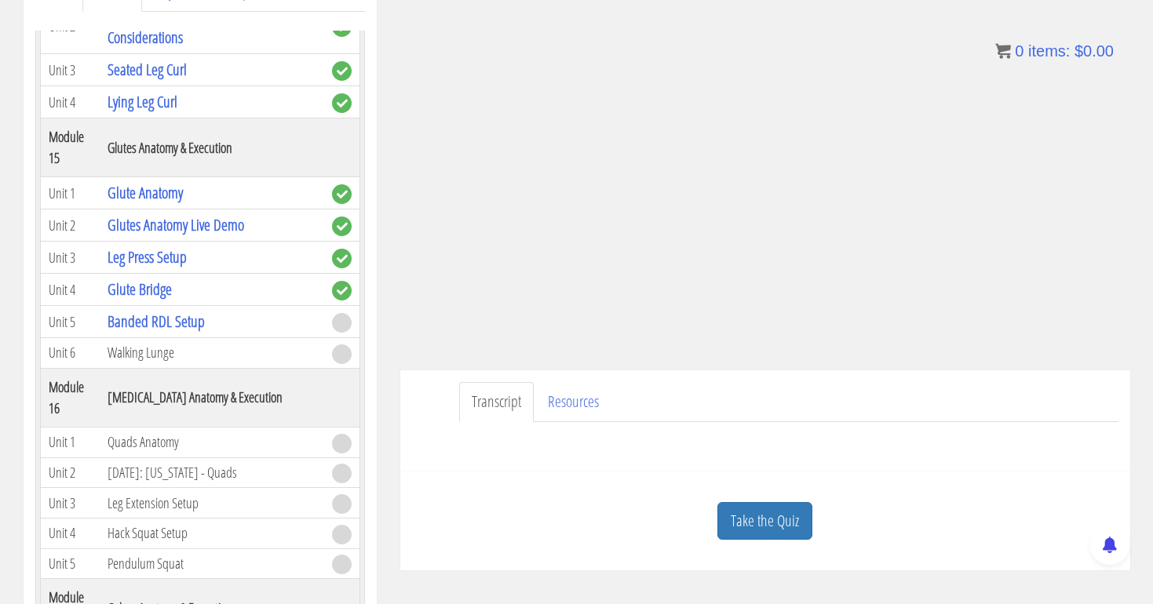
scroll to position [239, 0]
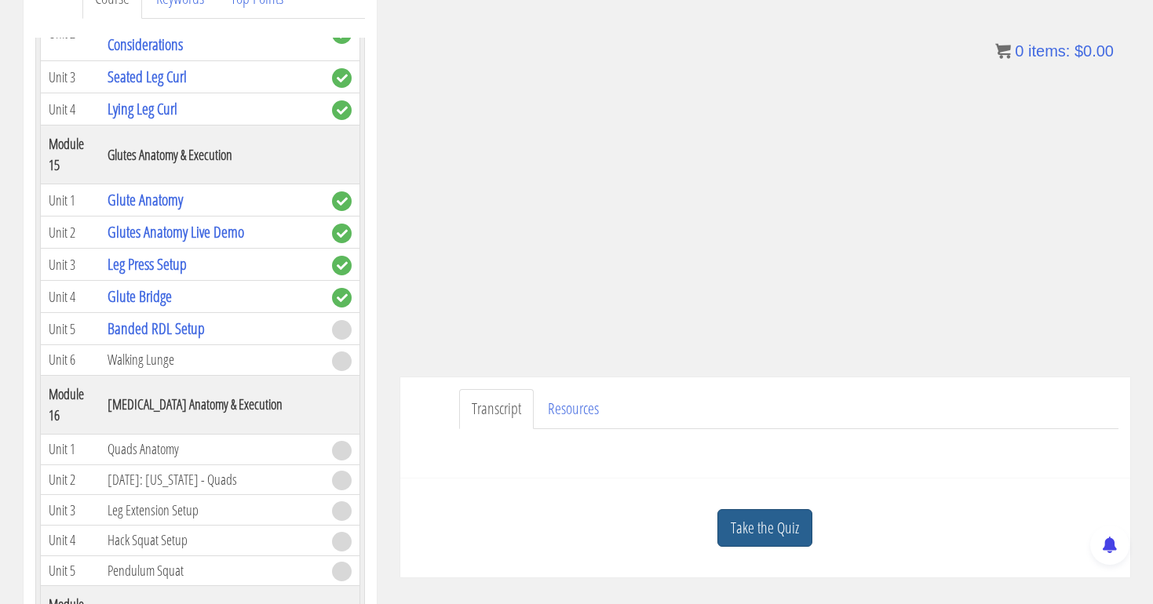
click at [762, 521] on link "Take the Quiz" at bounding box center [764, 528] width 95 height 38
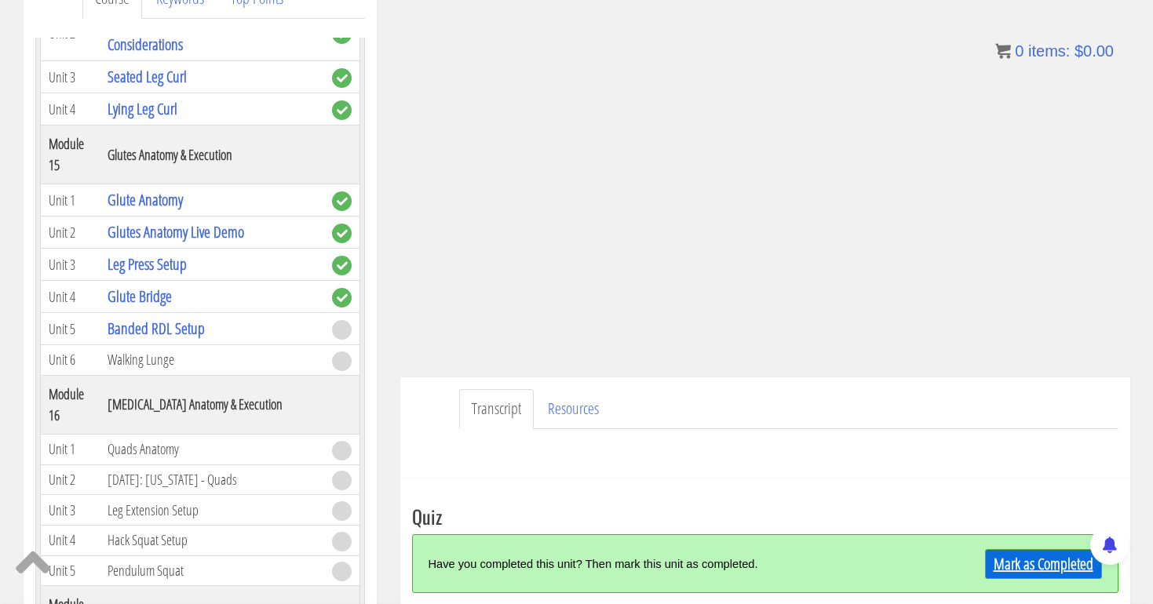
click at [1037, 556] on link "Mark as Completed" at bounding box center [1043, 564] width 117 height 30
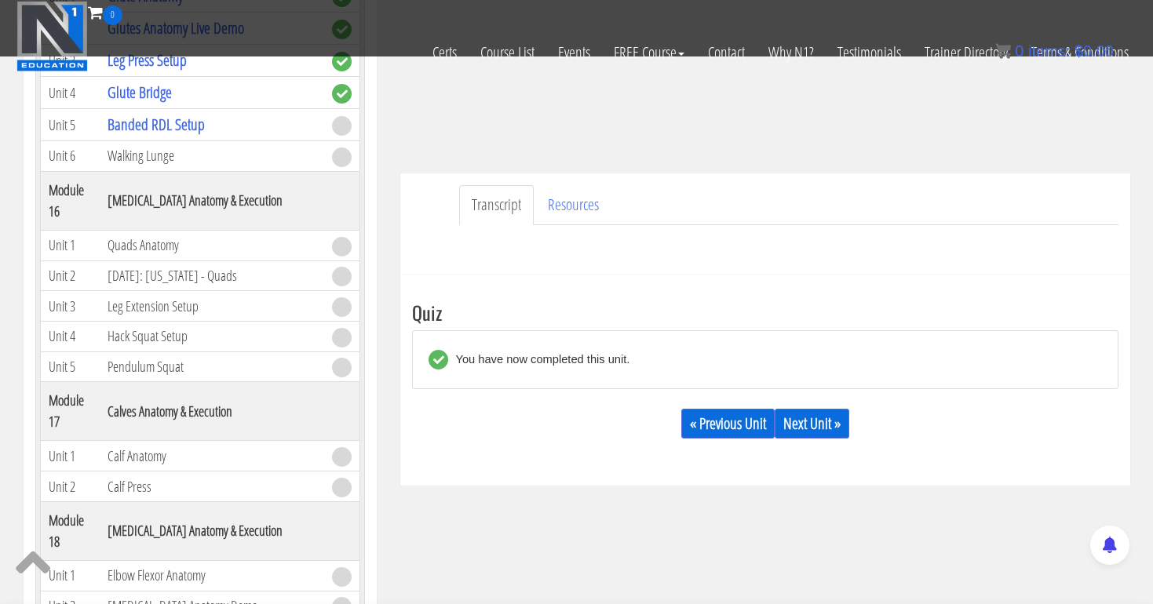
scroll to position [359, 0]
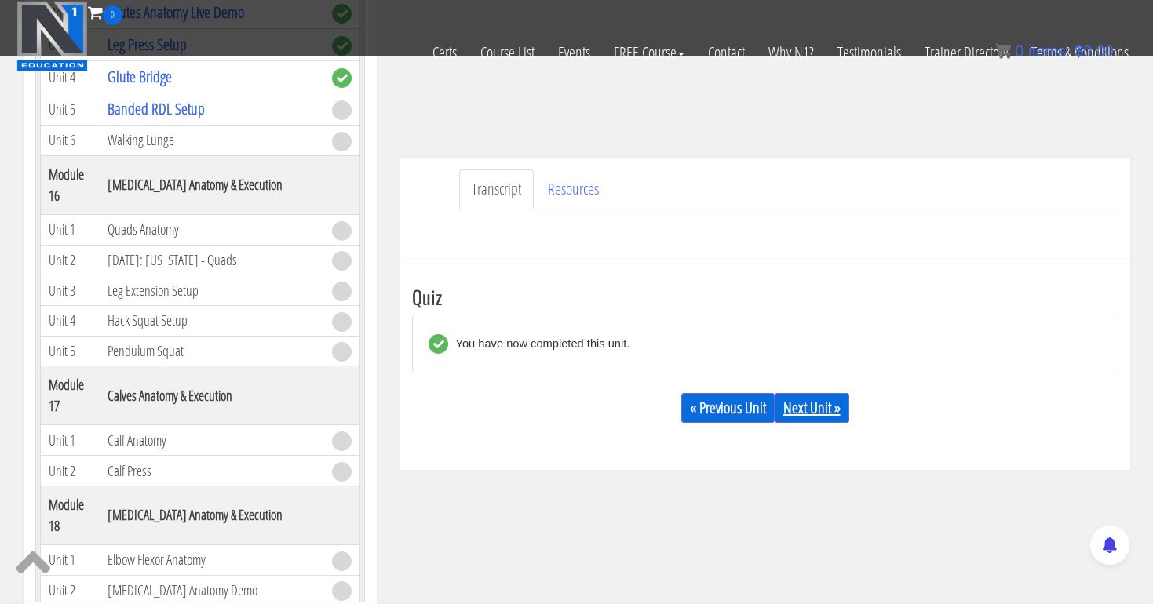
click at [819, 412] on link "Next Unit »" at bounding box center [812, 408] width 75 height 30
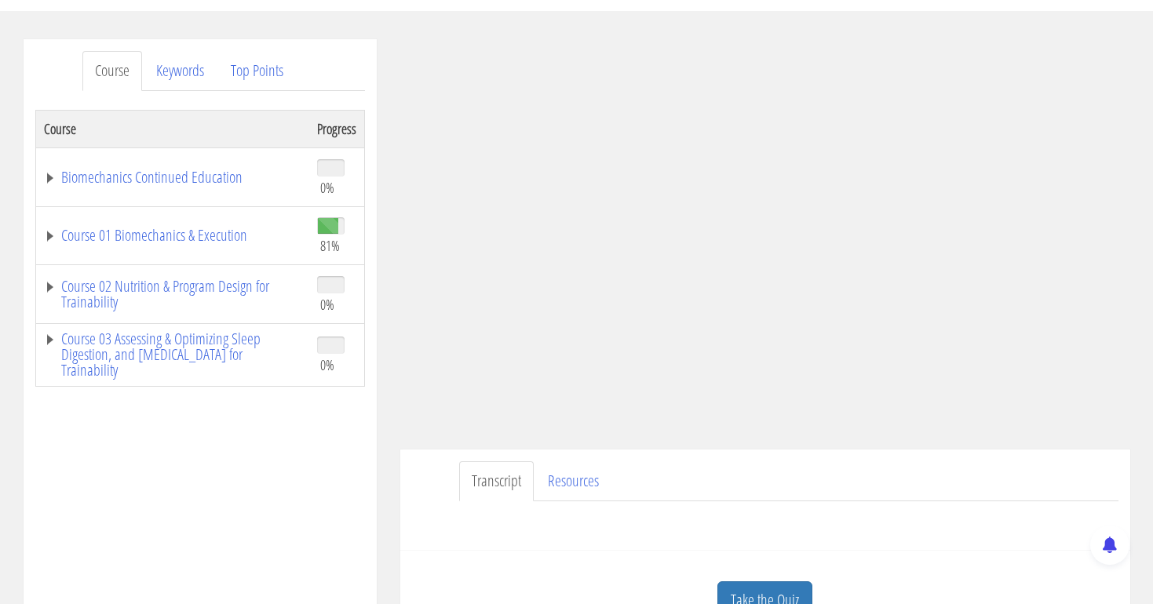
scroll to position [167, 0]
click at [206, 235] on link "Course 01 Biomechanics & Execution" at bounding box center [172, 235] width 257 height 16
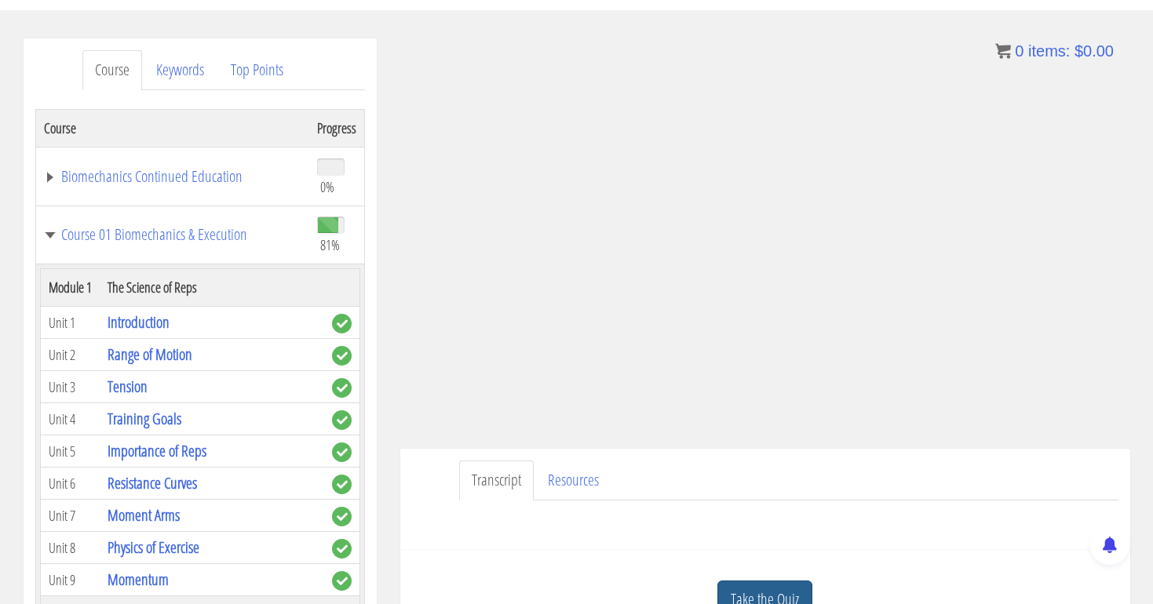
click at [762, 589] on link "Take the Quiz" at bounding box center [764, 600] width 95 height 38
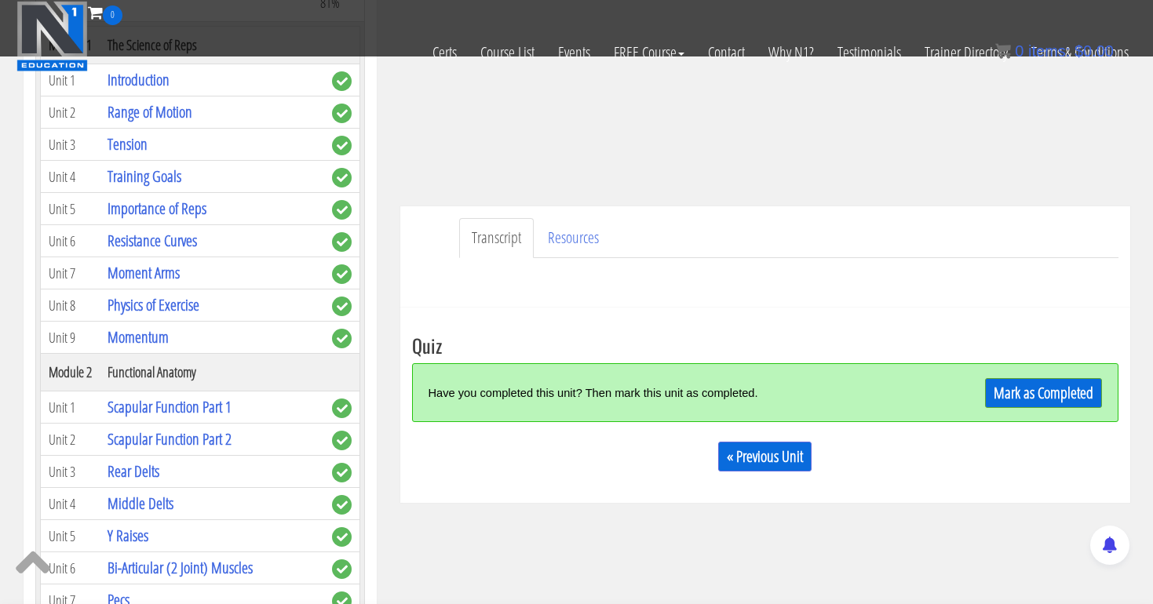
scroll to position [334, 0]
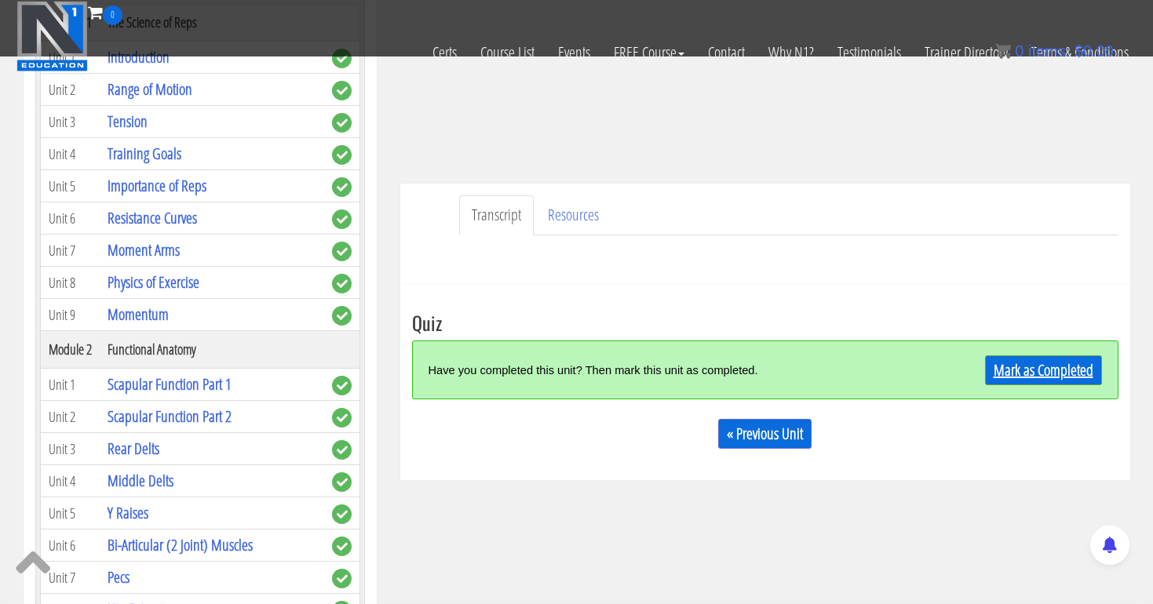
click at [1038, 372] on link "Mark as Completed" at bounding box center [1043, 371] width 117 height 30
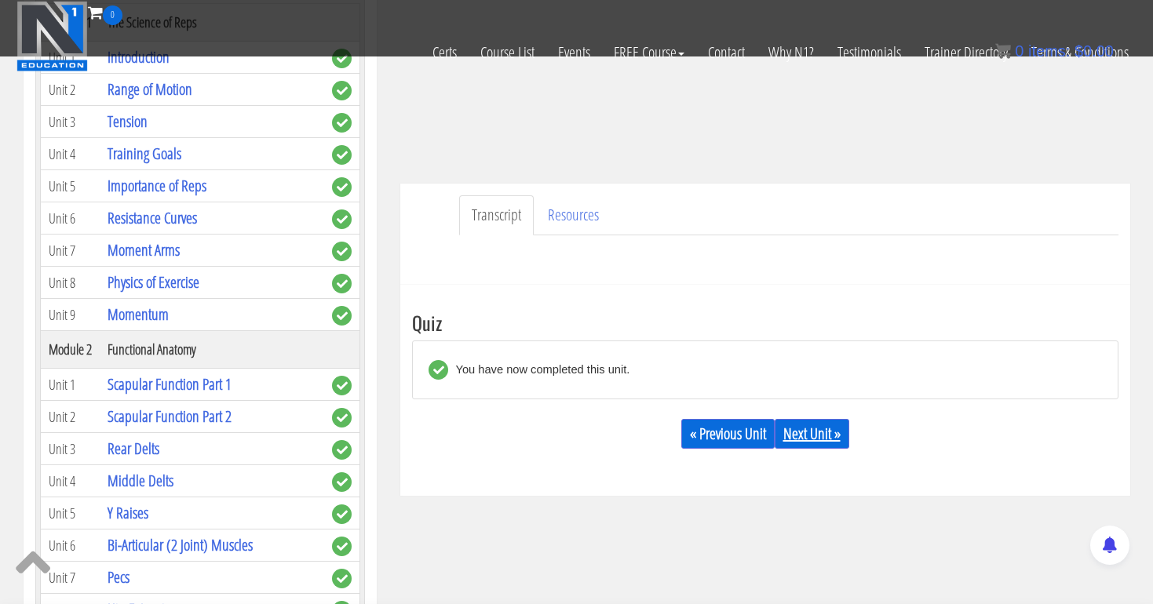
click at [806, 428] on link "Next Unit »" at bounding box center [812, 434] width 75 height 30
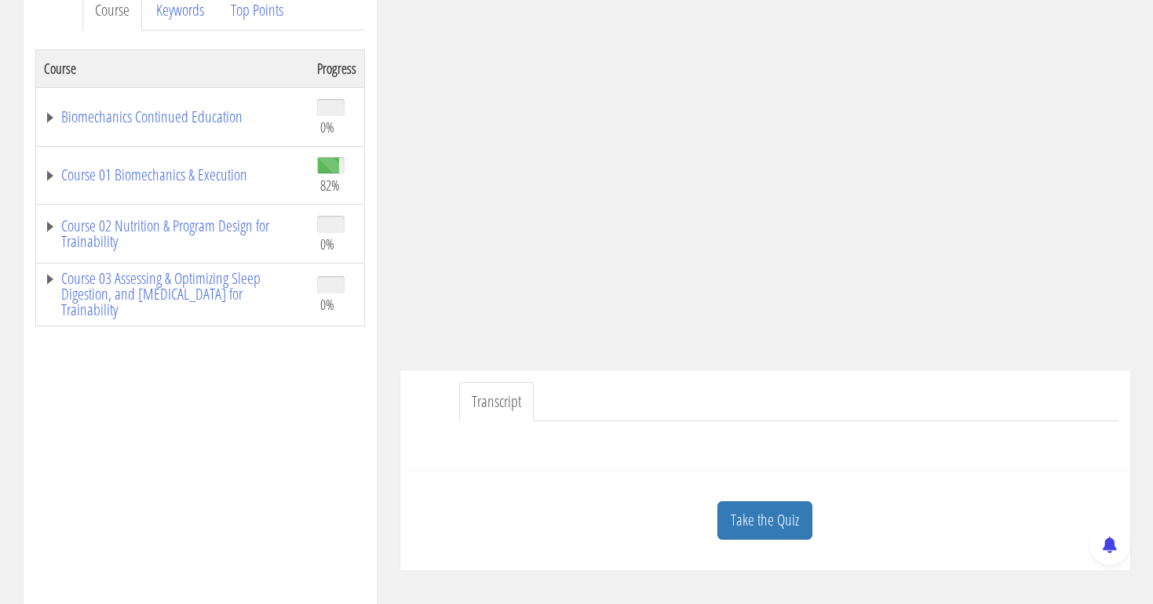
scroll to position [236, 0]
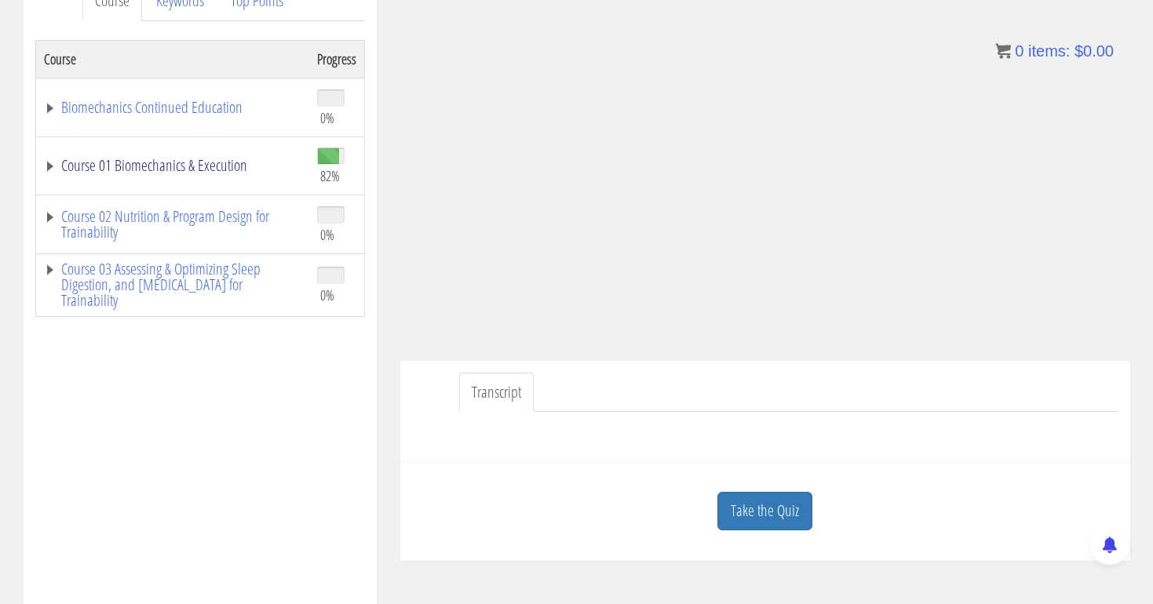
click at [206, 172] on link "Course 01 Biomechanics & Execution" at bounding box center [172, 166] width 257 height 16
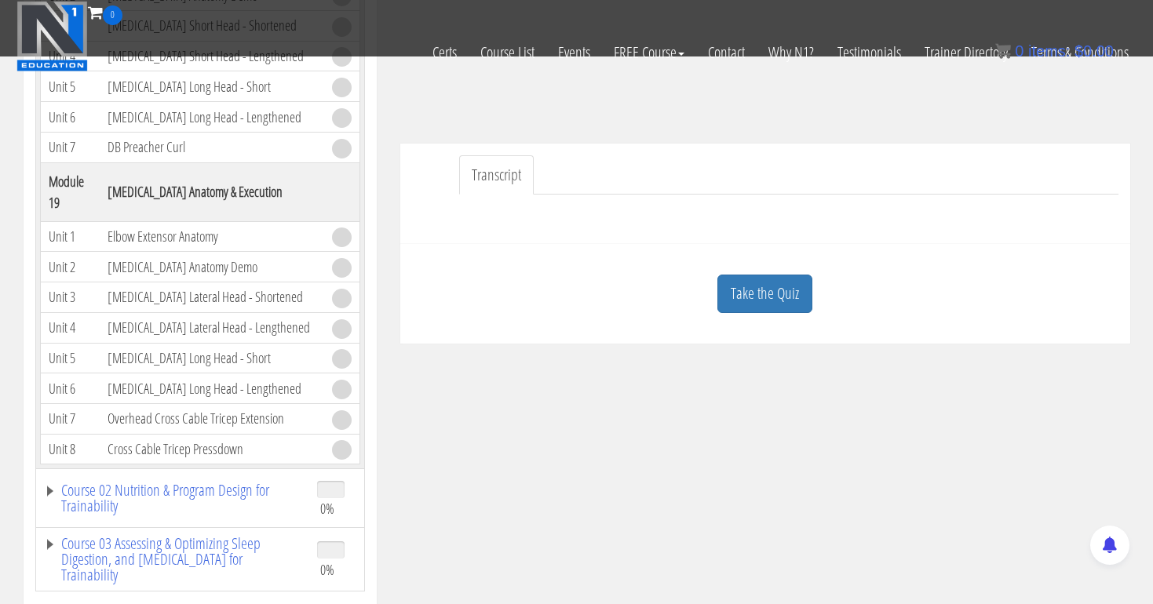
scroll to position [361, 0]
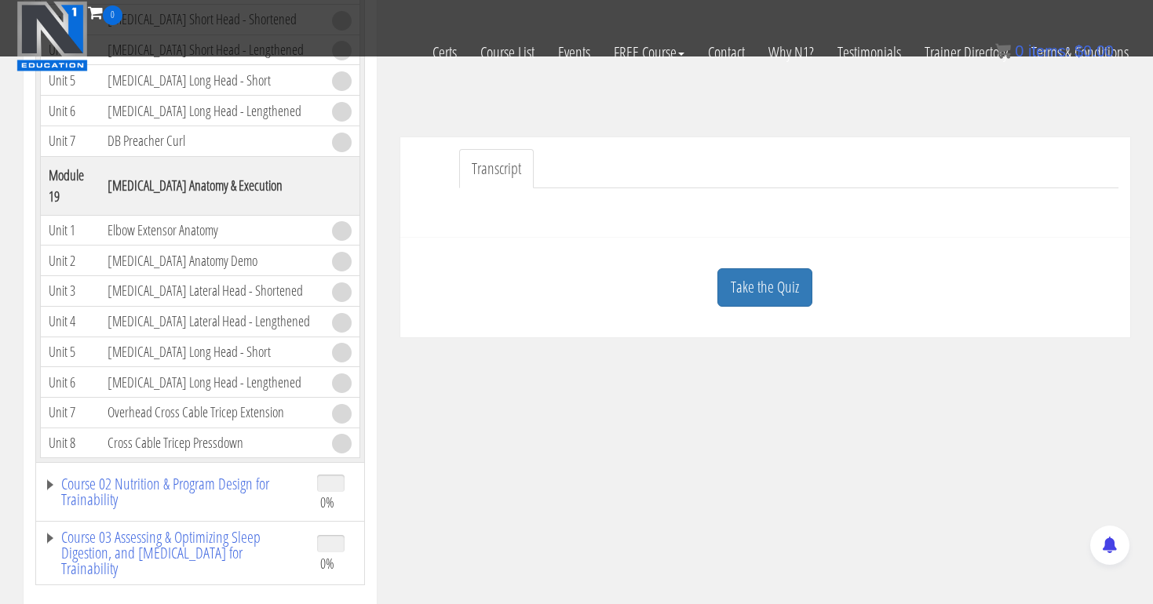
click at [156, 446] on td "Cross Cable Tricep Pressdown" at bounding box center [212, 443] width 224 height 31
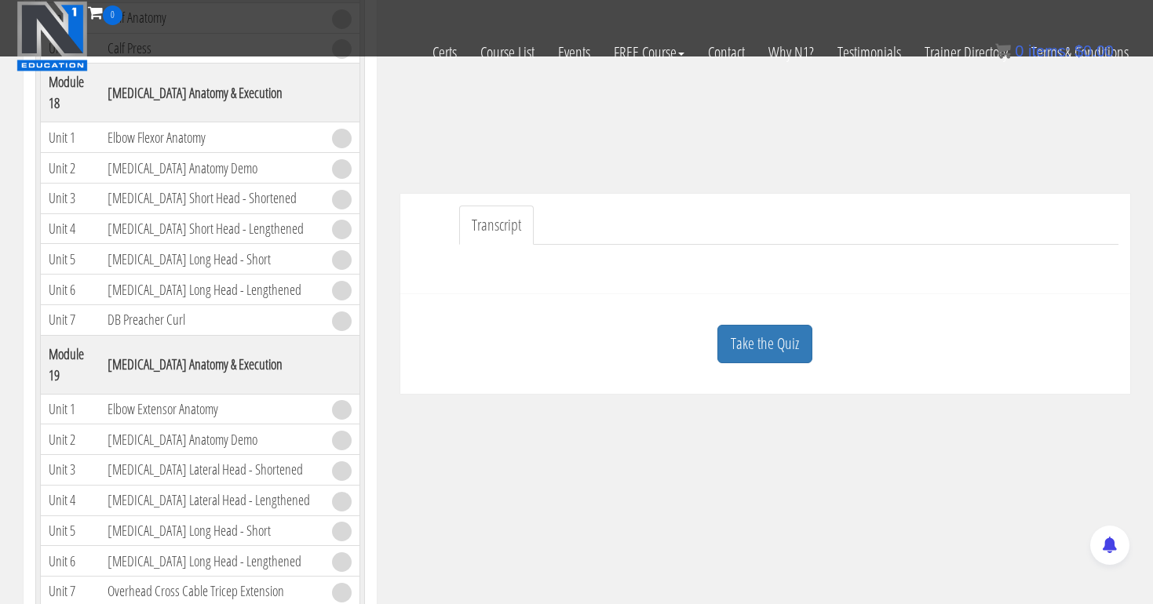
scroll to position [4653, 0]
